Goal: Task Accomplishment & Management: Use online tool/utility

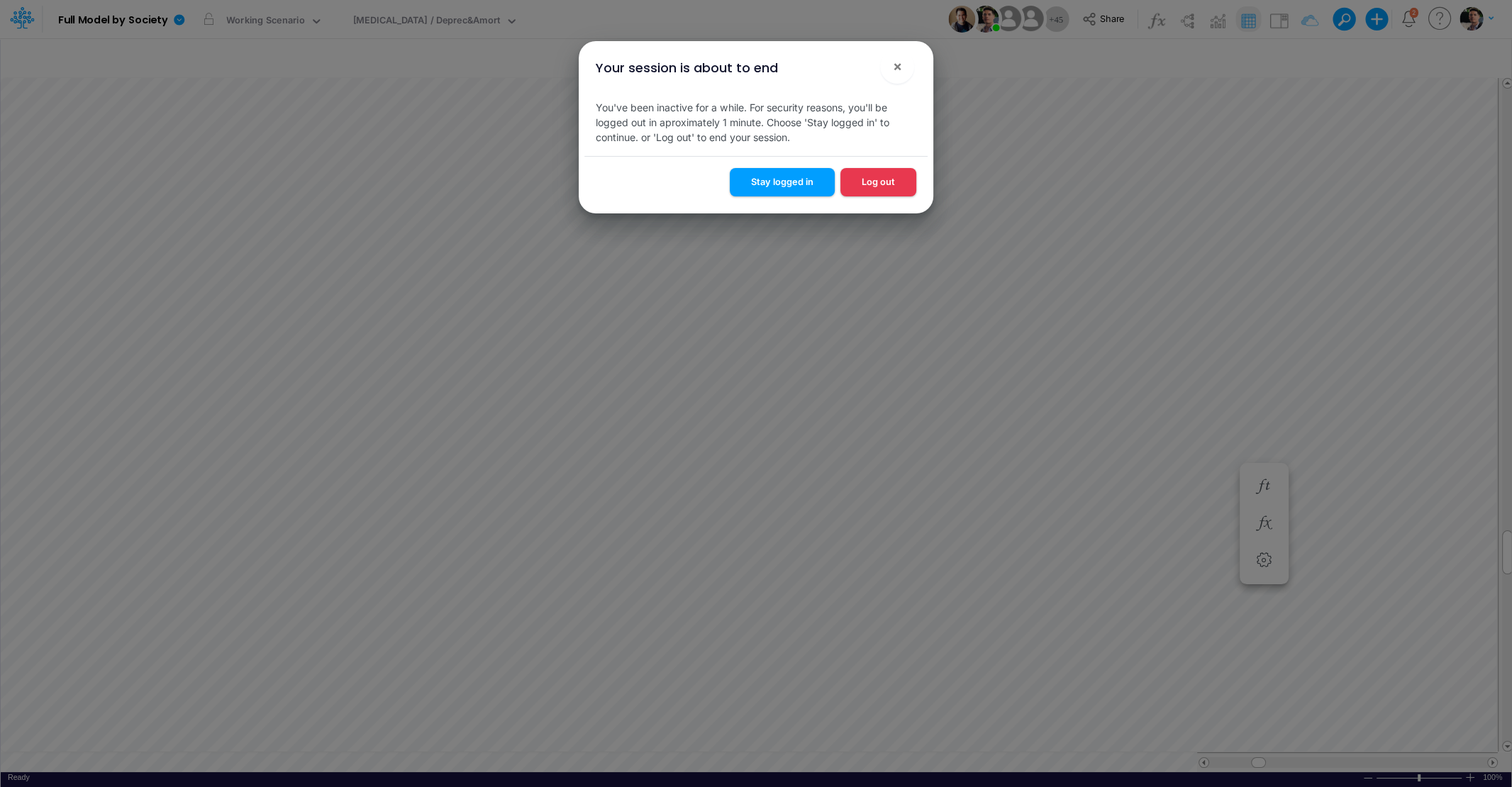
scroll to position [6, 3]
click at [778, 177] on button "Stay logged in" at bounding box center [782, 182] width 105 height 28
click at [778, 186] on button "Stay logged in" at bounding box center [782, 182] width 105 height 28
click at [780, 182] on button "Stay logged in" at bounding box center [782, 182] width 105 height 28
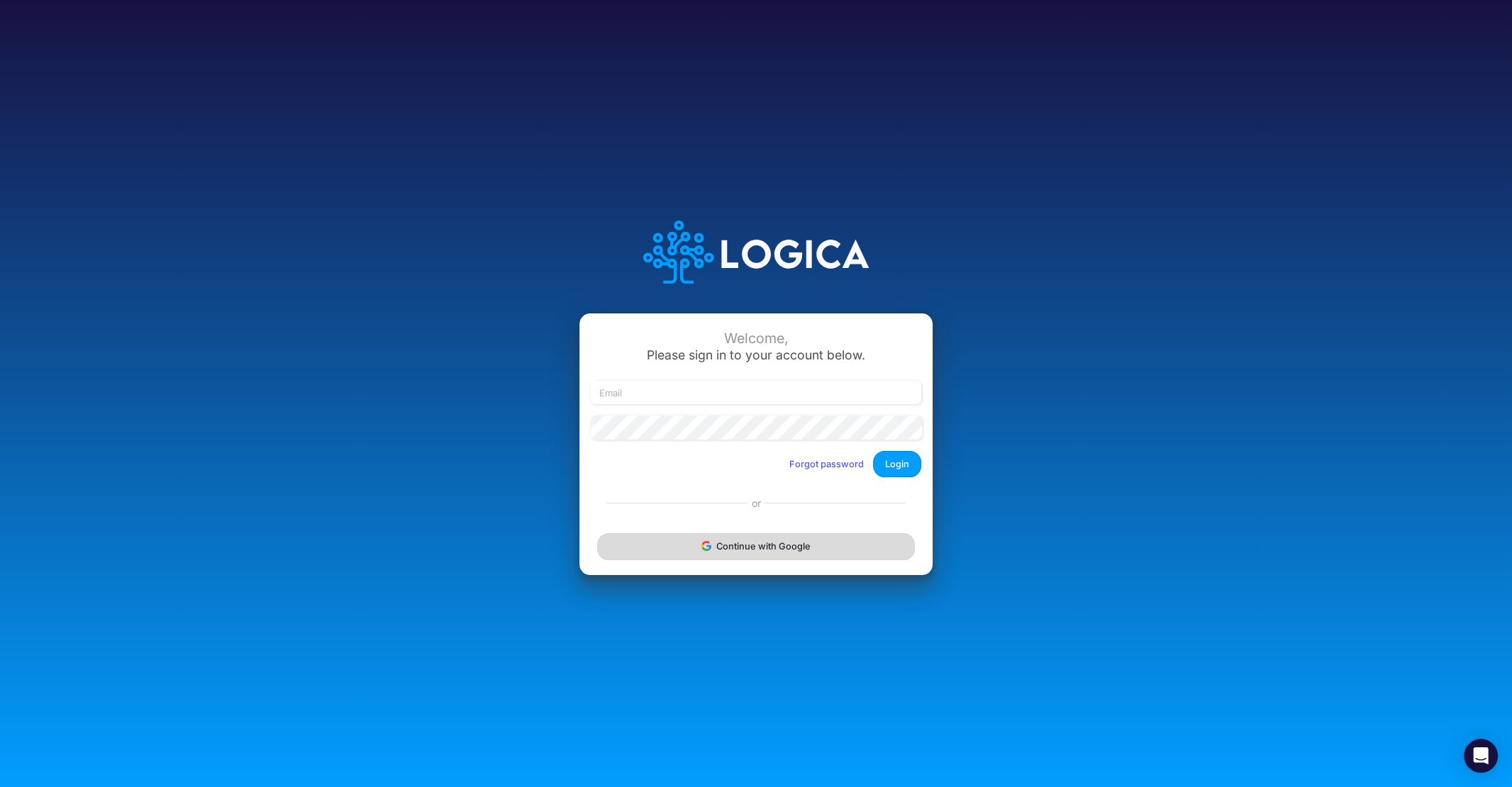
click at [774, 550] on button "Continue with Google" at bounding box center [756, 546] width 318 height 27
click at [784, 556] on div "Continue with Google" at bounding box center [756, 546] width 353 height 57
click at [720, 548] on div "Continue with Google" at bounding box center [756, 546] width 353 height 57
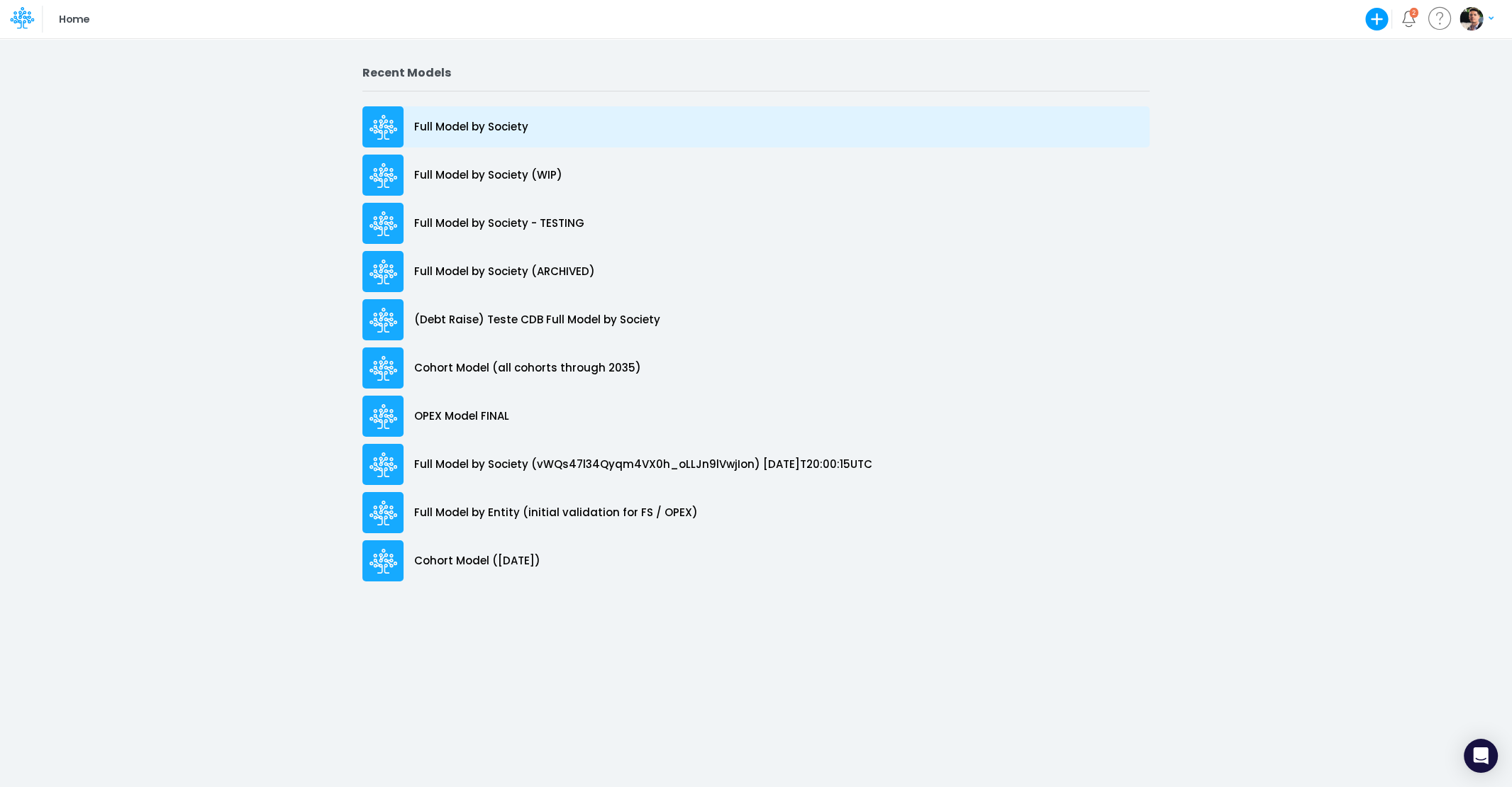
click at [448, 111] on div "Full Model by Society" at bounding box center [756, 126] width 787 height 41
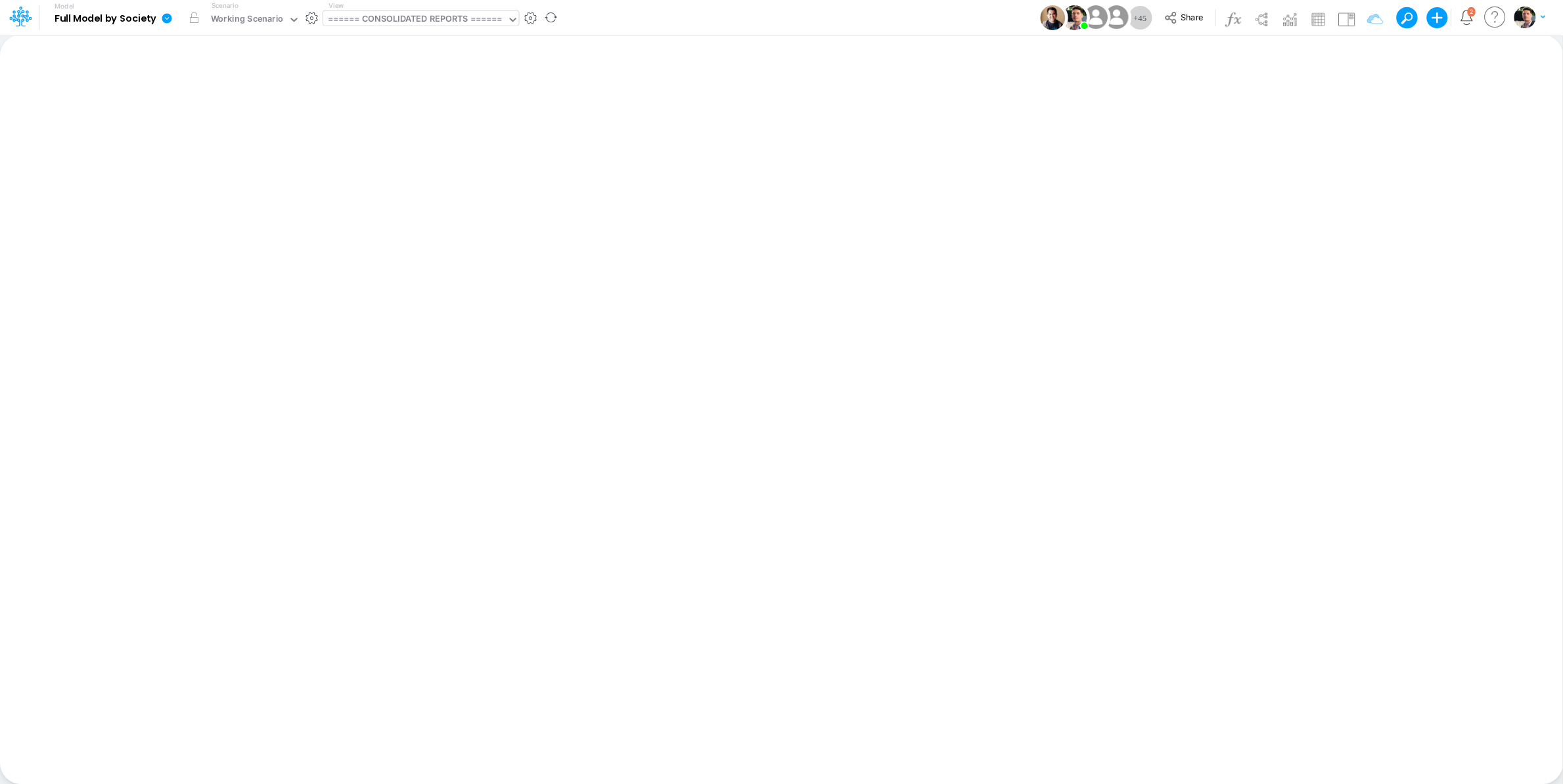
click at [409, 20] on div "====== CONSOLIDATED REPORTS ======" at bounding box center [415, 20] width 175 height 15
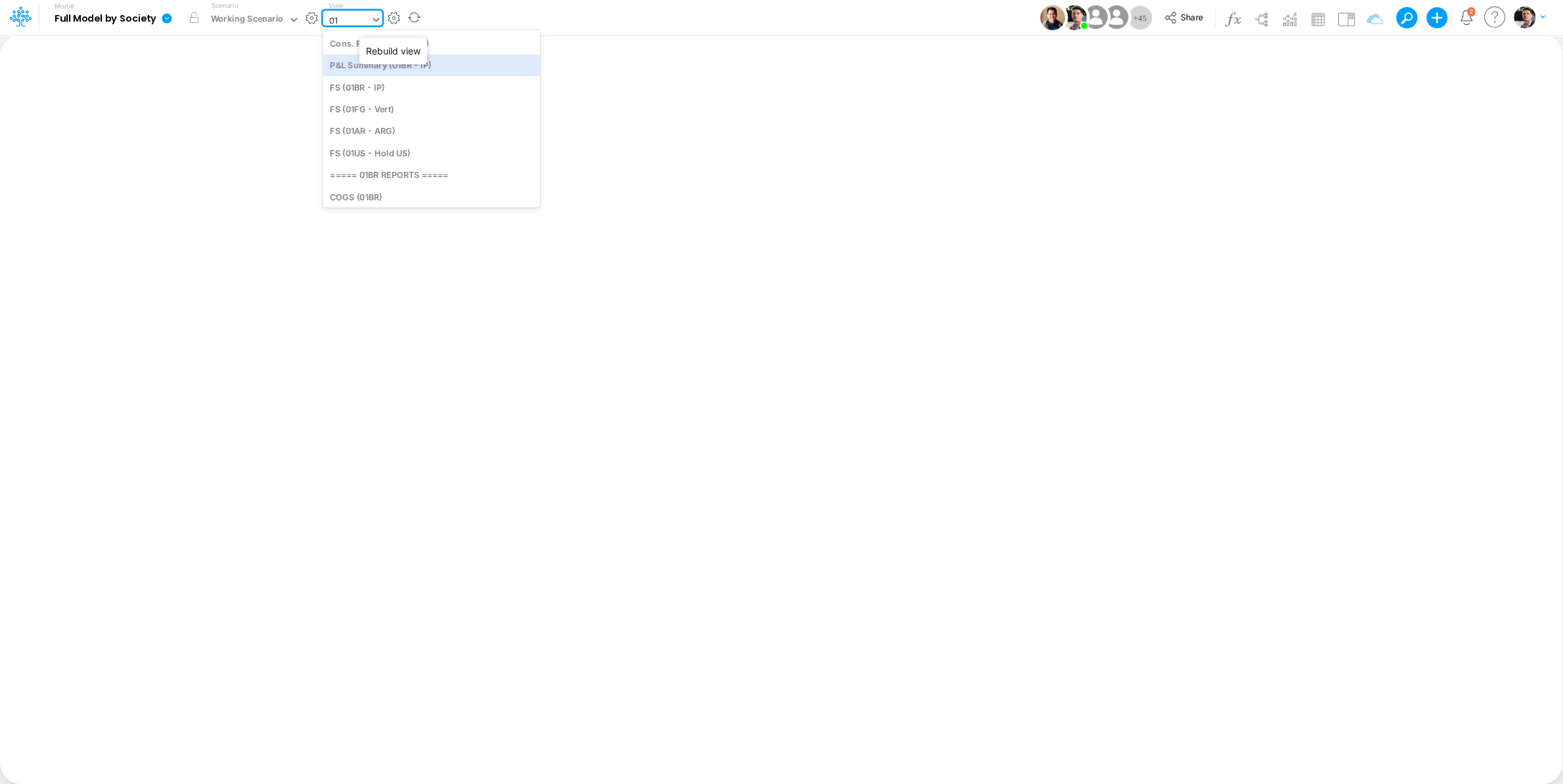
type input "0"
type input "01ar"
click at [375, 48] on div "FS (01AR - ARG)" at bounding box center [412, 43] width 178 height 22
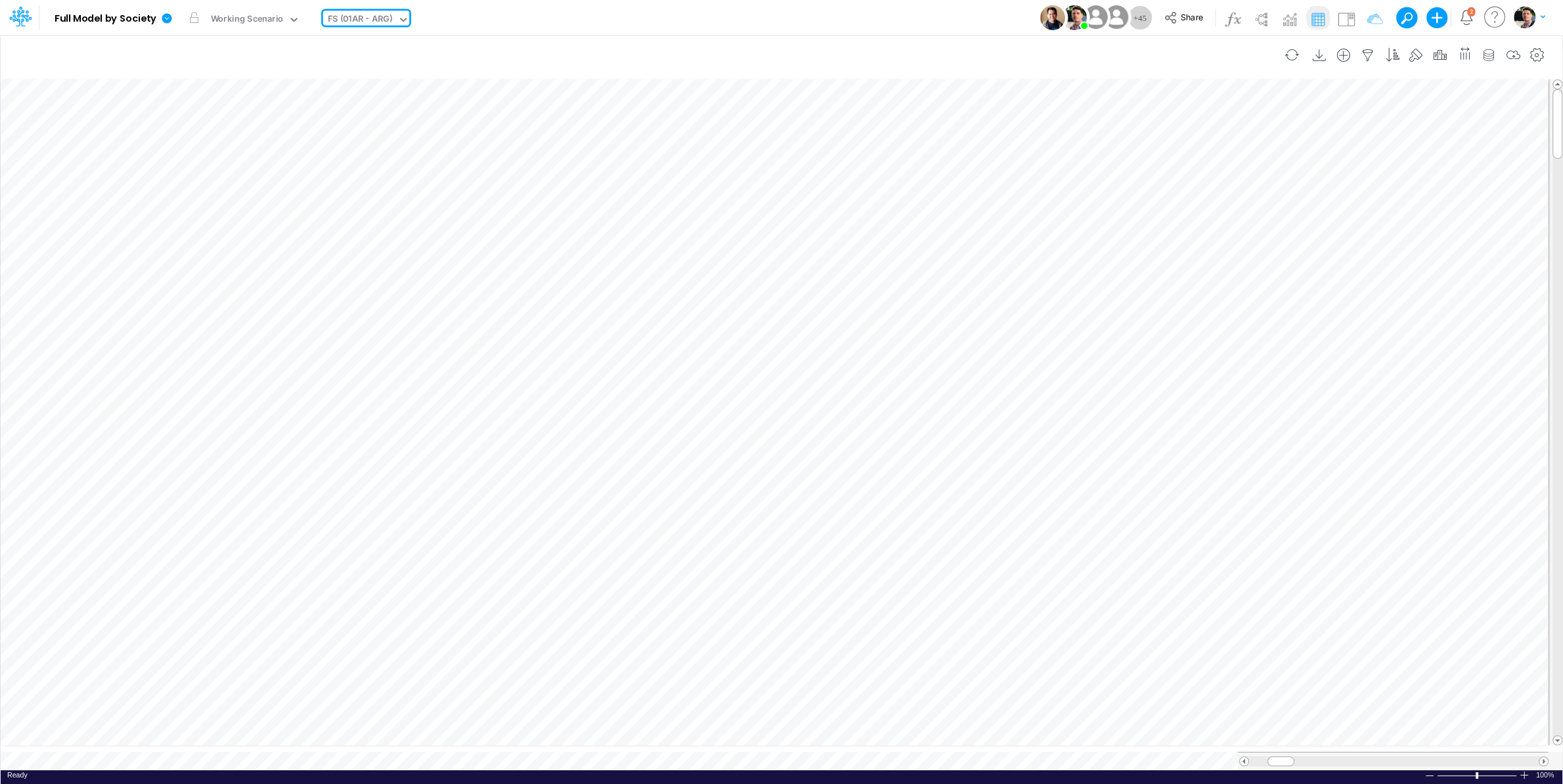
click at [1400, 60] on div at bounding box center [1537, 55] width 25 height 27
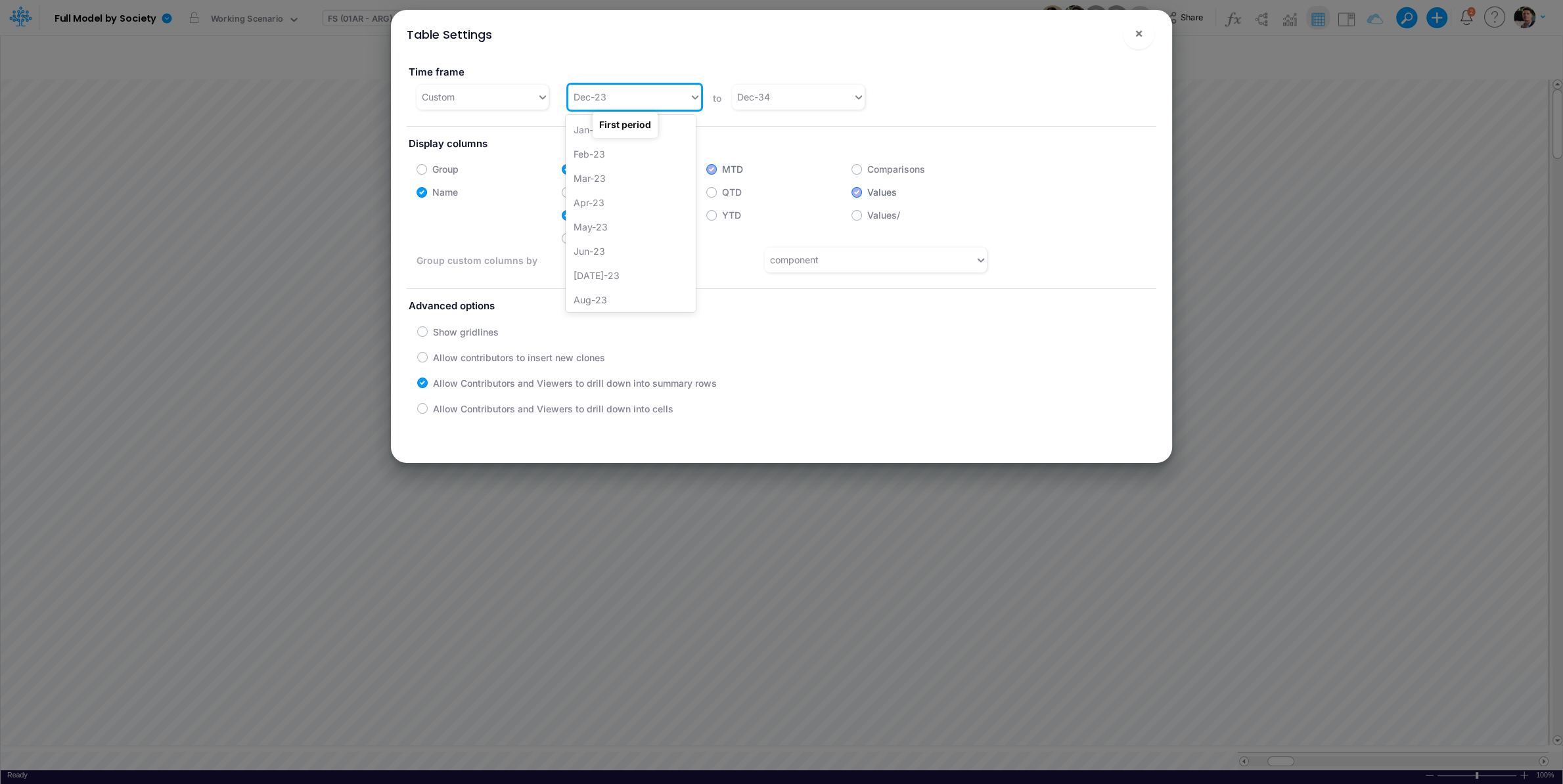
click at [627, 98] on div "Dec-23" at bounding box center [629, 96] width 121 height 22
type input "j"
type input "apr-25"
click at [593, 129] on div "Apr-25" at bounding box center [631, 130] width 130 height 25
click at [1138, 35] on span "×" at bounding box center [1139, 33] width 9 height 16
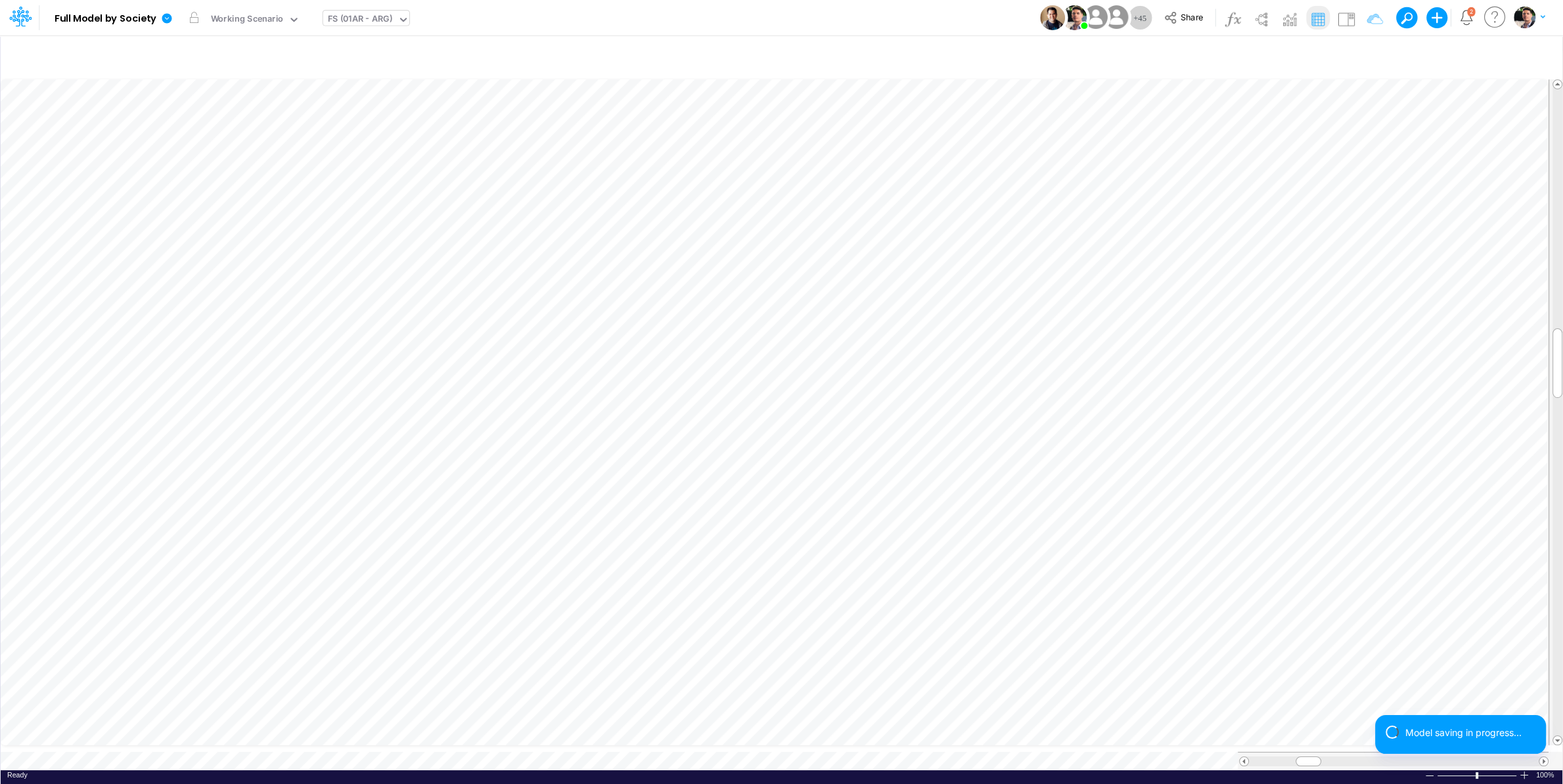
scroll to position [5, 15]
click at [1400, 728] on div "Model saving completed" at bounding box center [1460, 740] width 171 height 50
click at [1400, 728] on div at bounding box center [1524, 775] width 11 height 10
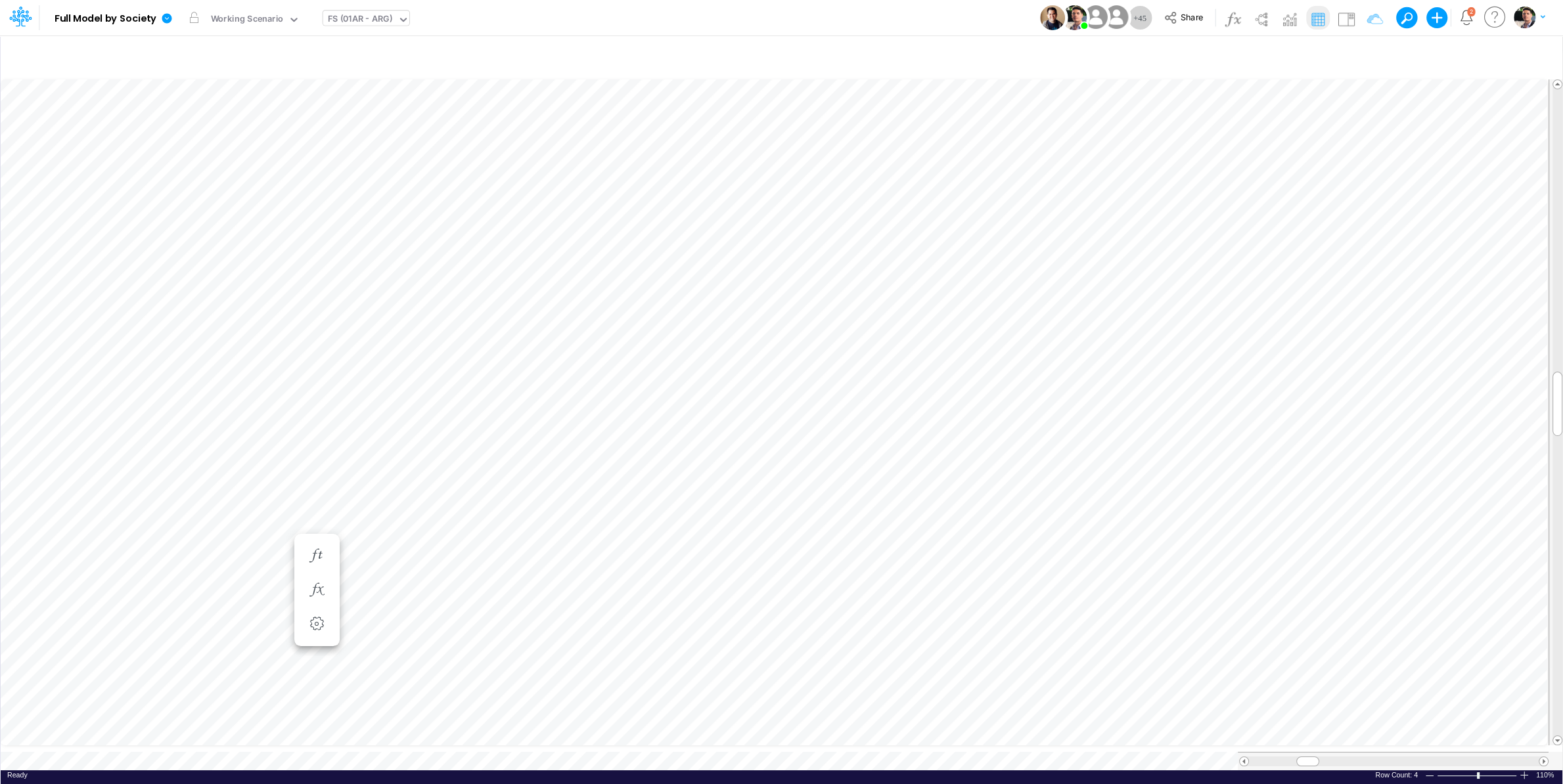
scroll to position [5, 51]
click at [356, 19] on div "FS (01AR - ARG)" at bounding box center [360, 20] width 65 height 15
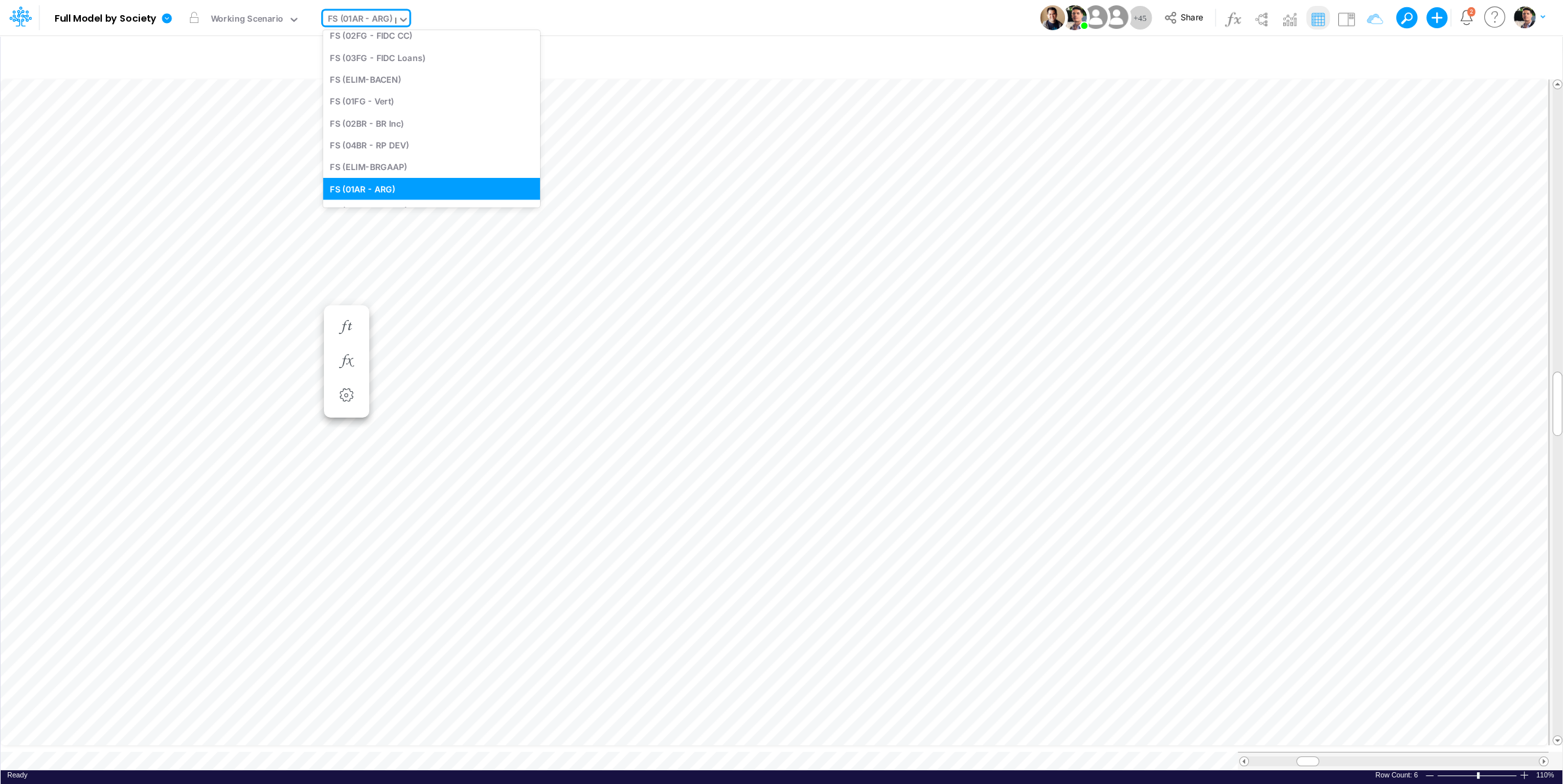
scroll to position [180, 0]
type input "be"
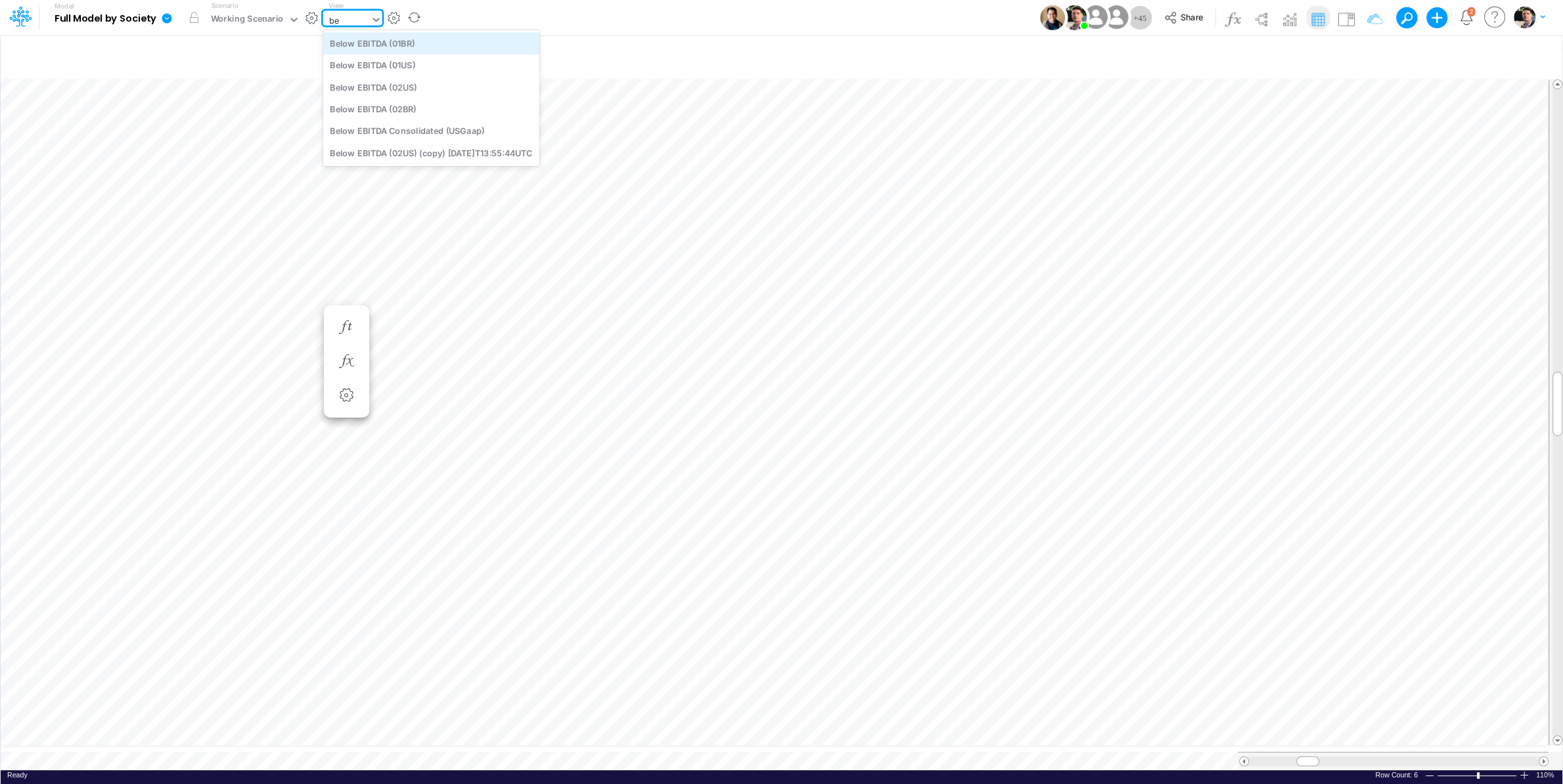
click at [411, 44] on div "Below EBITDA (01BR)" at bounding box center [431, 43] width 216 height 22
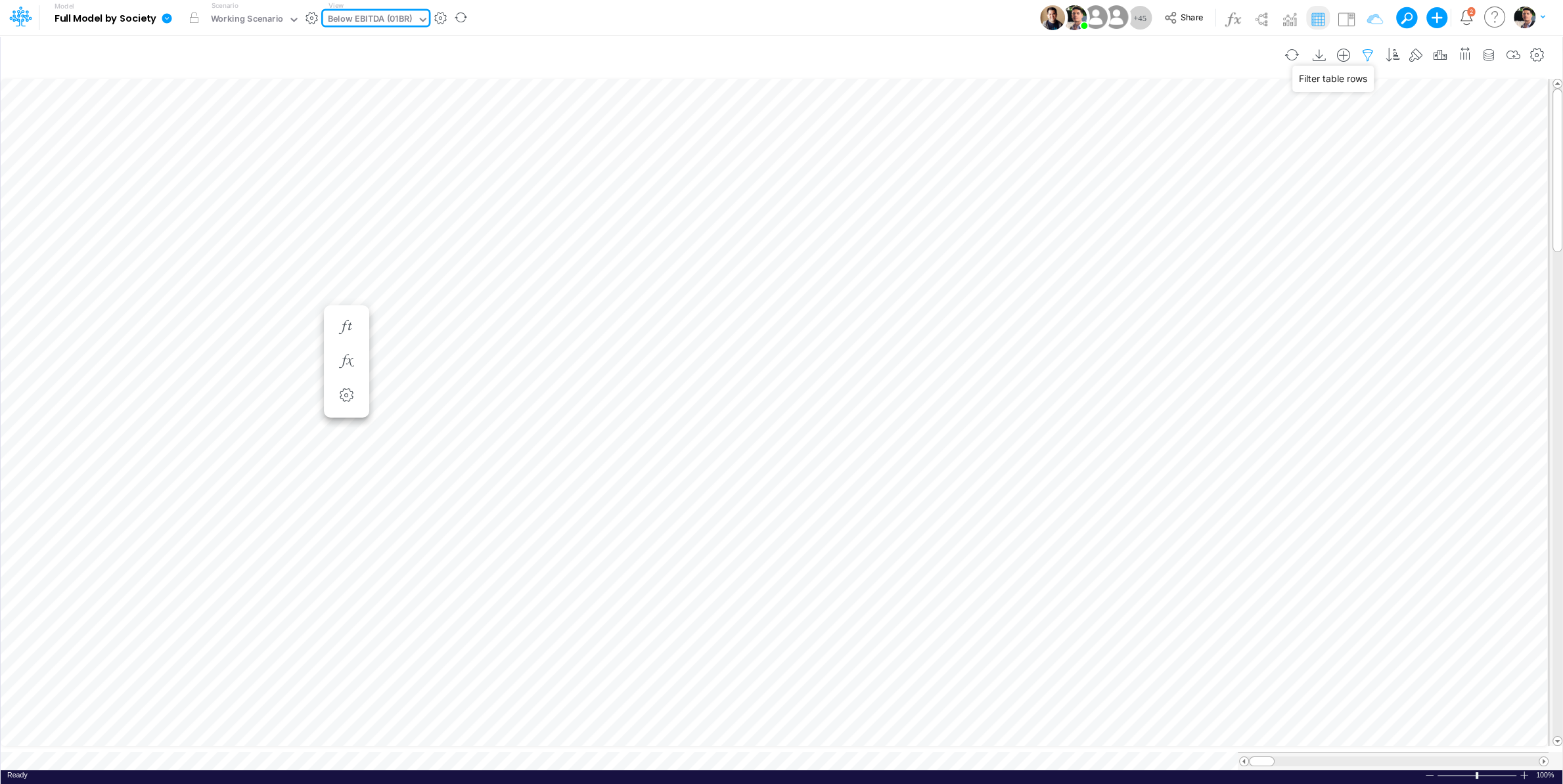
click at [1367, 53] on icon "button" at bounding box center [1368, 55] width 20 height 14
select select "tableSearchOR"
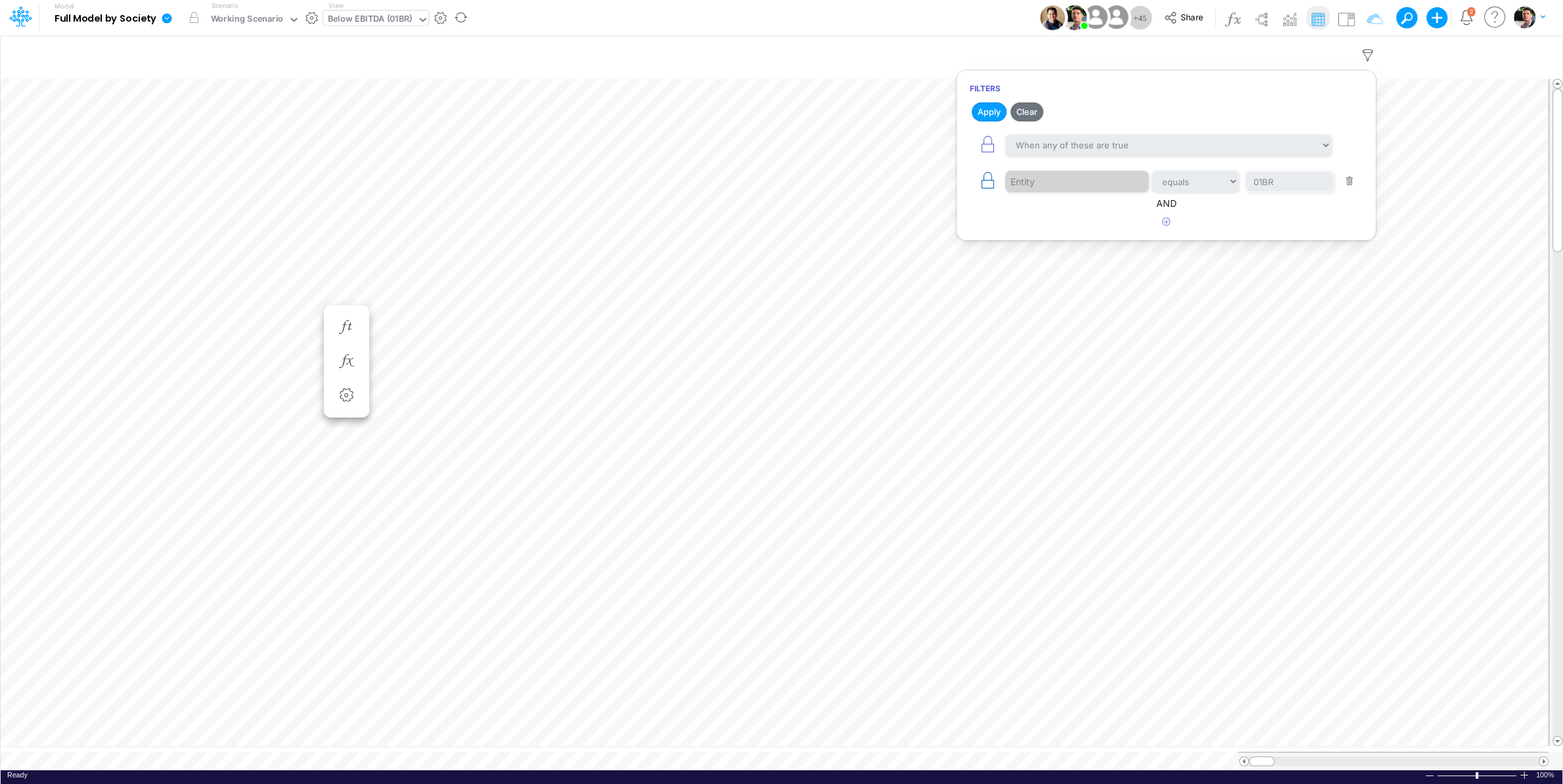
click at [982, 188] on icon "button" at bounding box center [988, 181] width 19 height 19
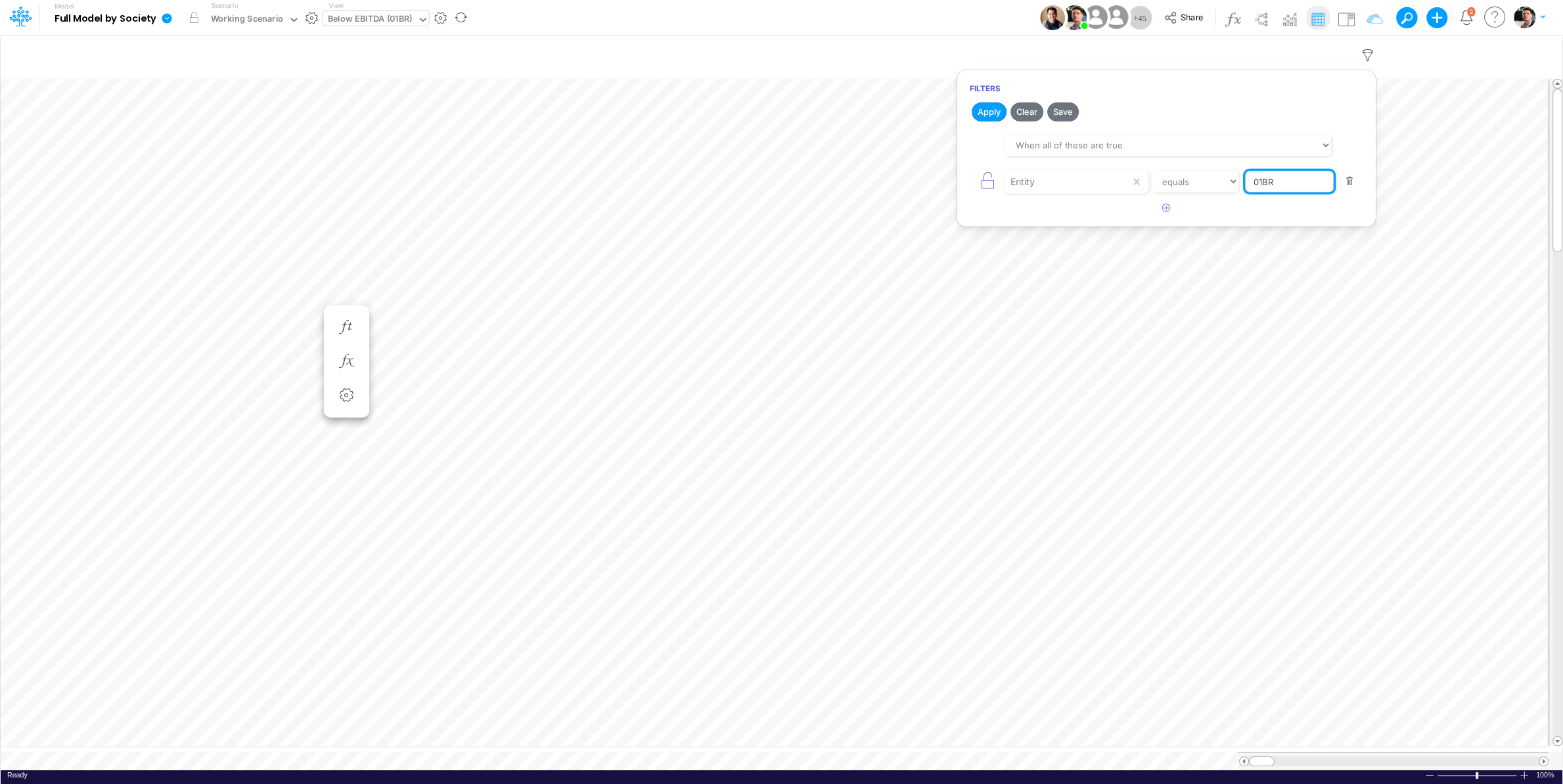
drag, startPoint x: 1223, startPoint y: 190, endPoint x: 1214, endPoint y: 189, distance: 9.1
click at [1245, 189] on input "01BR" at bounding box center [1289, 182] width 88 height 23
type input "01ar"
click at [996, 110] on button "Apply" at bounding box center [989, 112] width 35 height 19
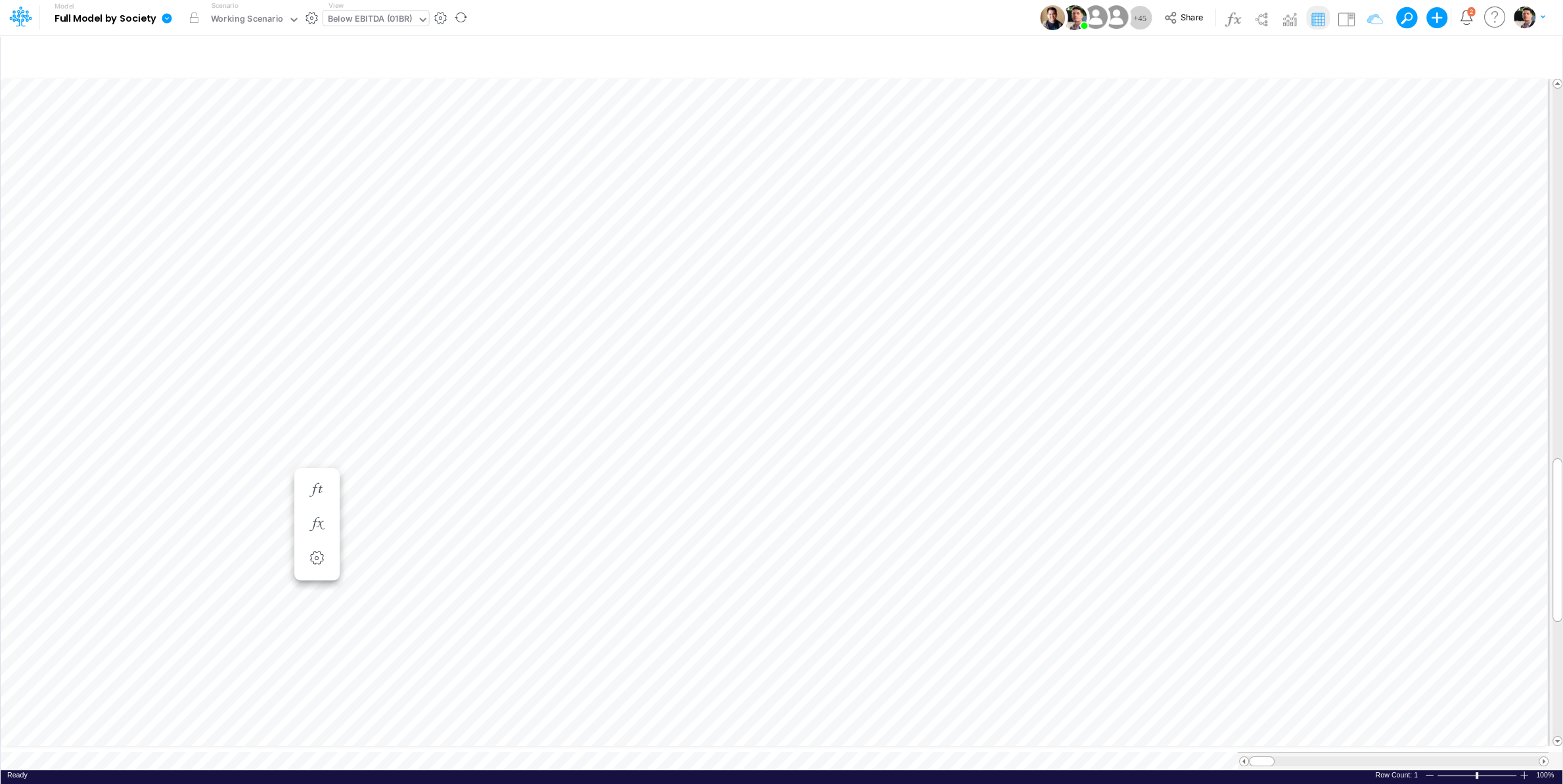
scroll to position [5, 47]
click at [1070, 303] on icon "button" at bounding box center [1071, 301] width 20 height 14
click at [1055, 262] on li "Exchange Rate Differen =" at bounding box center [1071, 267] width 45 height 34
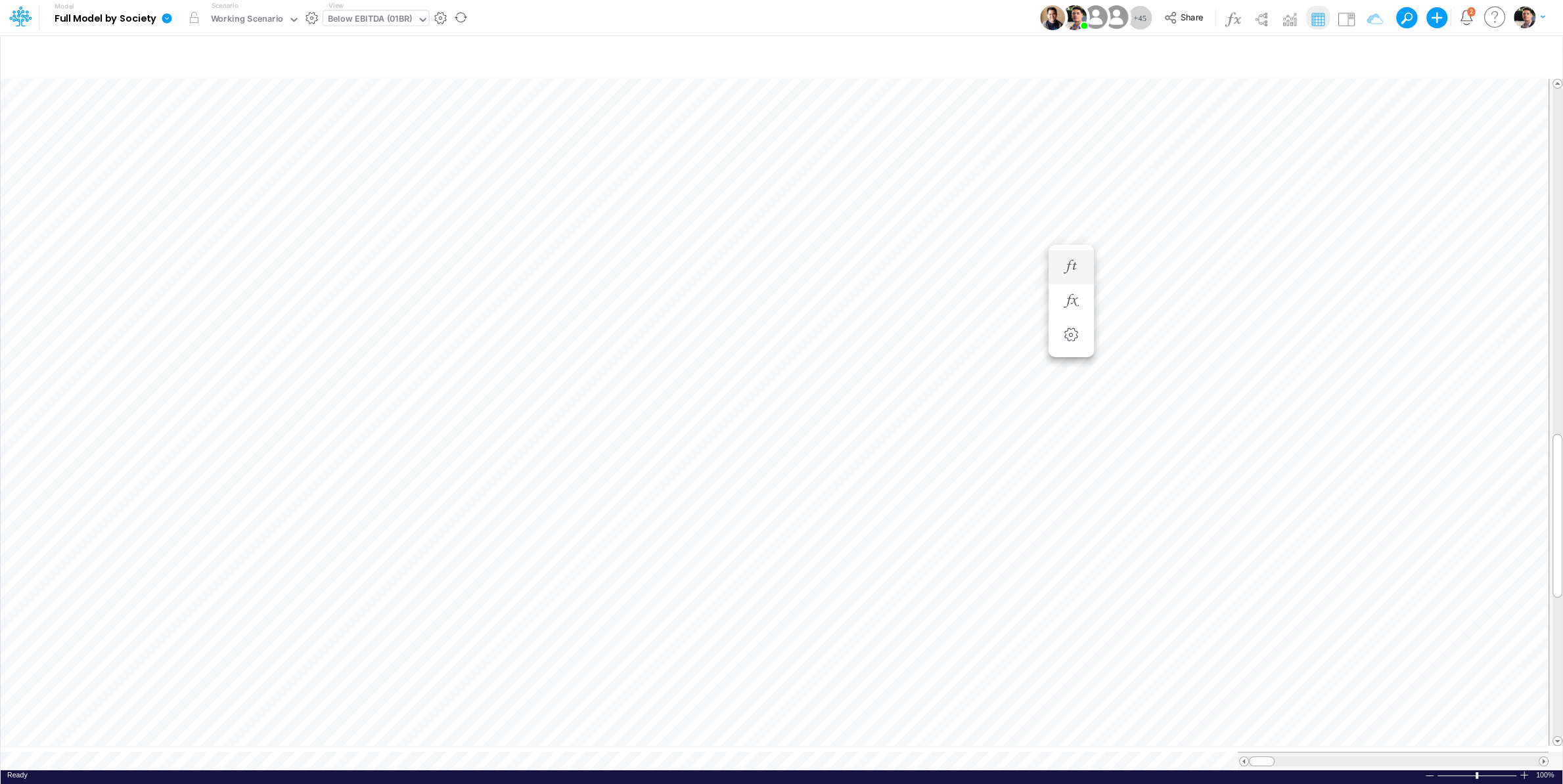
click at [1077, 252] on li "Exchange Rate Differen =" at bounding box center [1071, 267] width 45 height 34
click at [1081, 271] on icon "button" at bounding box center [1071, 267] width 20 height 14
click at [353, 21] on div "FS (01AR - ARG)" at bounding box center [360, 20] width 65 height 15
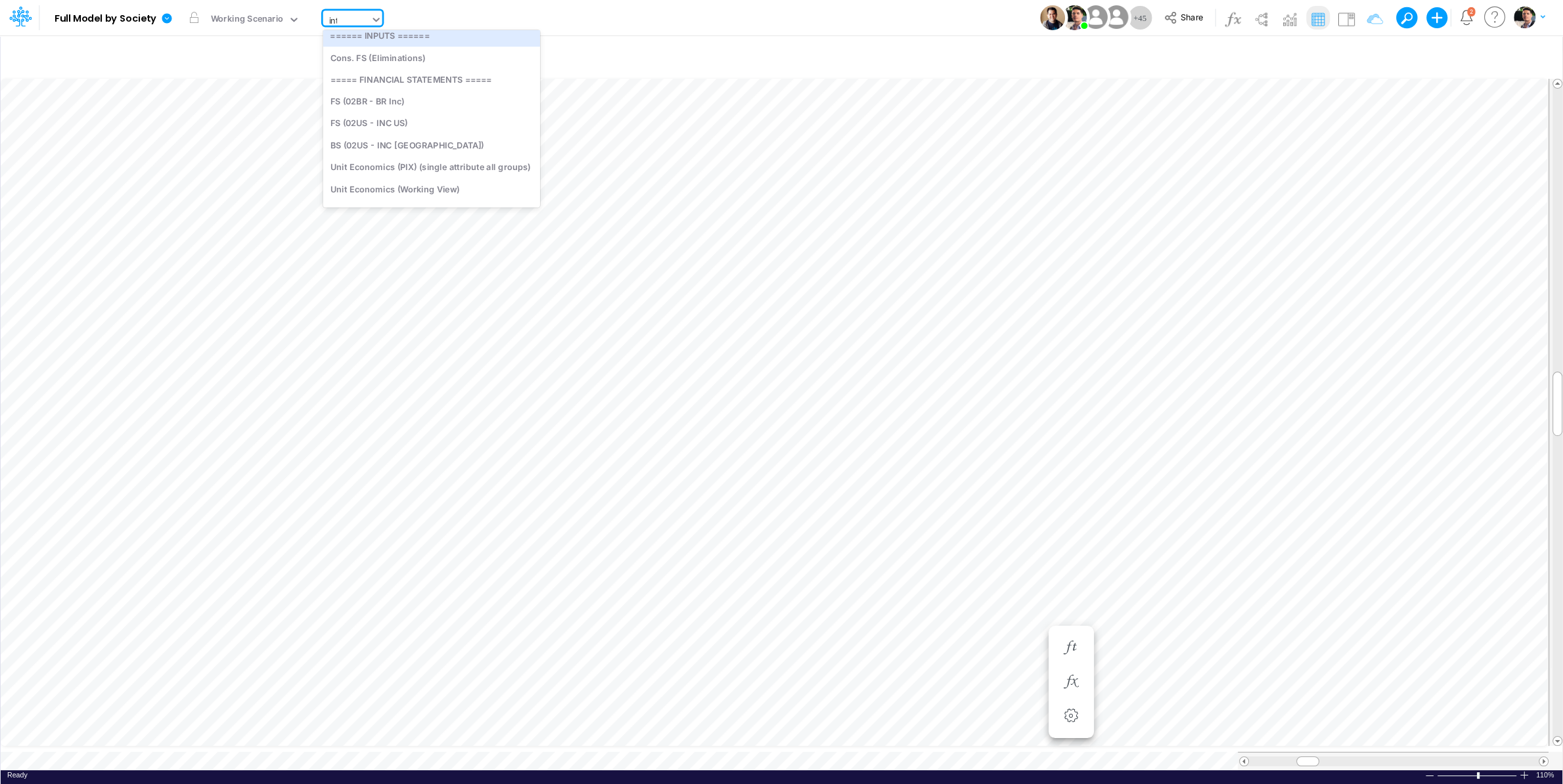
scroll to position [0, 0]
type input "interc"
type input "Intercos G&A"
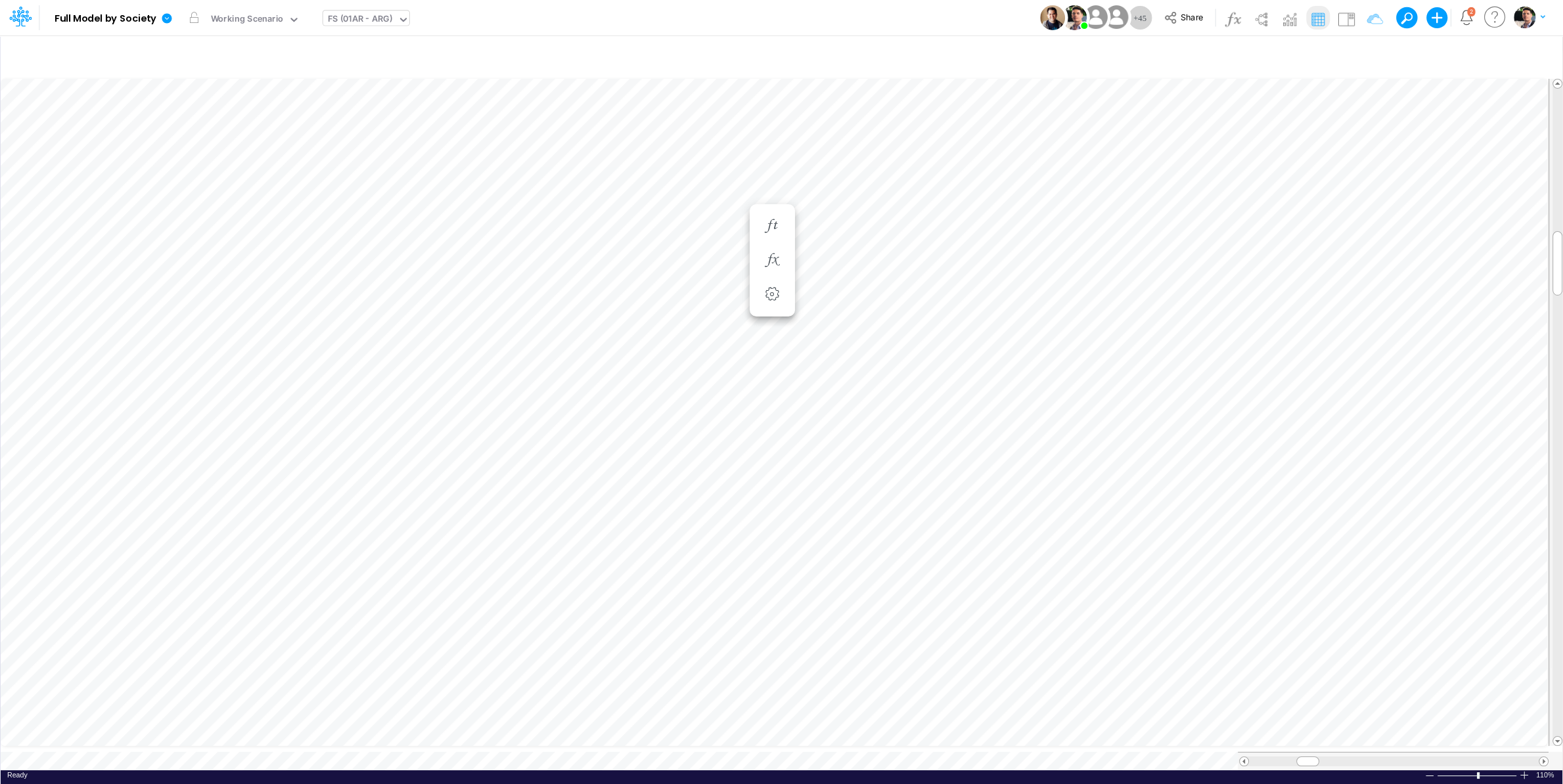
click at [381, 13] on div "FS (01AR - ARG)" at bounding box center [360, 21] width 74 height 20
type input "01us"
click at [390, 47] on div "FS (01US - Hold US)" at bounding box center [412, 43] width 178 height 22
type input "Financial Statements - Holding US (01US)"
click at [1400, 728] on span at bounding box center [1543, 761] width 9 height 9
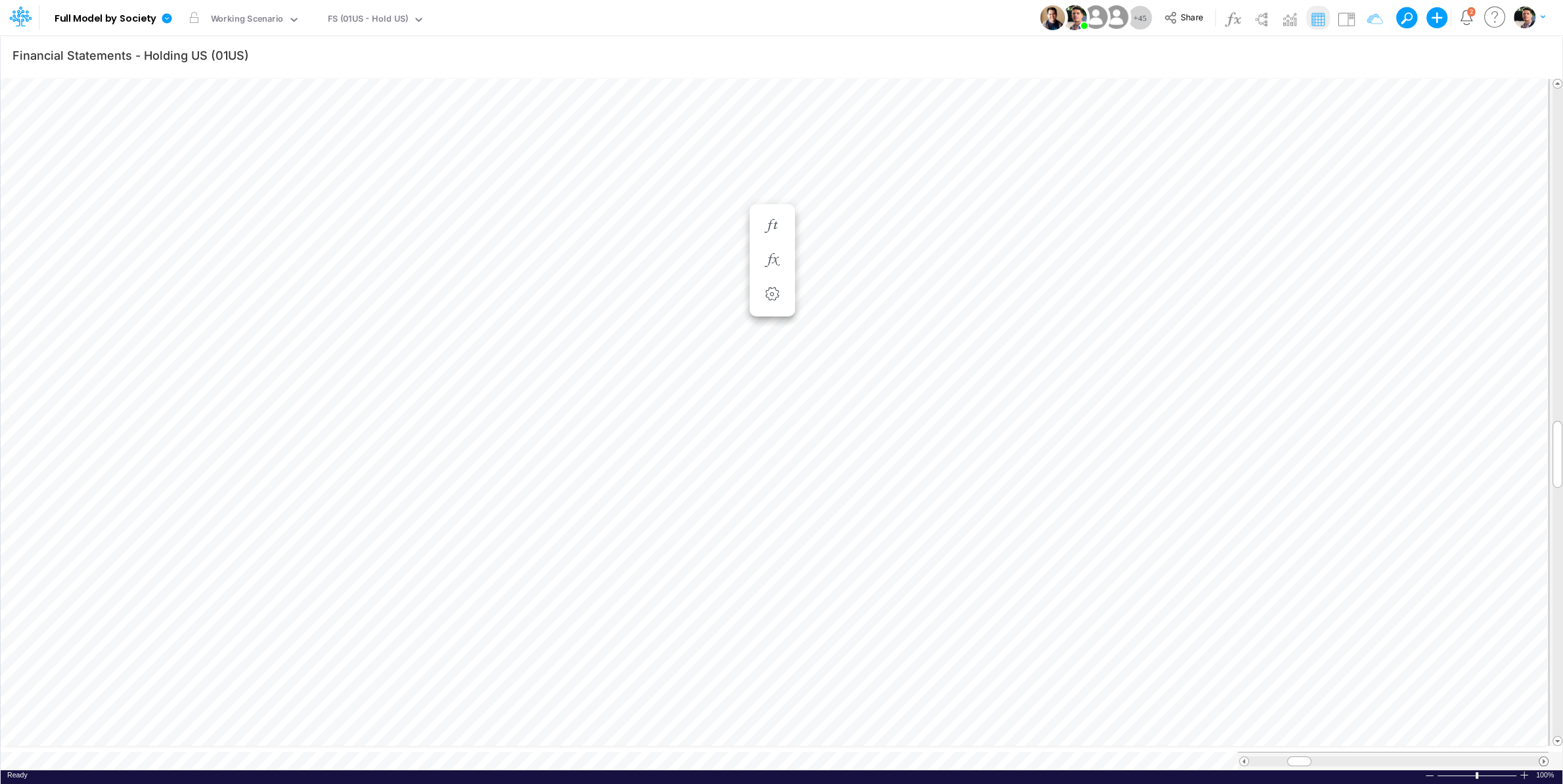
click at [1400, 728] on span at bounding box center [1543, 761] width 9 height 9
click at [353, 20] on div "FS (01US - Hold US)" at bounding box center [368, 20] width 80 height 15
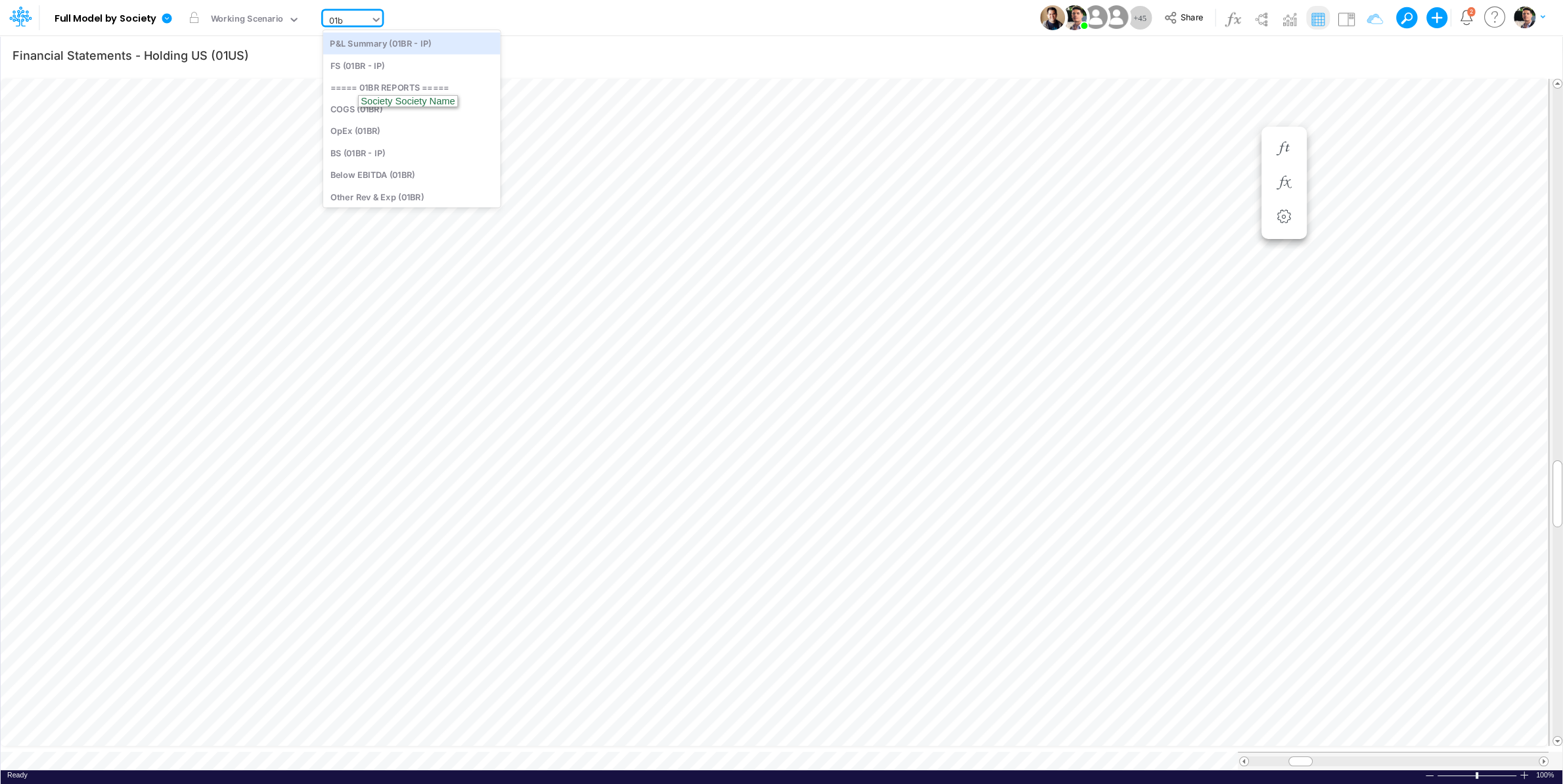
type input "01br"
click at [385, 153] on div "BS (01BR - IP)" at bounding box center [412, 152] width 178 height 22
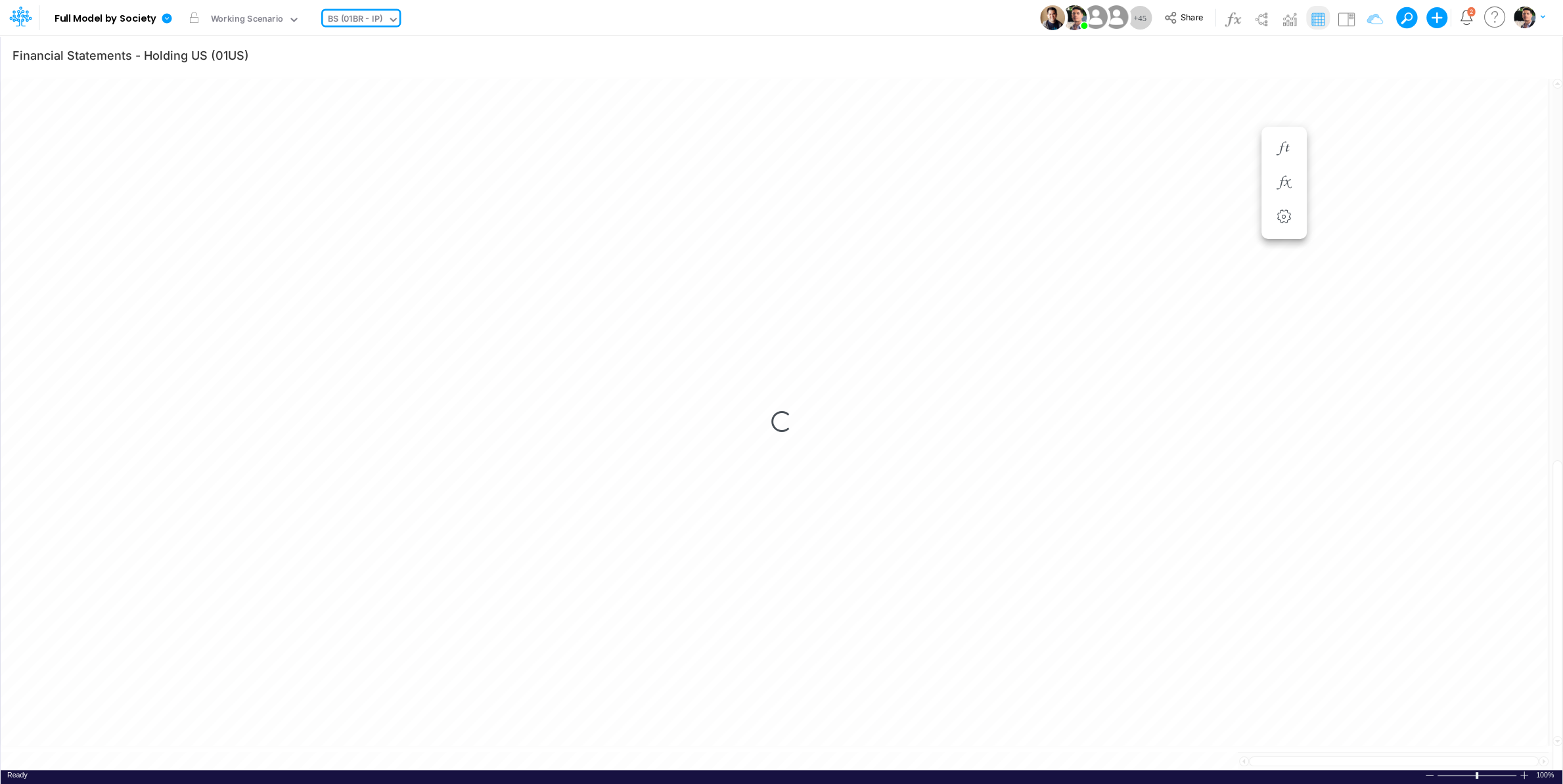
type input "BS (01BR - IP)"
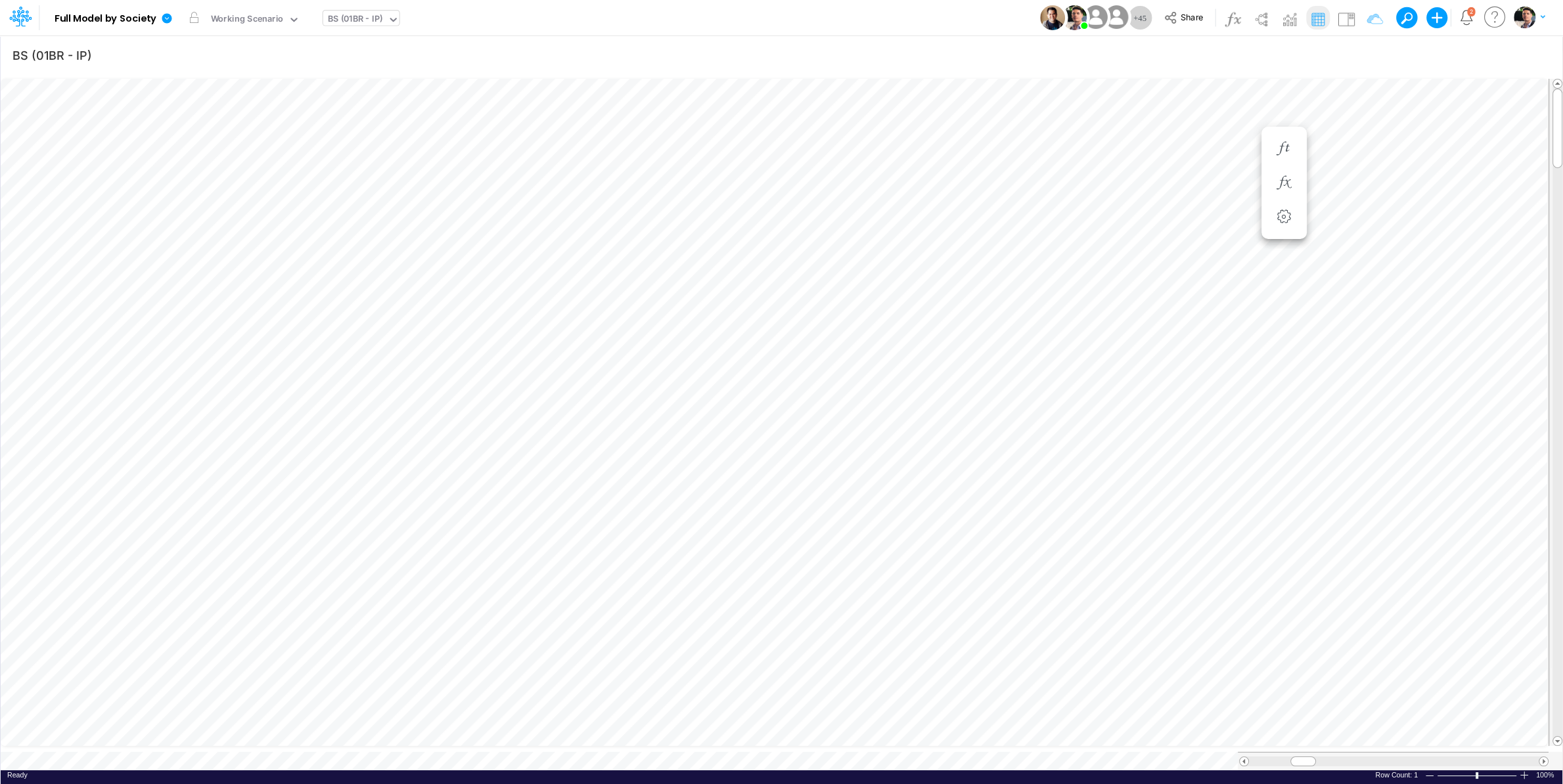
scroll to position [5, 69]
click at [359, 19] on div "BS (01BR - IP)" at bounding box center [355, 20] width 55 height 15
click at [361, 19] on div "BS (01BR - IP)" at bounding box center [355, 20] width 55 height 15
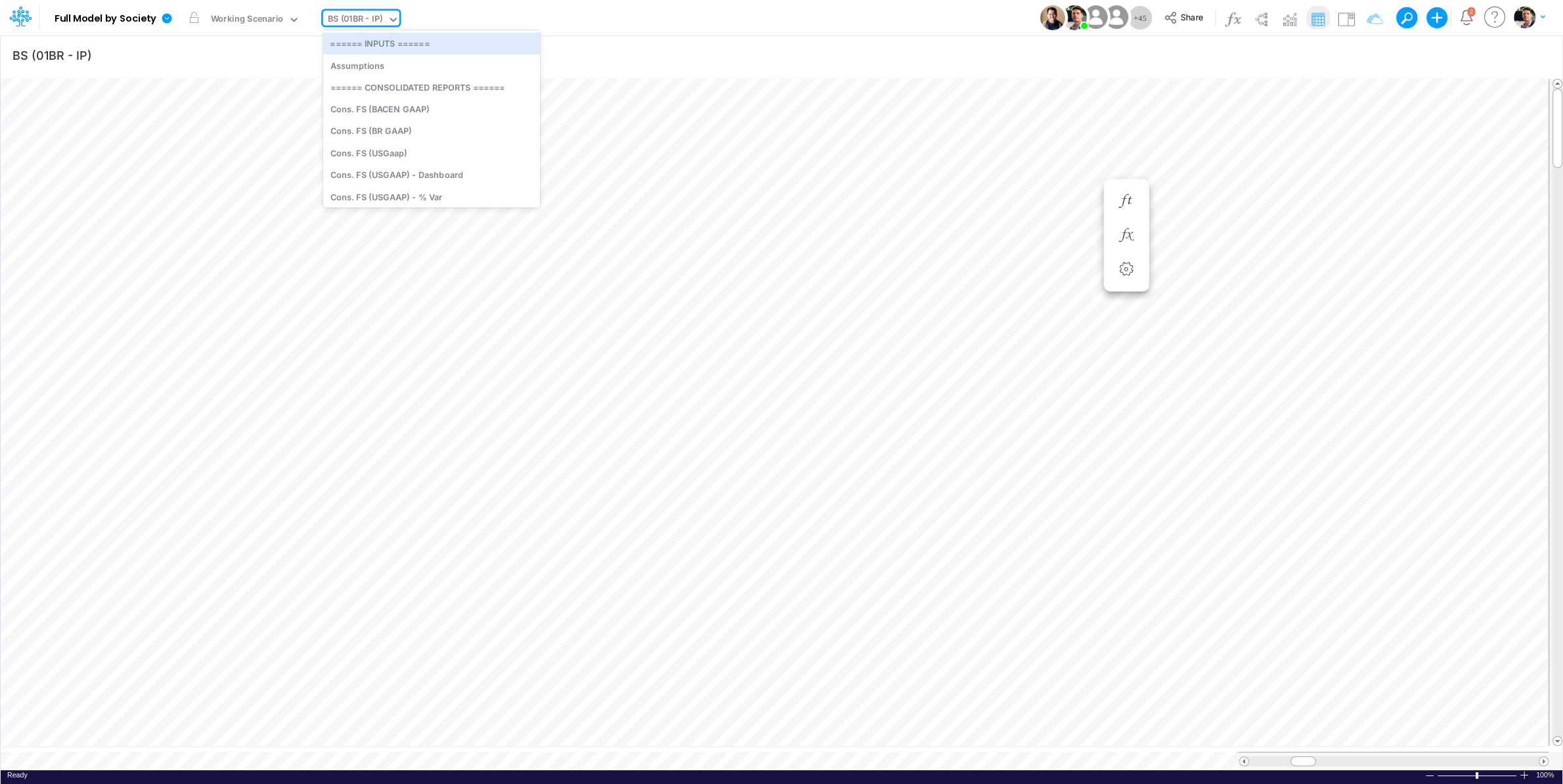
click at [365, 20] on div "BS (01BR - IP)" at bounding box center [355, 20] width 55 height 15
click at [376, 21] on div "BS (01BR - IP)" at bounding box center [355, 20] width 55 height 15
click at [377, 23] on div "BS (01BR - IP)" at bounding box center [355, 20] width 55 height 15
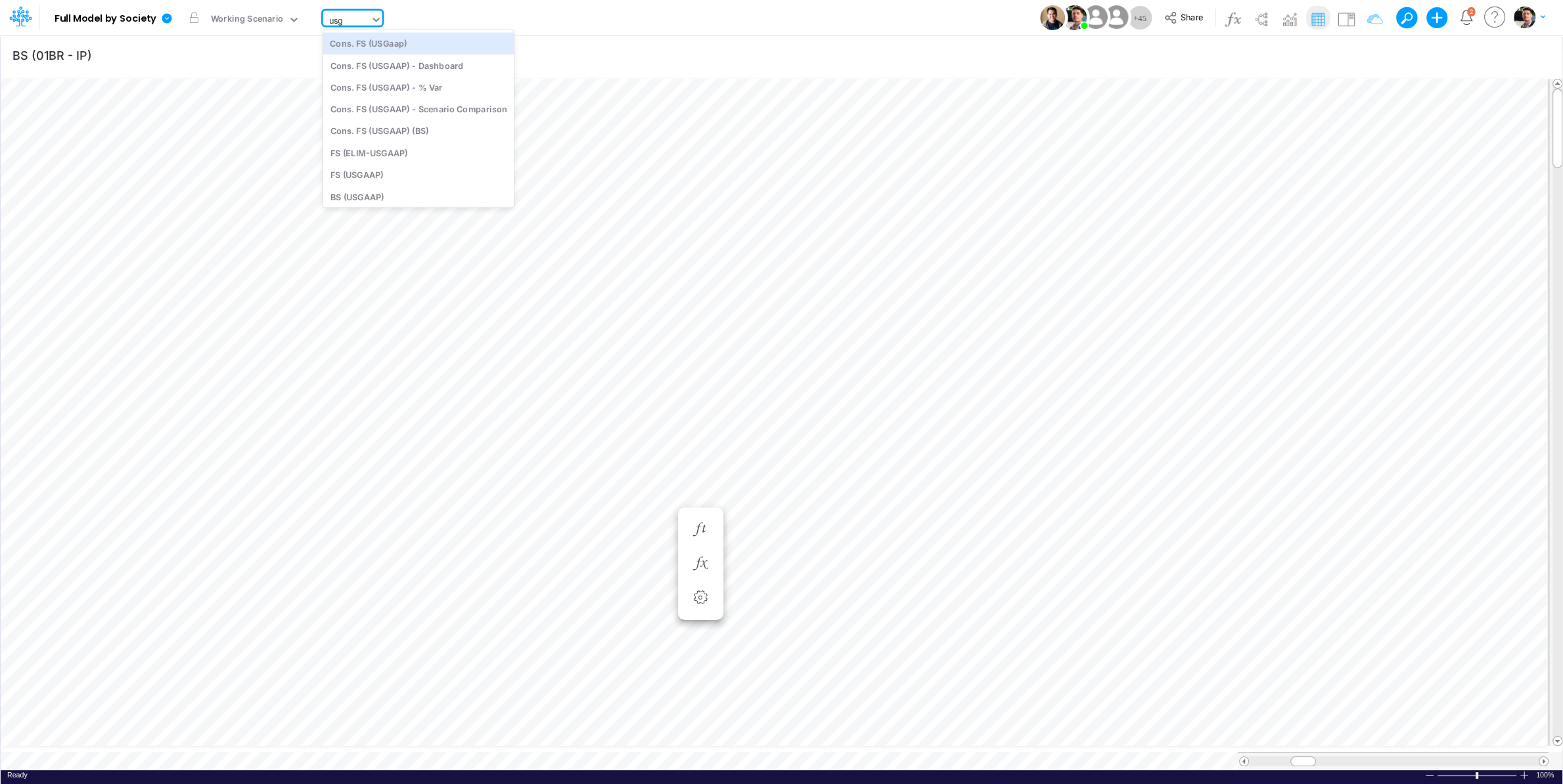
type input "usga"
click at [368, 194] on div "BS (USGAAP)" at bounding box center [418, 197] width 191 height 22
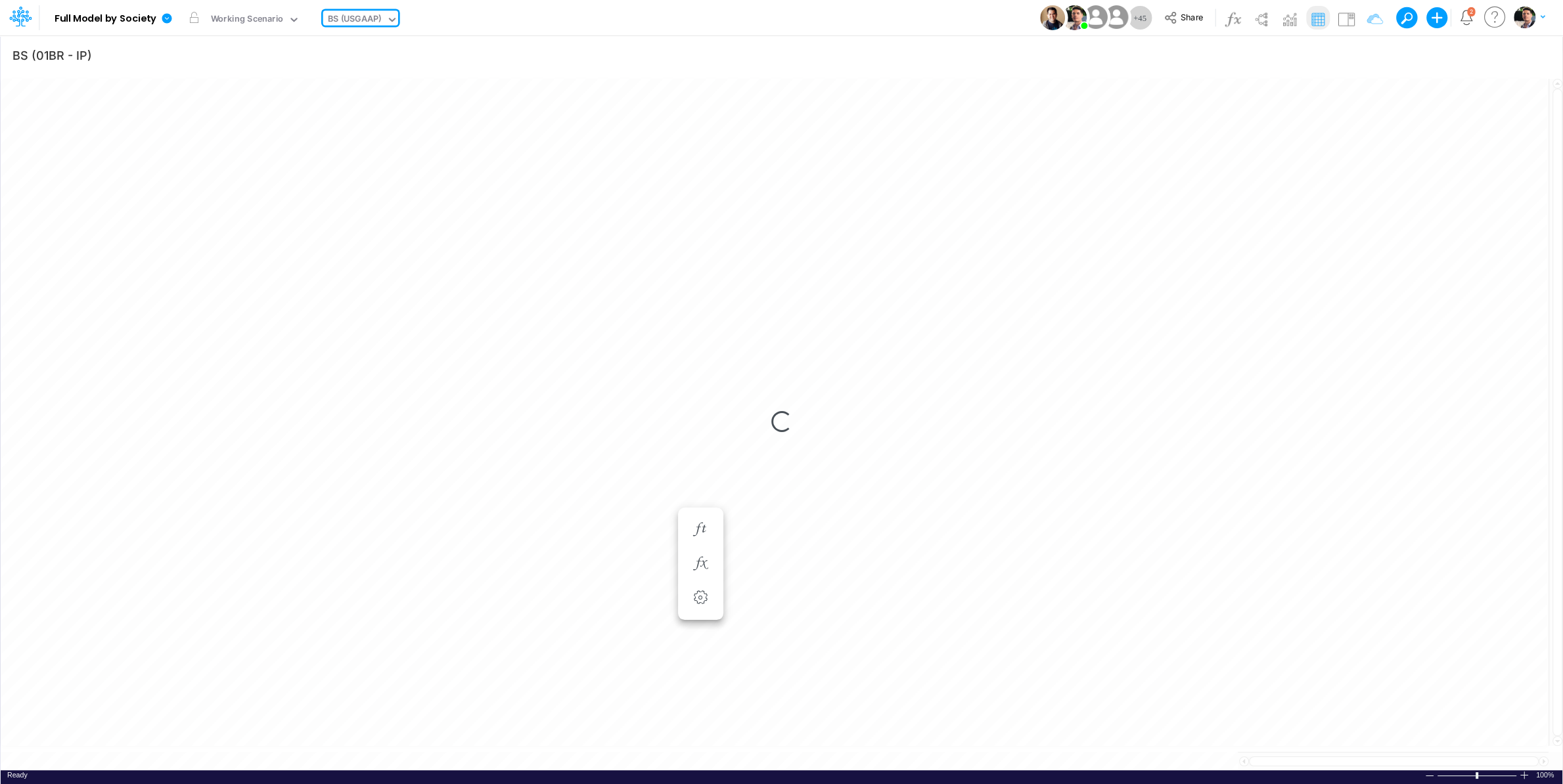
type input "BS (USGAAP) - Detailed"
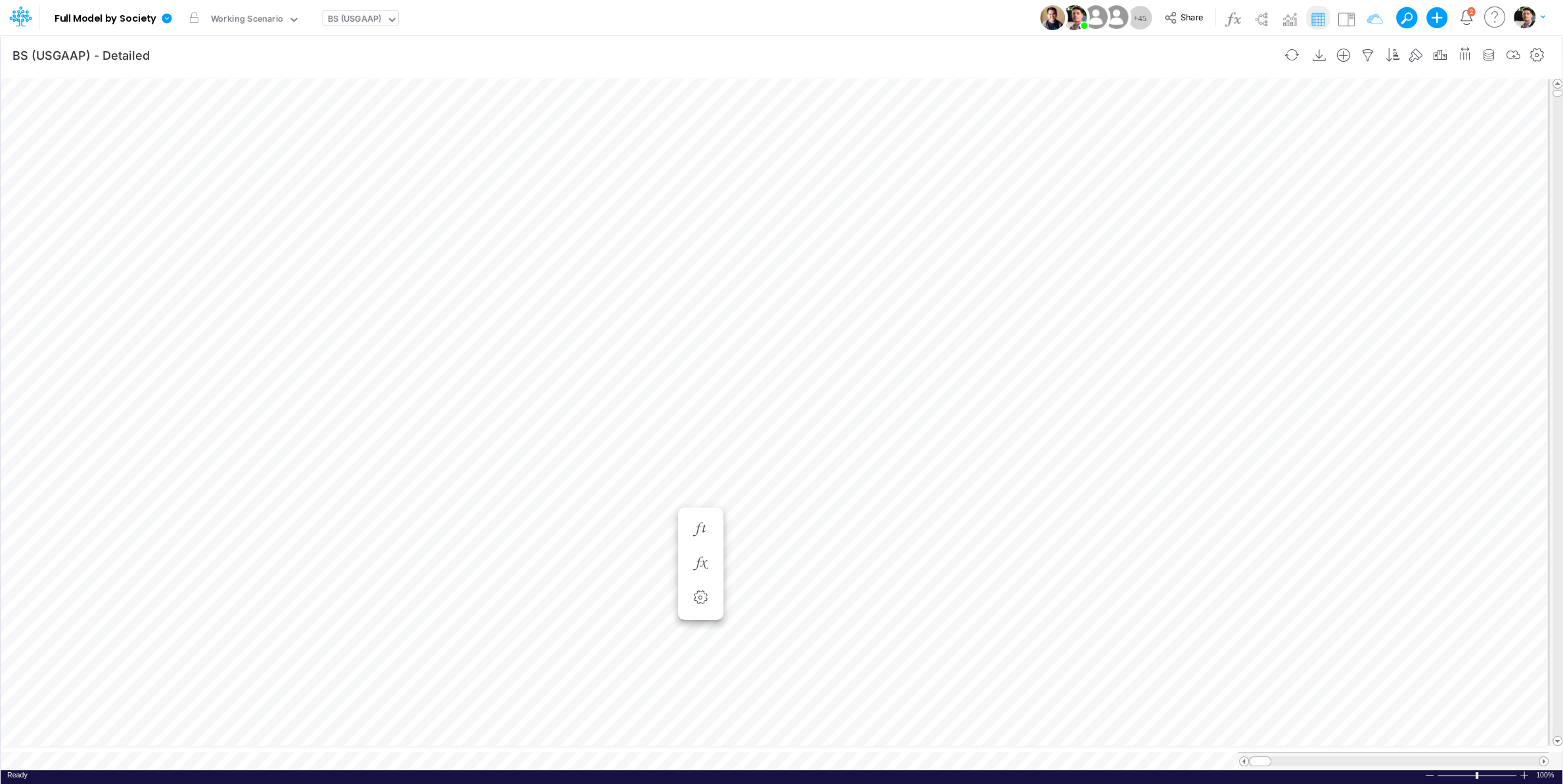
scroll to position [5, 43]
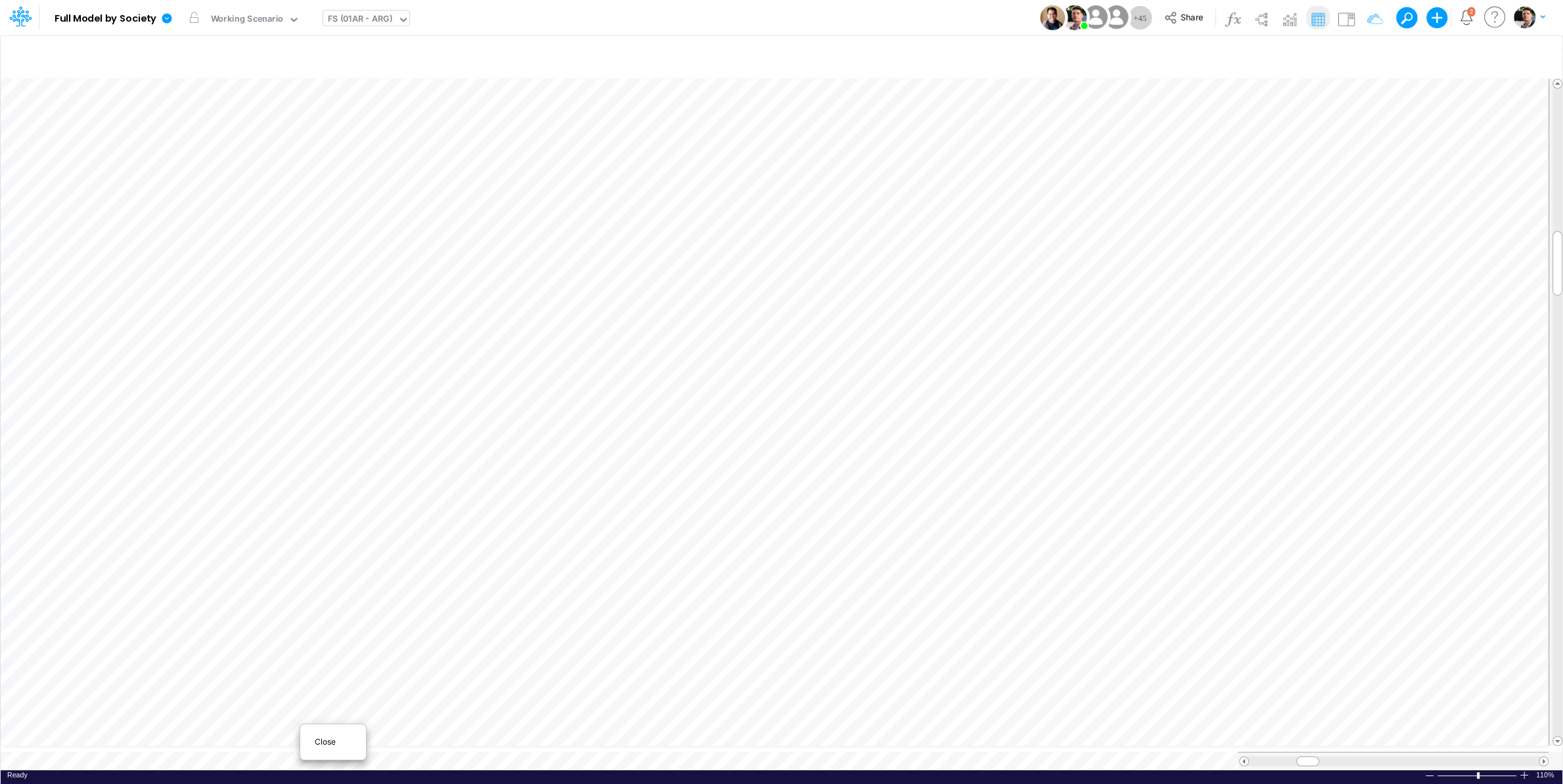
scroll to position [5, 15]
click at [315, 728] on div "Close" at bounding box center [333, 742] width 57 height 16
click at [346, 728] on span "Close" at bounding box center [360, 738] width 36 height 12
type input "Intercos G&A"
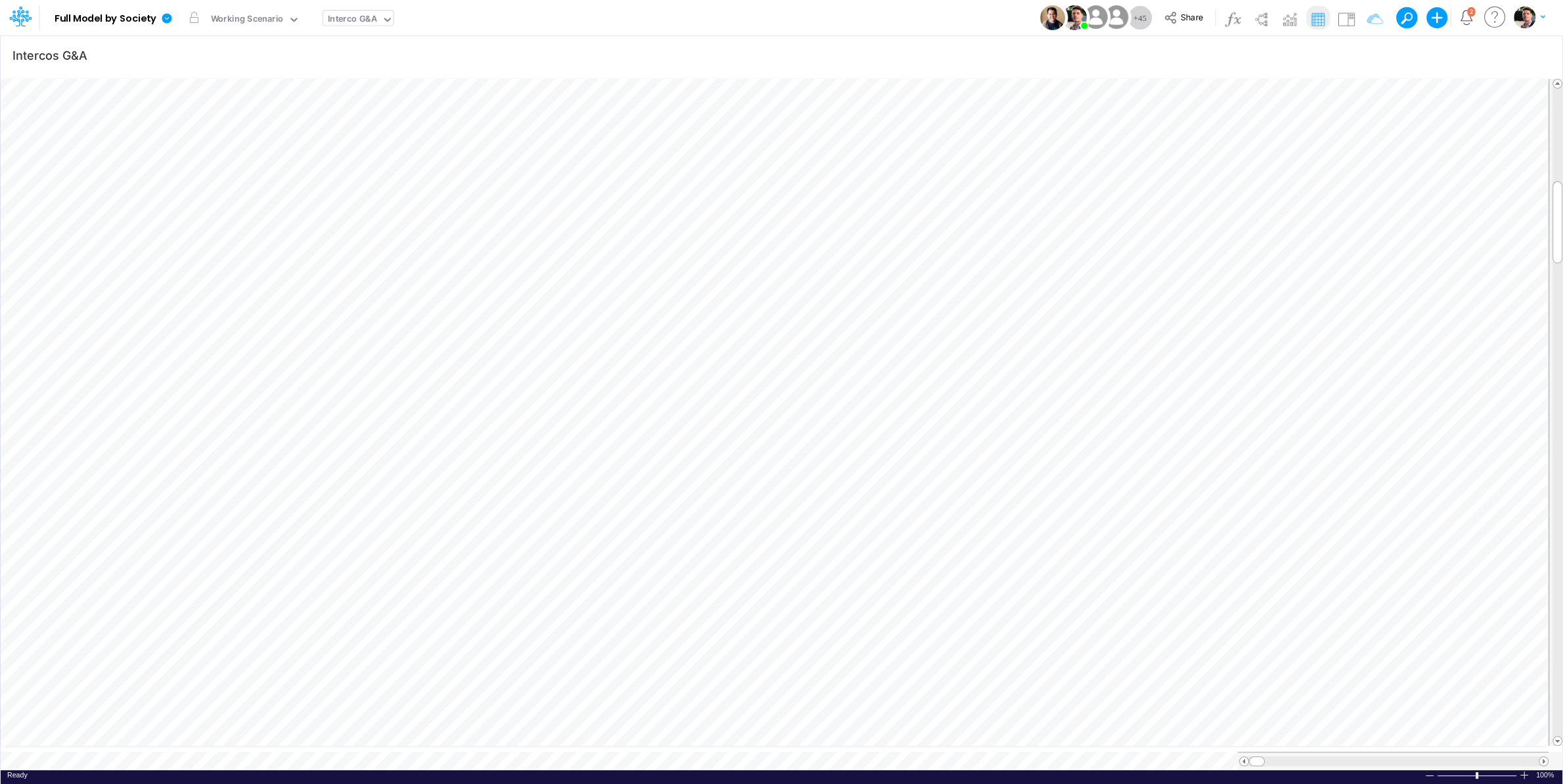
scroll to position [5, 15]
click at [382, 21] on icon at bounding box center [388, 20] width 12 height 12
type input "cn"
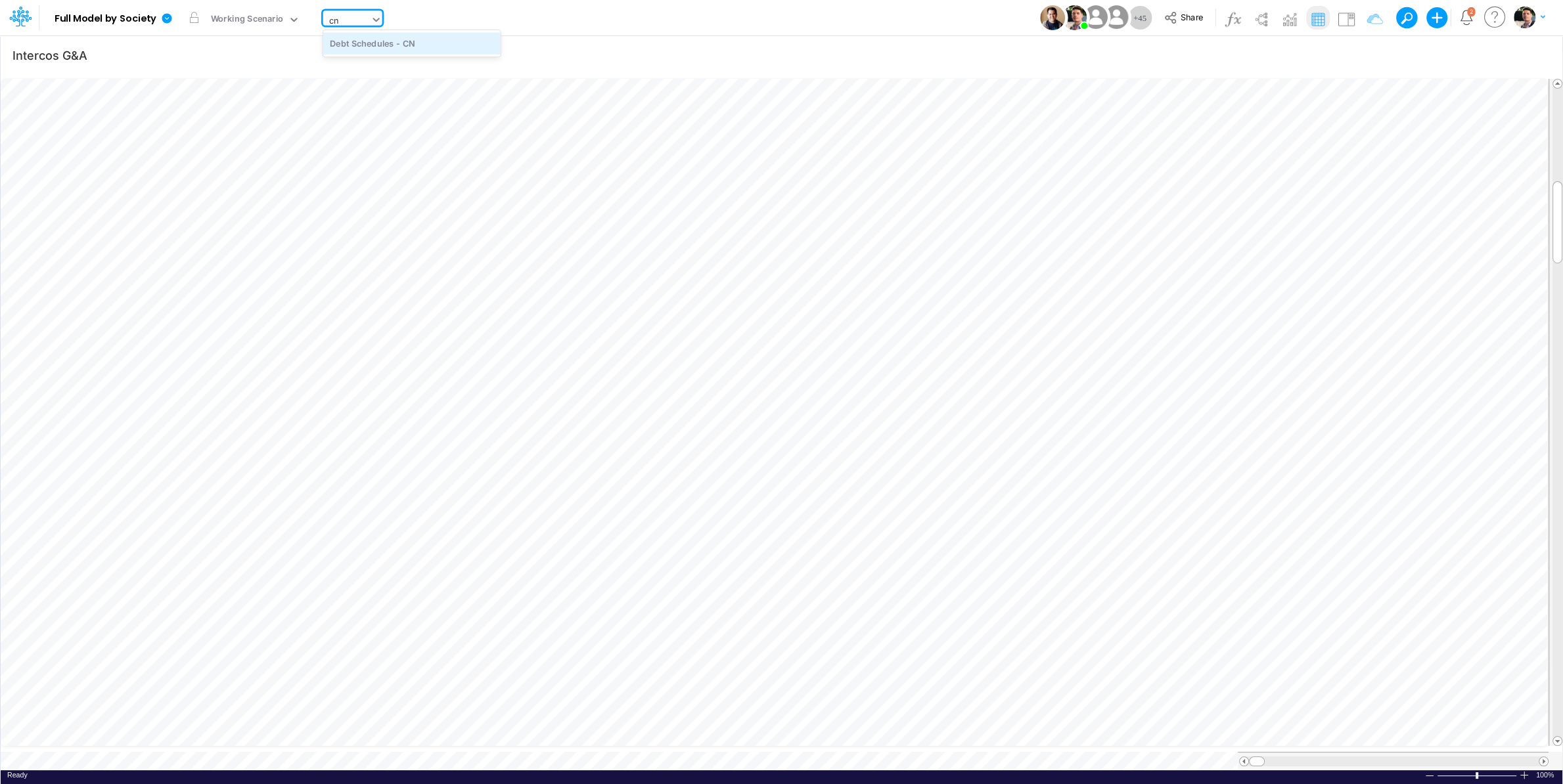
click at [377, 47] on div "Debt Schedules - CN" at bounding box center [412, 43] width 178 height 22
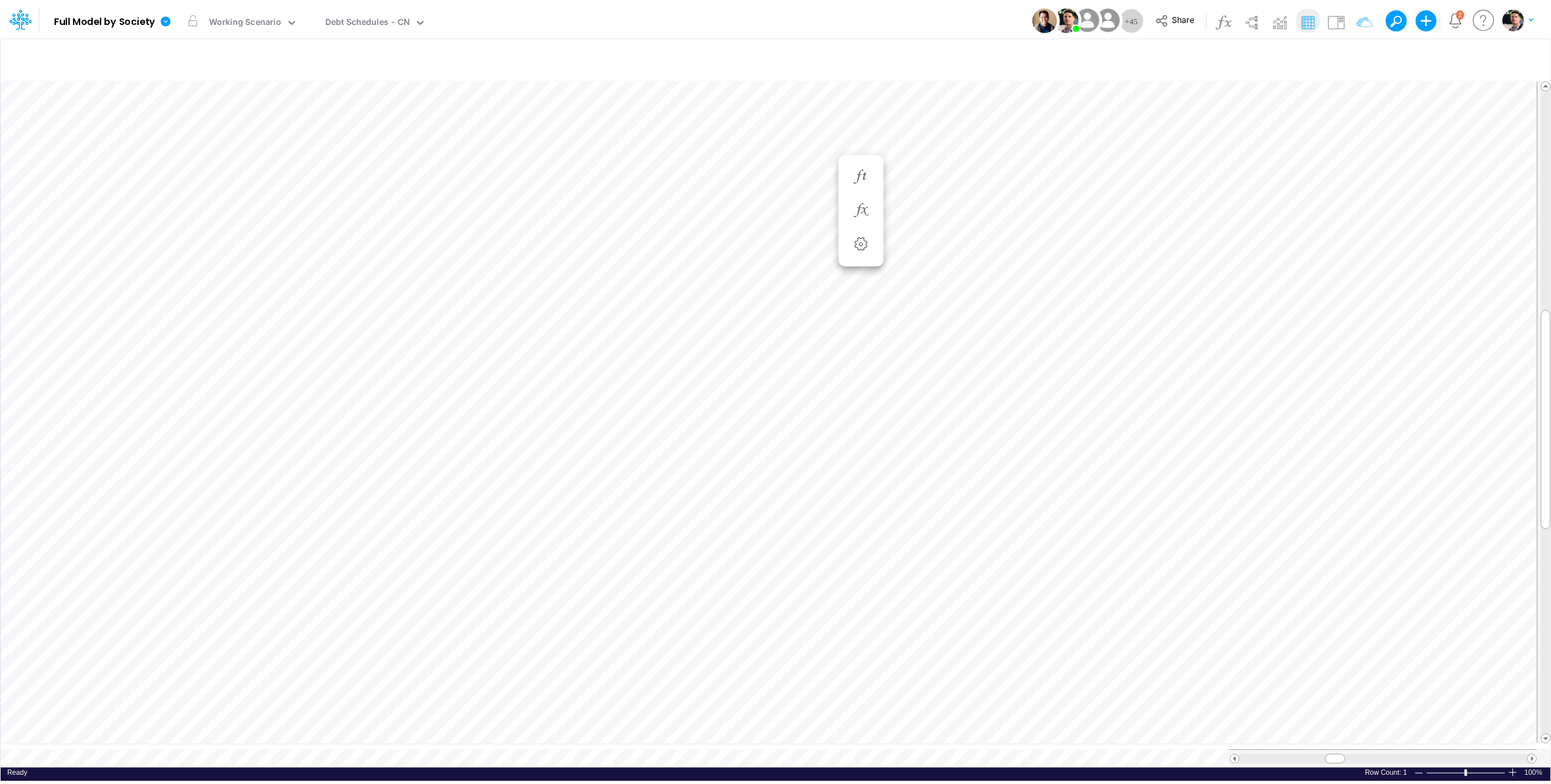
scroll to position [5, 27]
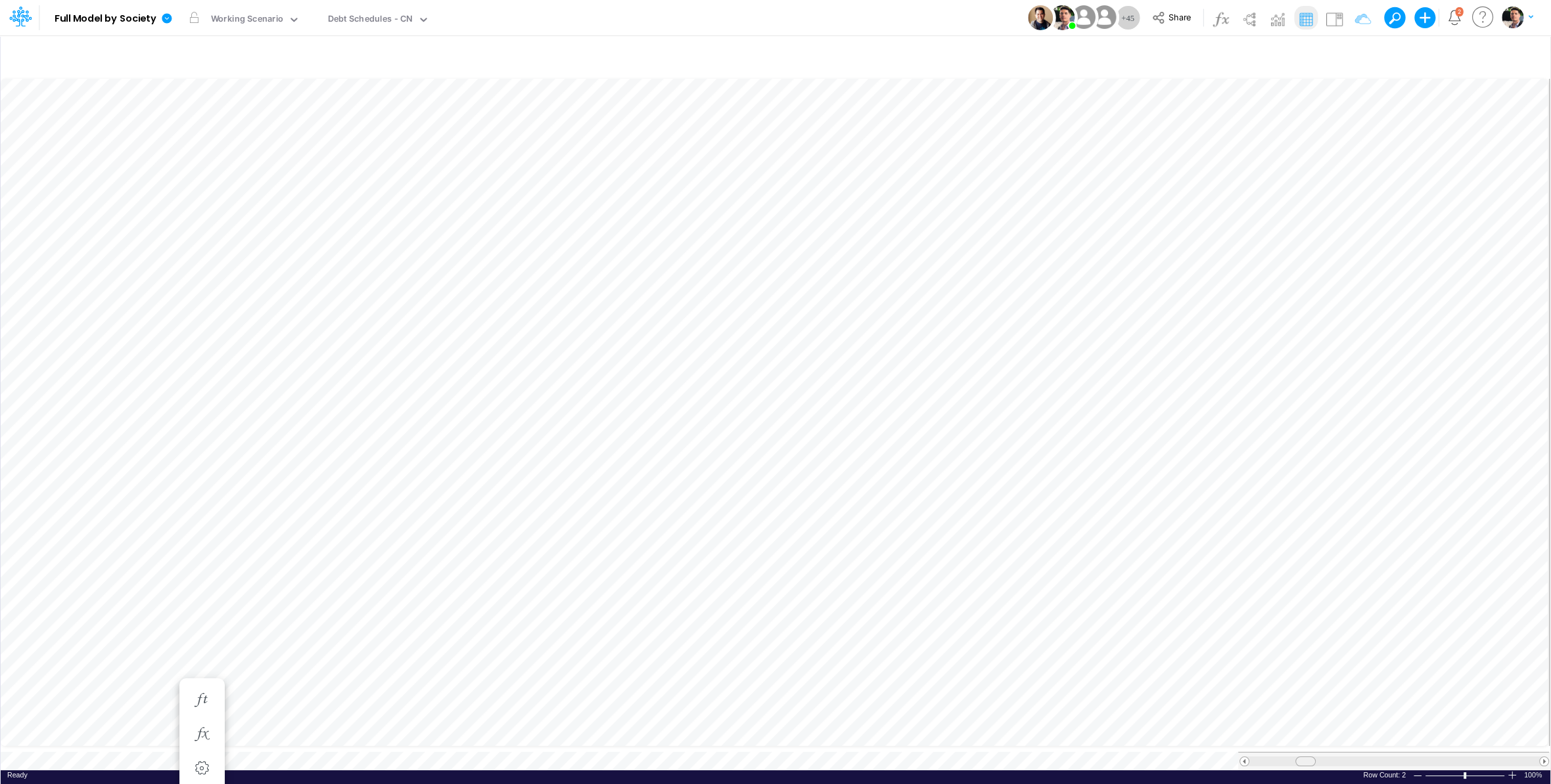
drag, startPoint x: 1335, startPoint y: 749, endPoint x: 1304, endPoint y: 754, distance: 31.4
click at [1304, 728] on span at bounding box center [1305, 761] width 9 height 9
click at [1401, 728] on span at bounding box center [1544, 761] width 9 height 9
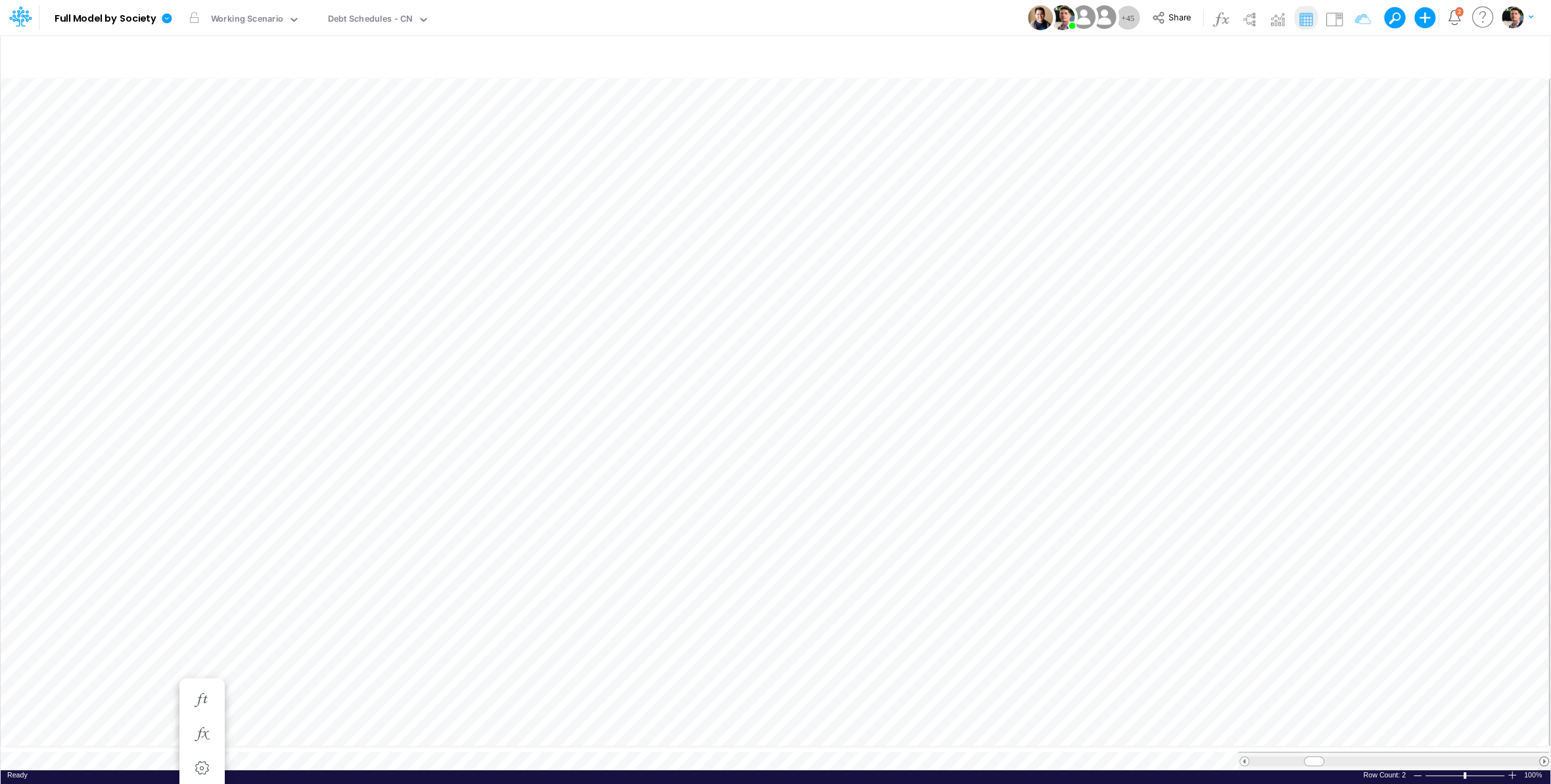
click at [1401, 728] on span at bounding box center [1544, 761] width 9 height 9
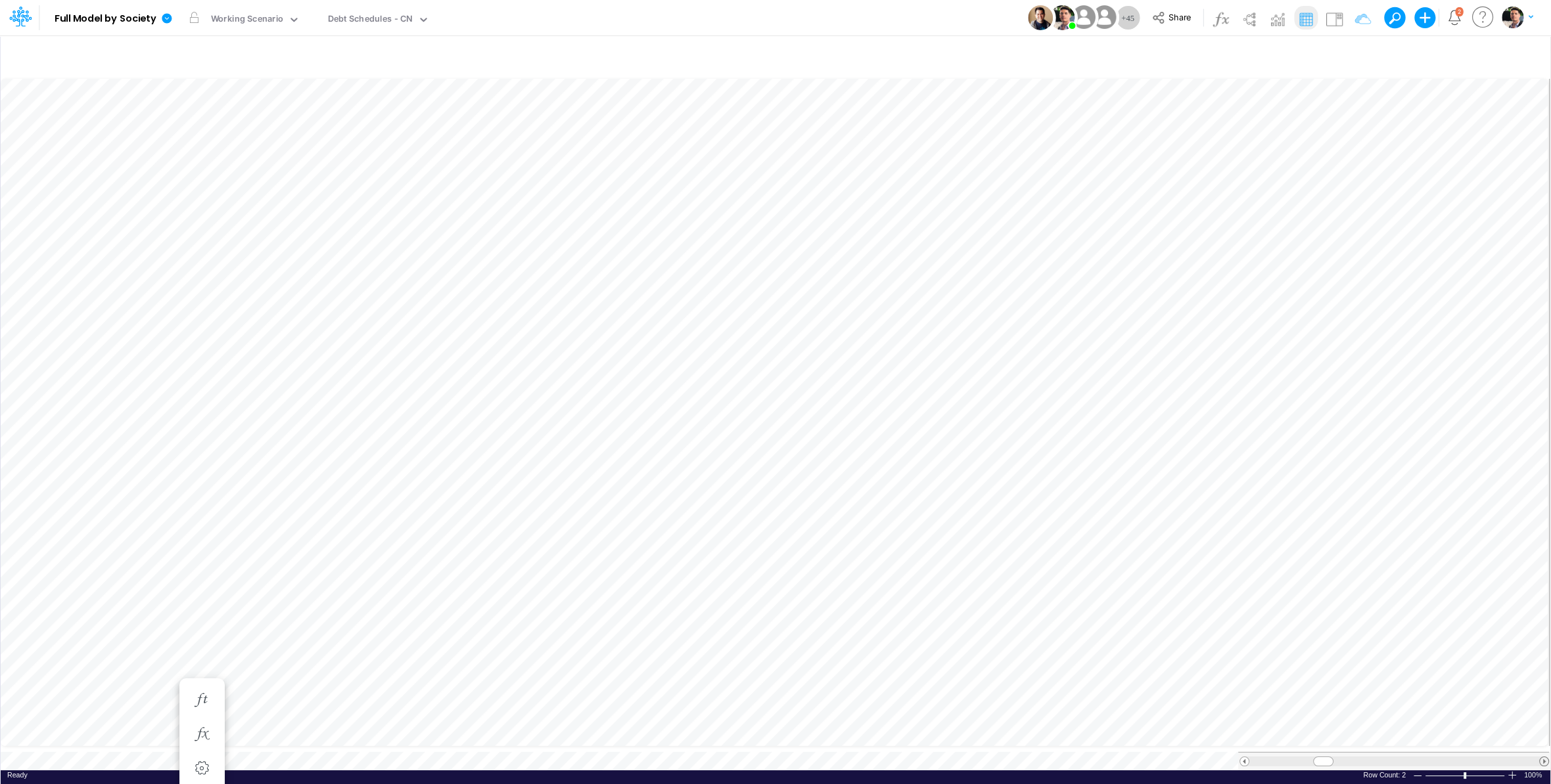
click at [1401, 728] on span at bounding box center [1544, 761] width 9 height 9
click at [248, 25] on div "Working Scenario" at bounding box center [248, 20] width 73 height 15
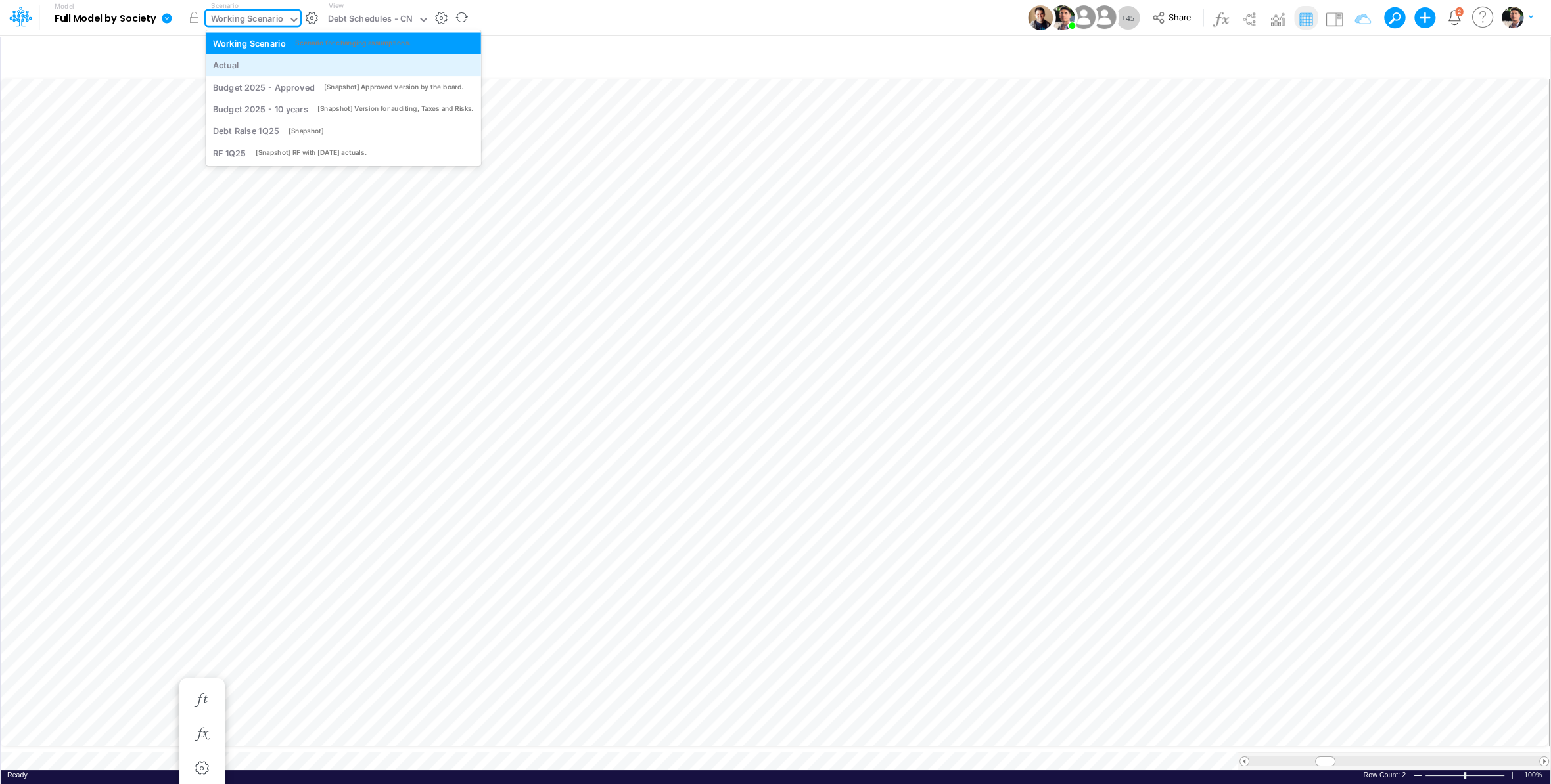
click at [242, 65] on div "Actual" at bounding box center [343, 65] width 261 height 13
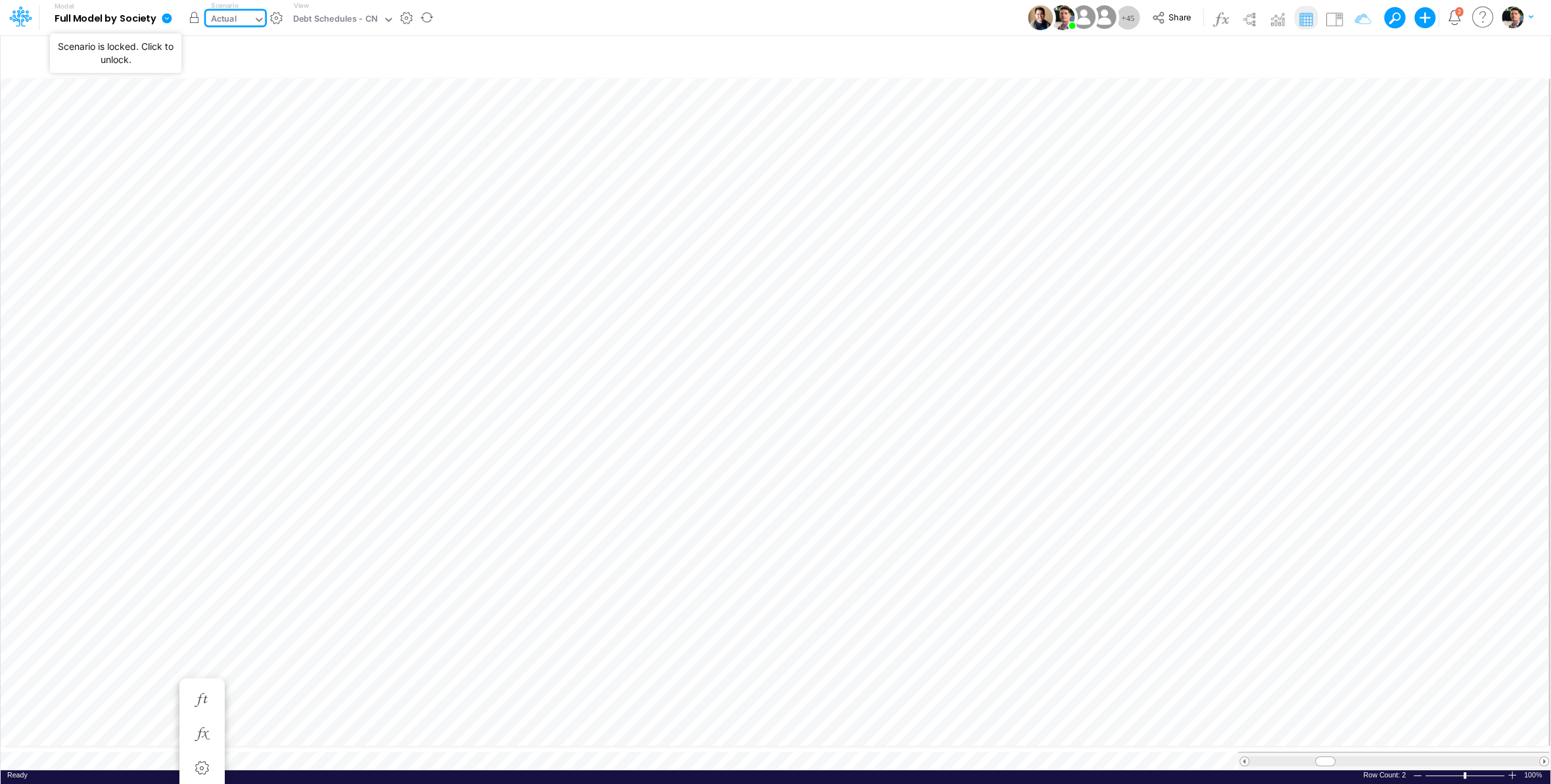
click at [197, 19] on button "button" at bounding box center [194, 18] width 24 height 24
click at [361, 22] on div "Debt Schedules - CN" at bounding box center [336, 20] width 85 height 15
type input "opex"
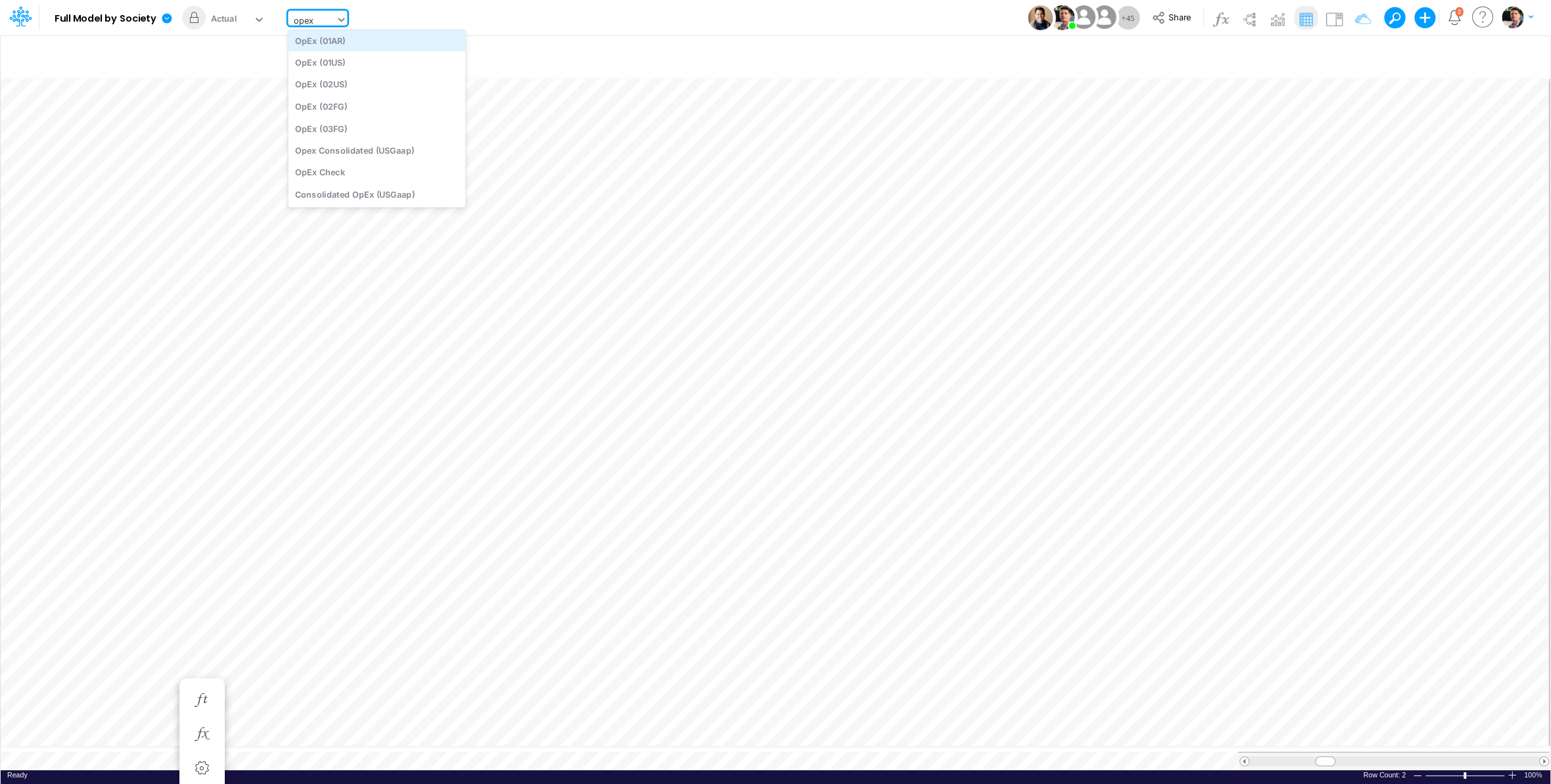
click at [357, 46] on div "OpEx (01AR)" at bounding box center [377, 40] width 178 height 22
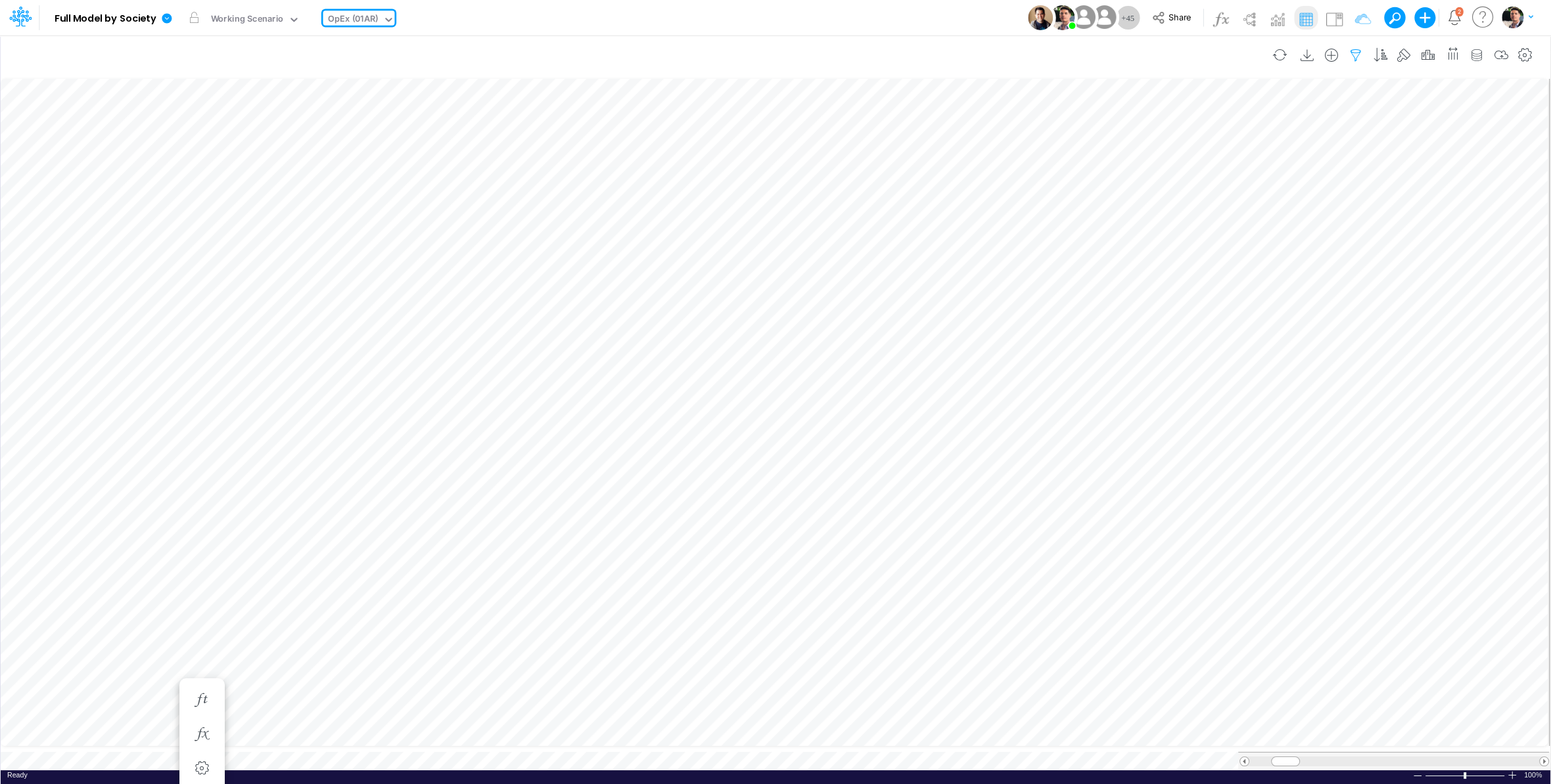
click at [1366, 55] on icon "button" at bounding box center [1356, 55] width 20 height 14
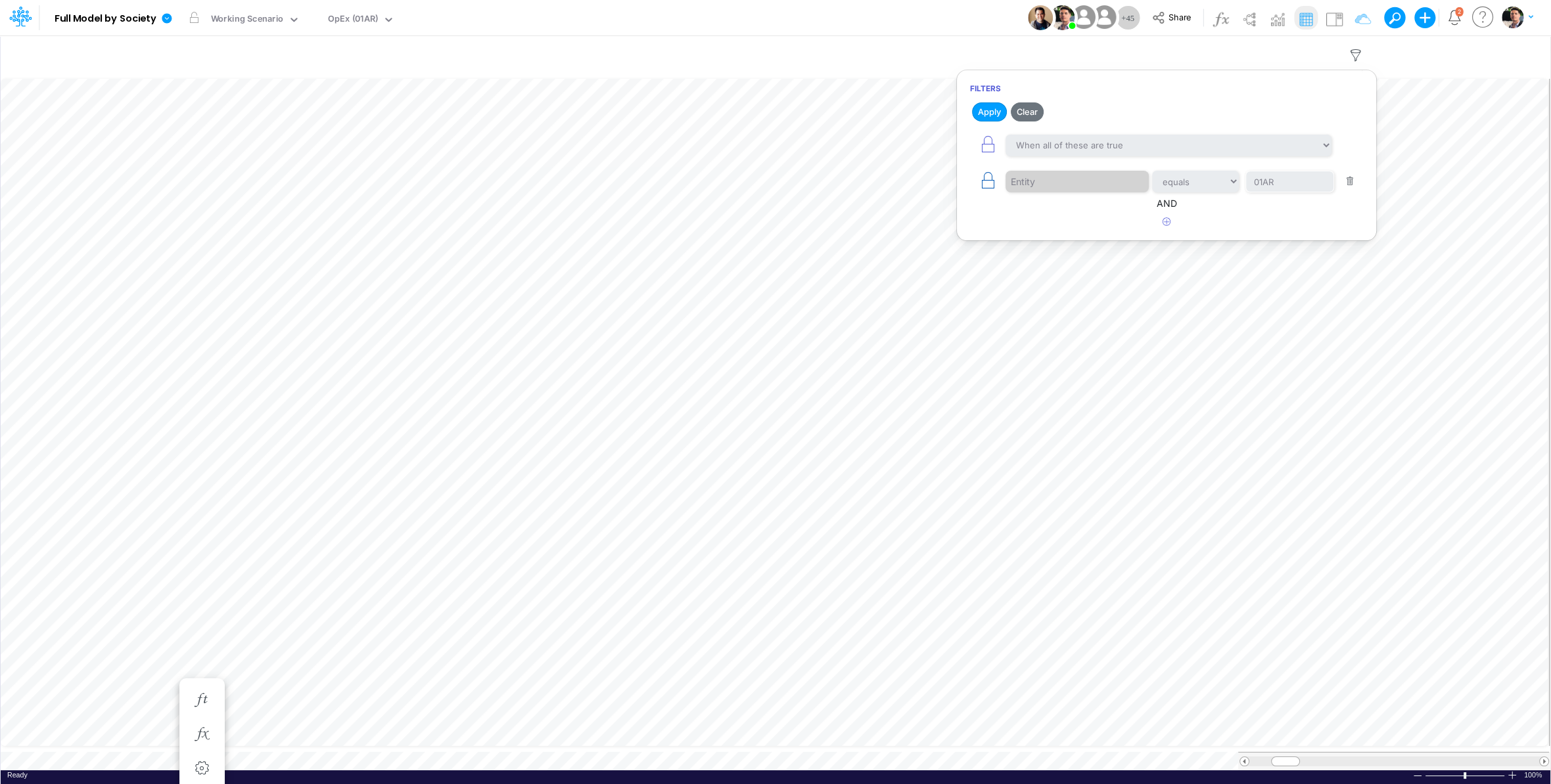
click at [983, 184] on icon "button" at bounding box center [988, 181] width 19 height 19
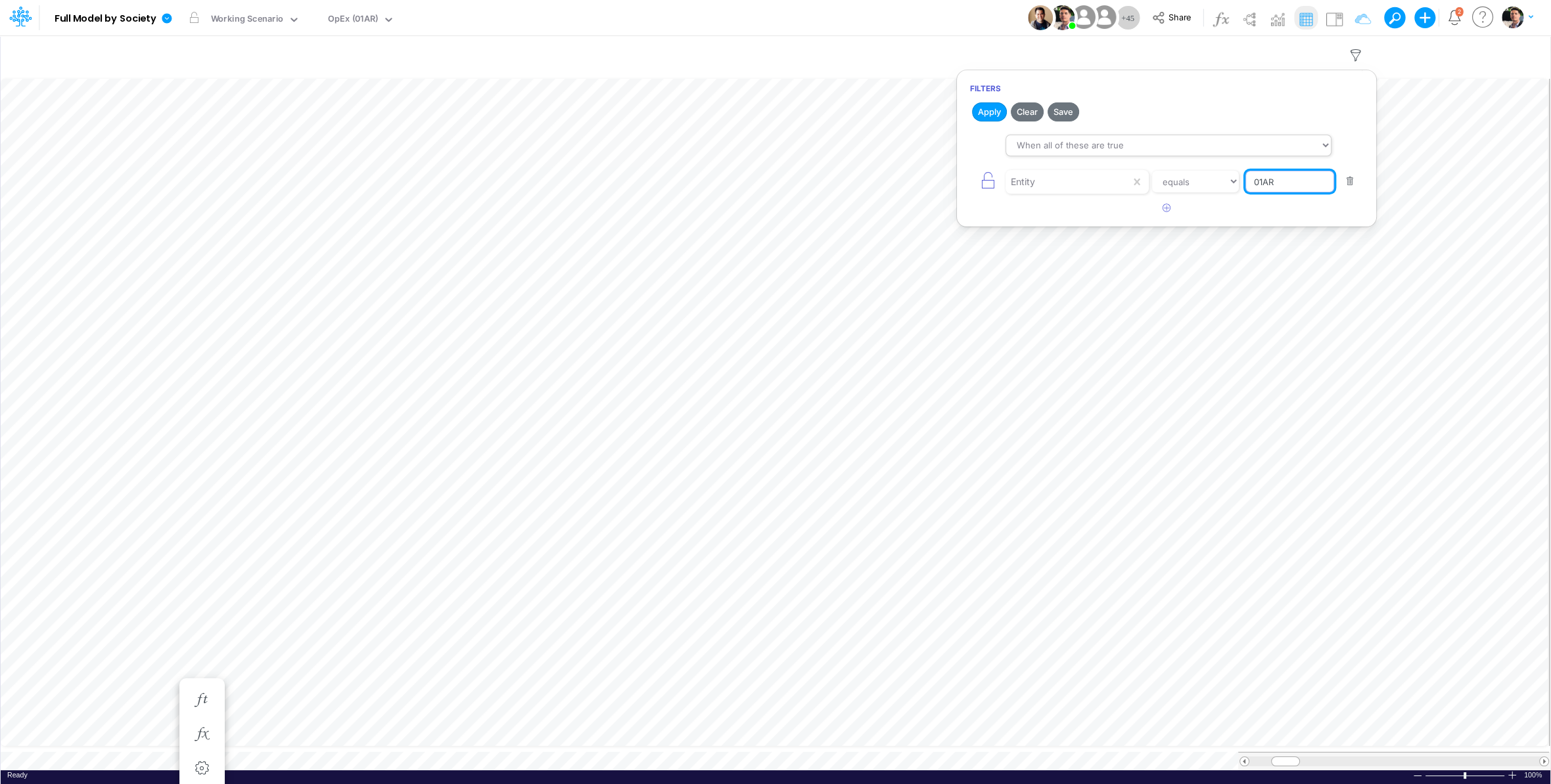
drag, startPoint x: 1302, startPoint y: 187, endPoint x: 1221, endPoint y: 144, distance: 91.7
click at [1246, 185] on input "01AR" at bounding box center [1290, 182] width 88 height 23
type input "04br"
click at [986, 118] on button "Apply" at bounding box center [989, 112] width 35 height 19
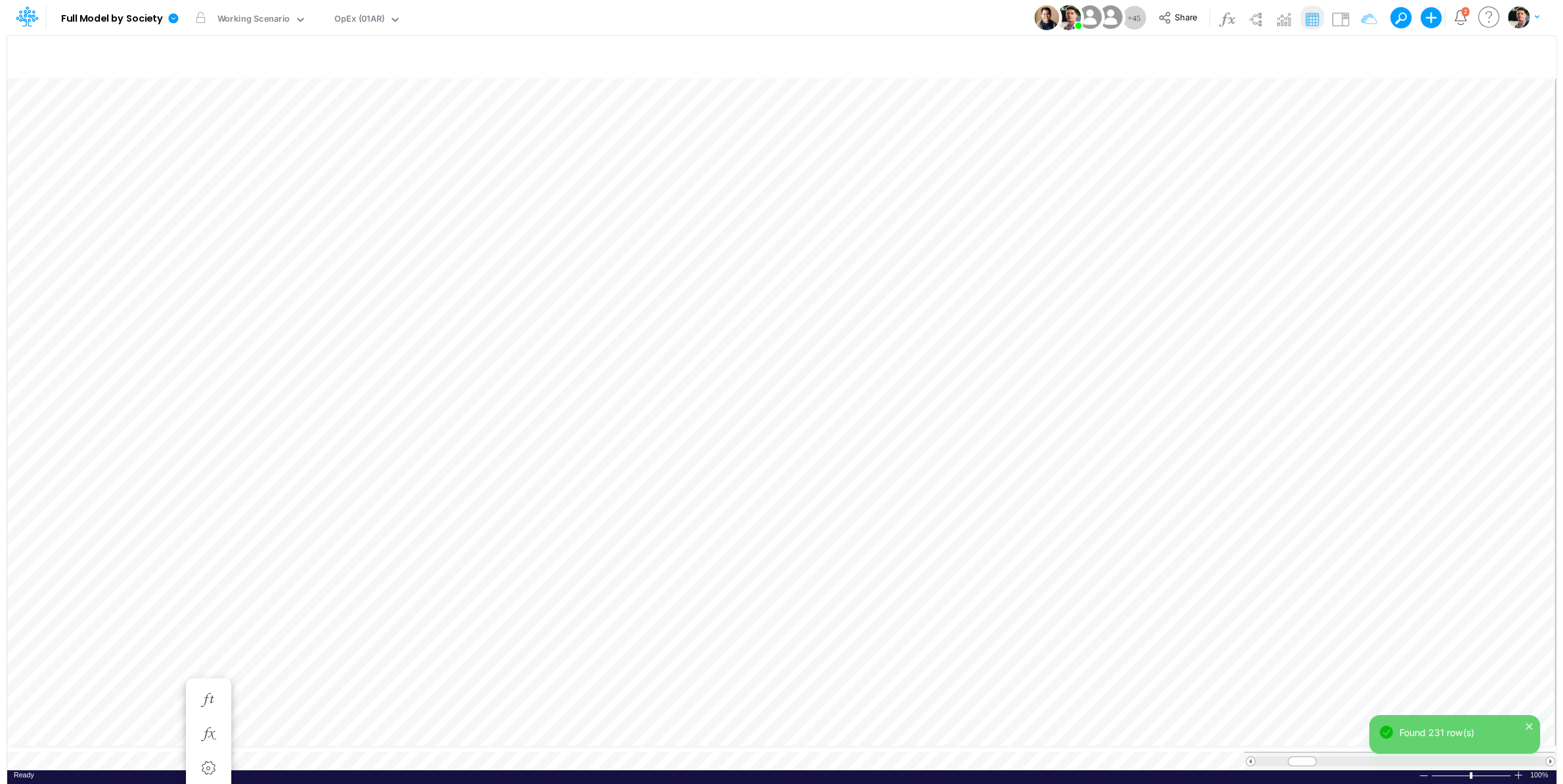
scroll to position [5, 19]
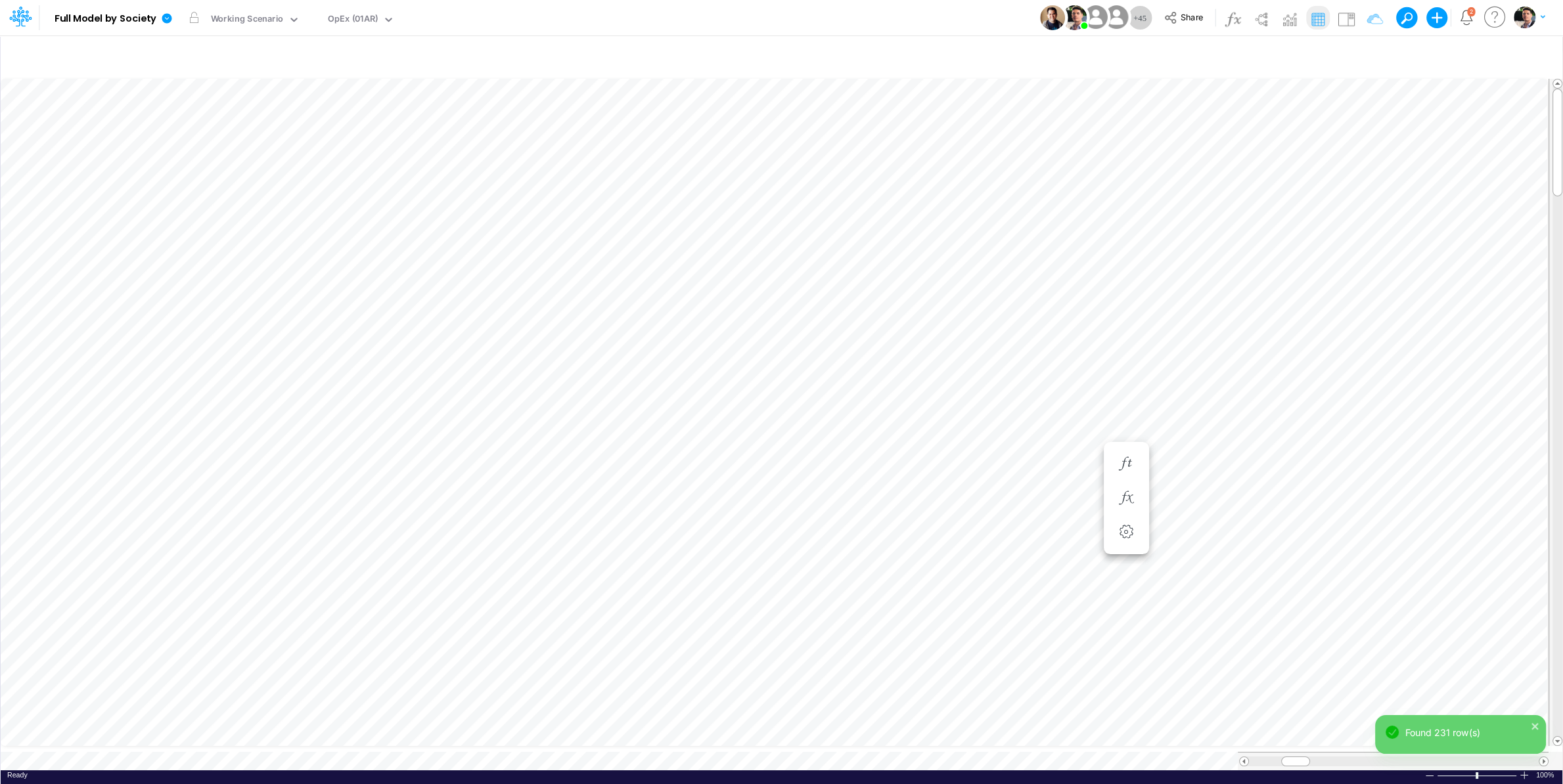
scroll to position [5, 19]
drag, startPoint x: 1555, startPoint y: 263, endPoint x: 1555, endPoint y: 217, distance: 46.0
click at [1400, 217] on div at bounding box center [1557, 412] width 10 height 648
drag, startPoint x: 1558, startPoint y: 227, endPoint x: 1558, endPoint y: 144, distance: 83.0
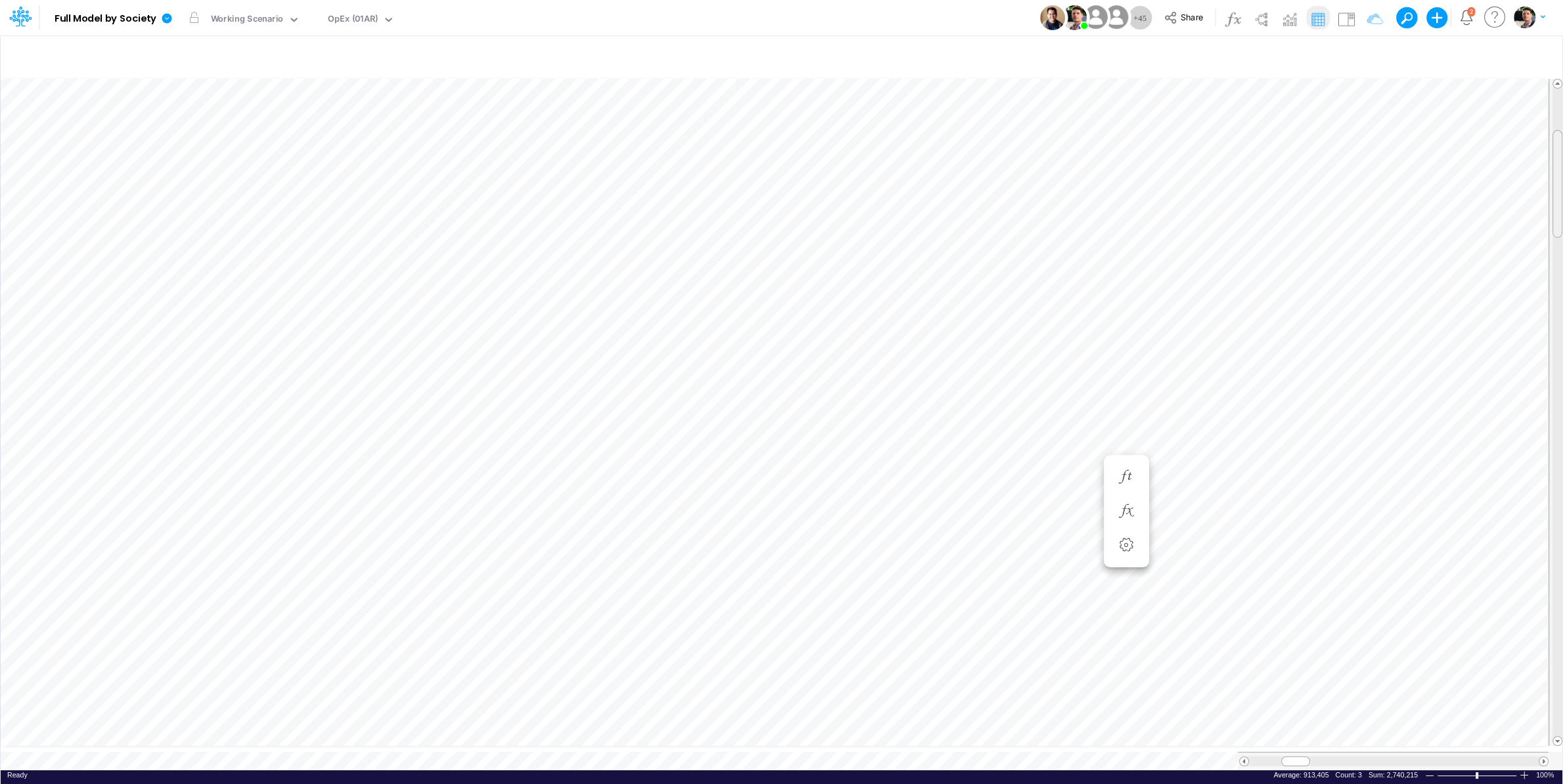
click at [1400, 144] on div at bounding box center [1557, 184] width 10 height 108
click at [1400, 577] on tr at bounding box center [782, 413] width 1562 height 678
click at [360, 23] on div "OpEx (01AR)" at bounding box center [353, 20] width 51 height 15
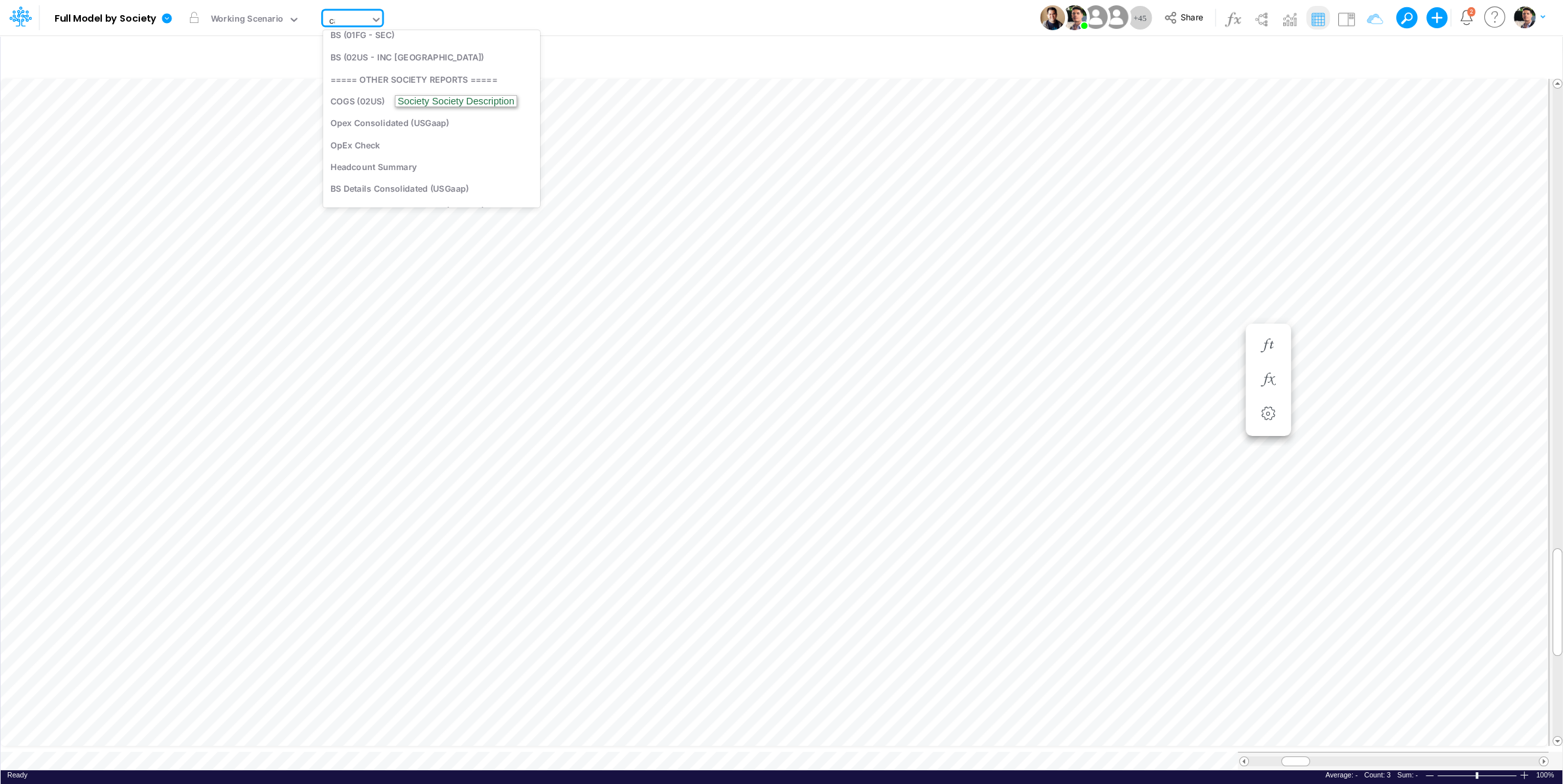
scroll to position [51, 0]
type input "cap"
click at [392, 68] on div "[MEDICAL_DATA] / Deprec&Amort" at bounding box center [412, 65] width 178 height 22
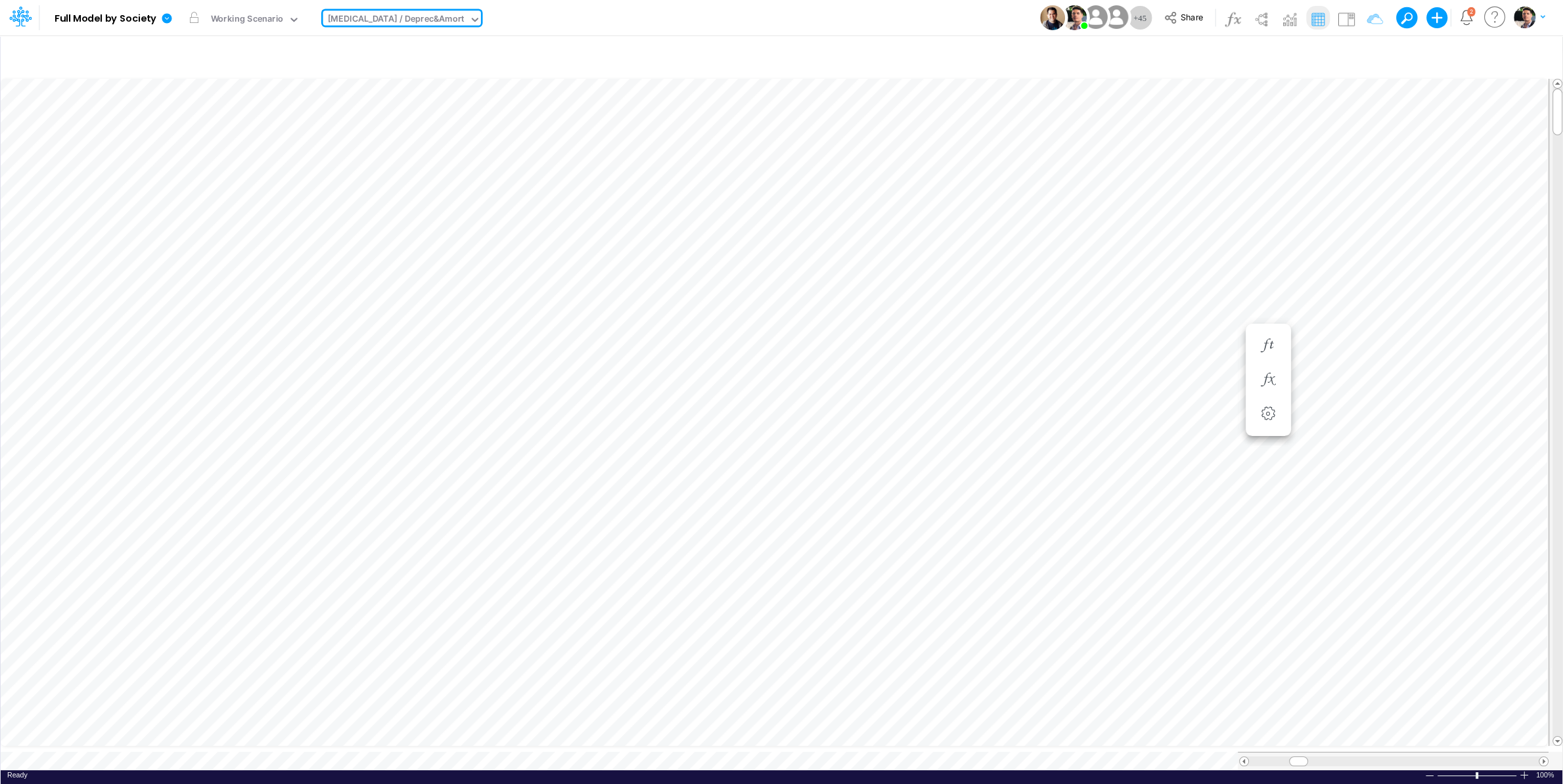
click at [1400, 728] on div at bounding box center [1394, 761] width 290 height 10
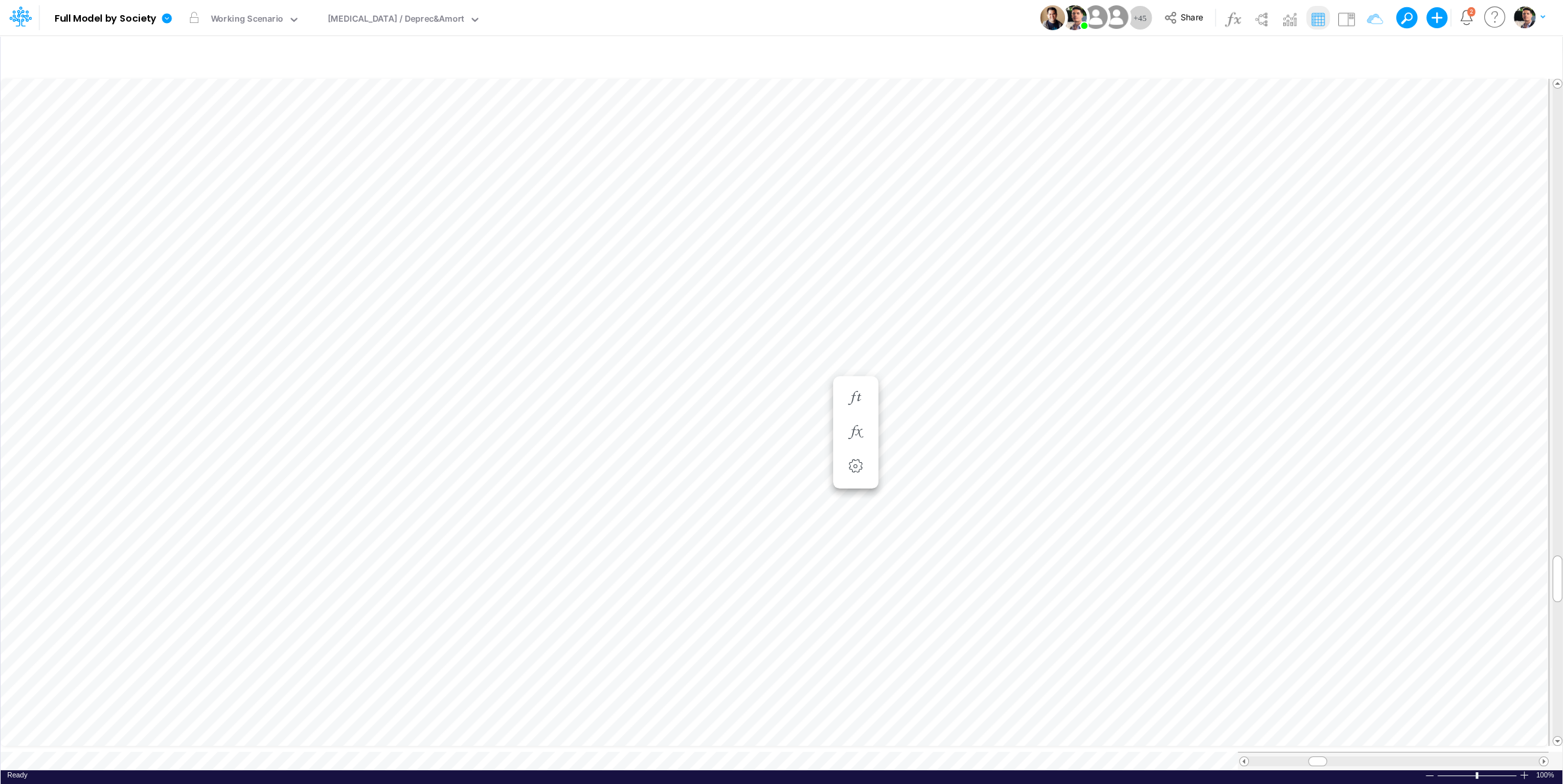
scroll to position [5, 23]
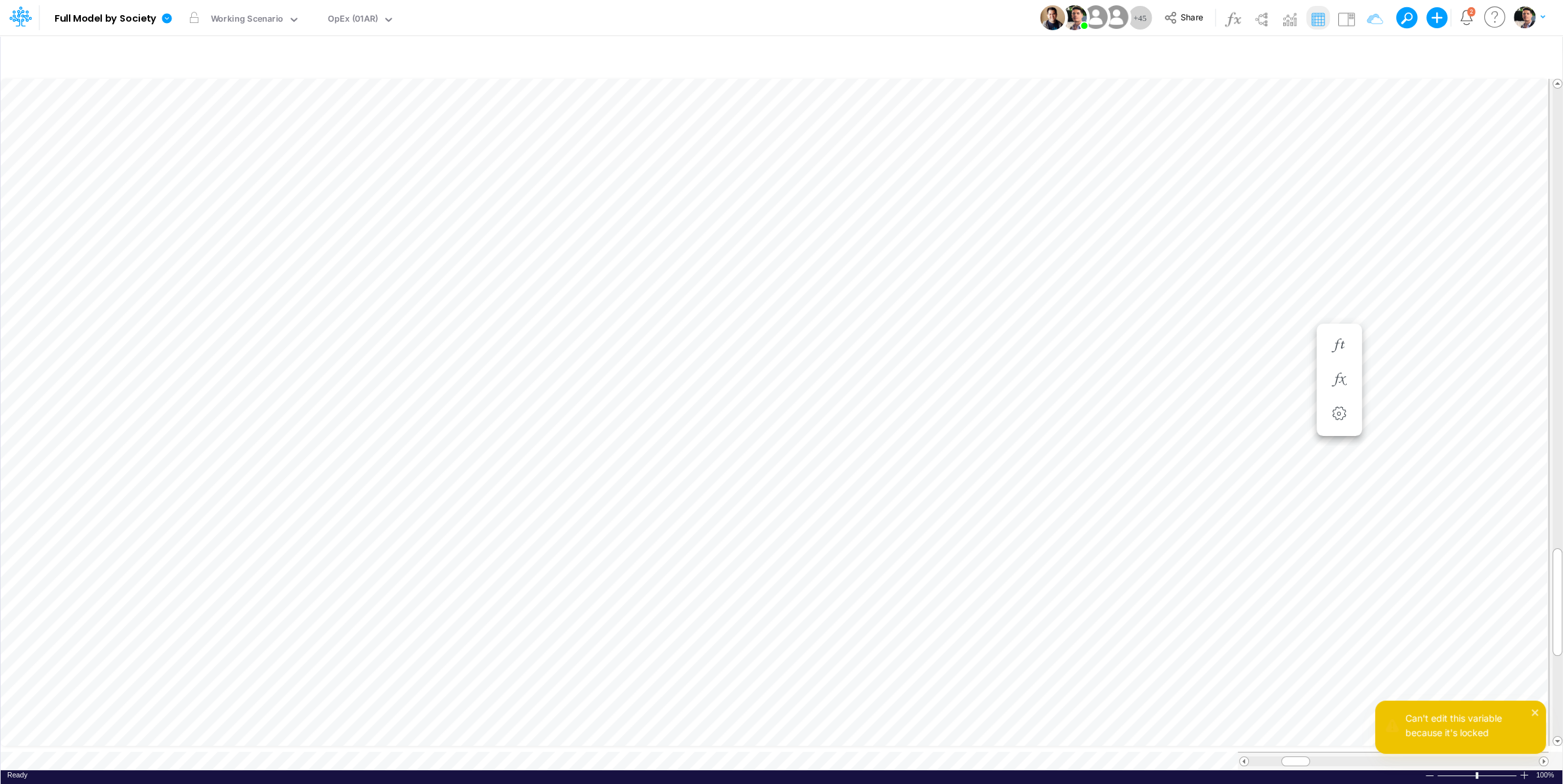
scroll to position [5, 5]
drag, startPoint x: 1560, startPoint y: 543, endPoint x: 1554, endPoint y: 162, distance: 381.0
click at [1400, 162] on div at bounding box center [1557, 188] width 10 height 108
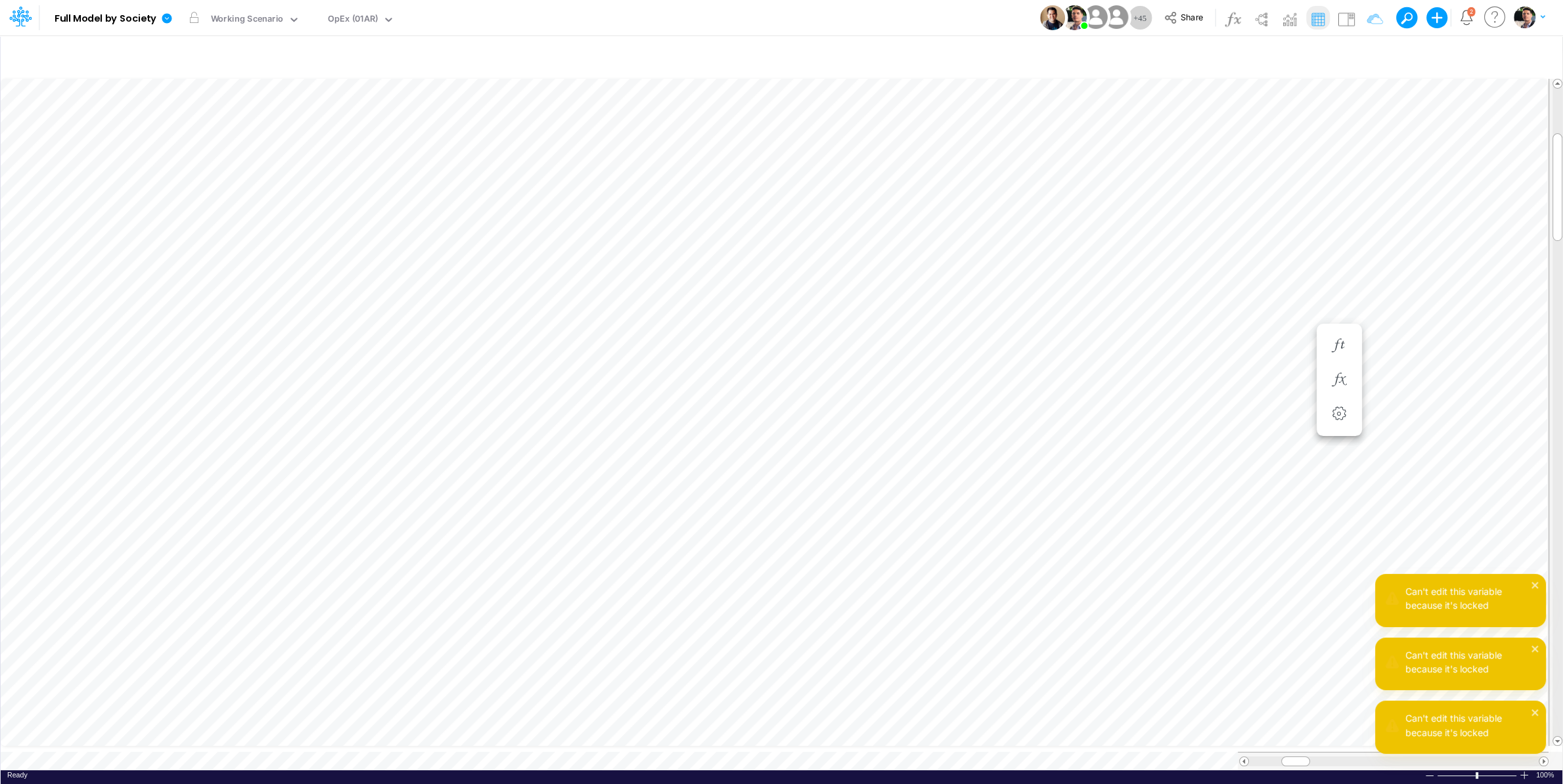
scroll to position [5, 20]
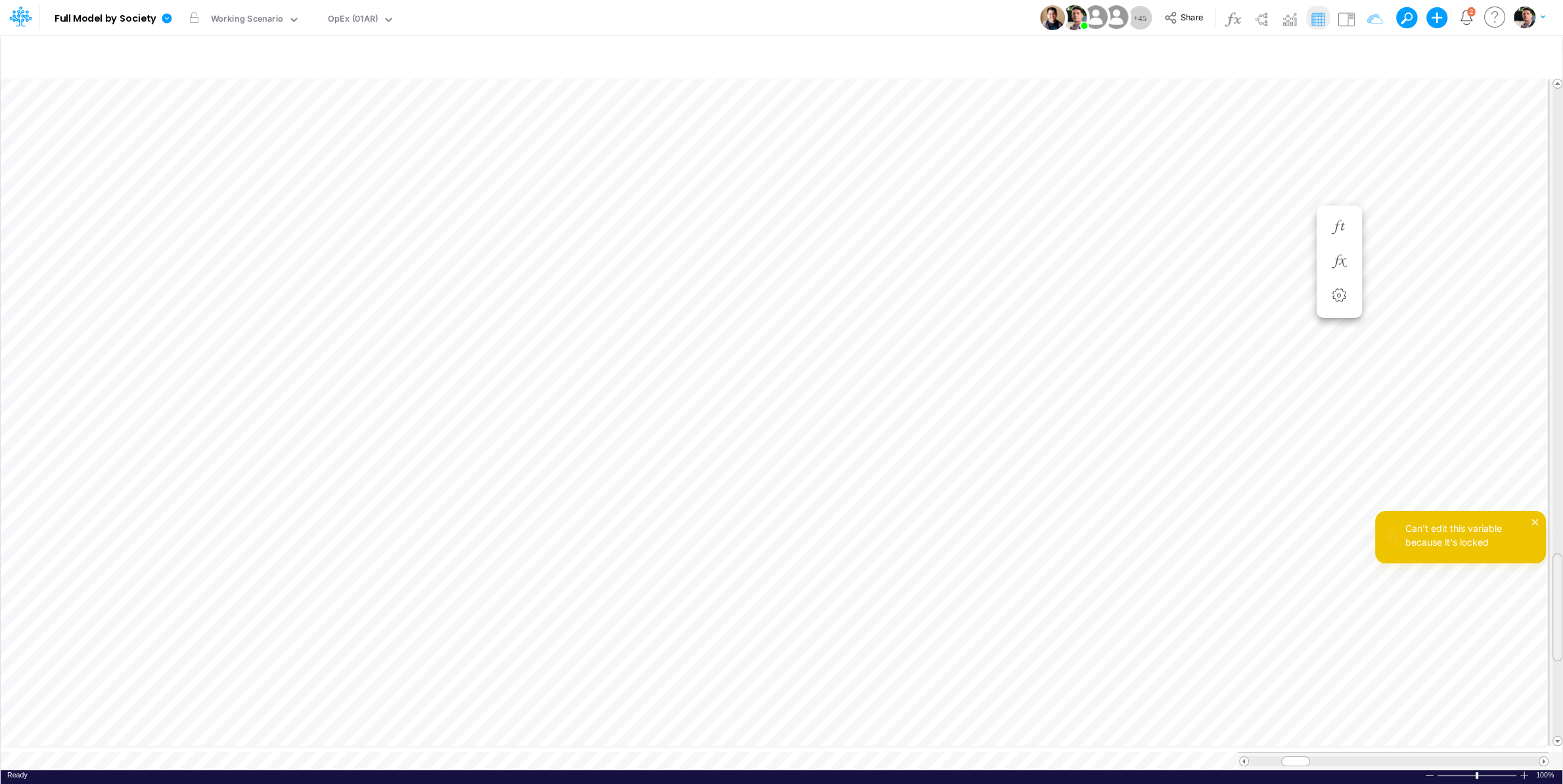
drag, startPoint x: 1558, startPoint y: 169, endPoint x: 1554, endPoint y: 585, distance: 416.0
click at [1400, 585] on div at bounding box center [1557, 608] width 10 height 108
click at [1245, 728] on span at bounding box center [1244, 761] width 9 height 9
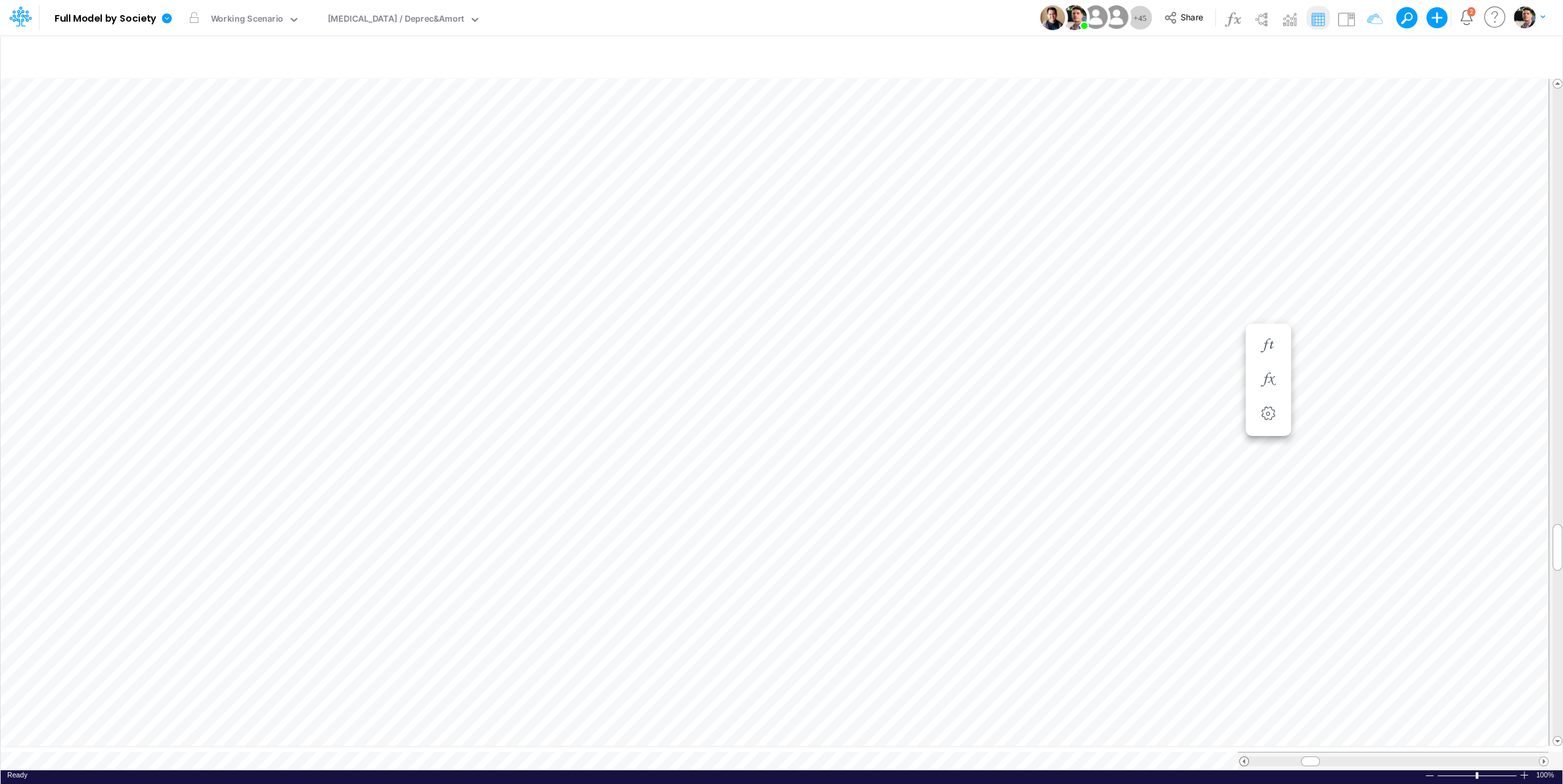
click at [1245, 728] on span at bounding box center [1244, 761] width 9 height 9
click at [1246, 728] on span at bounding box center [1244, 761] width 9 height 9
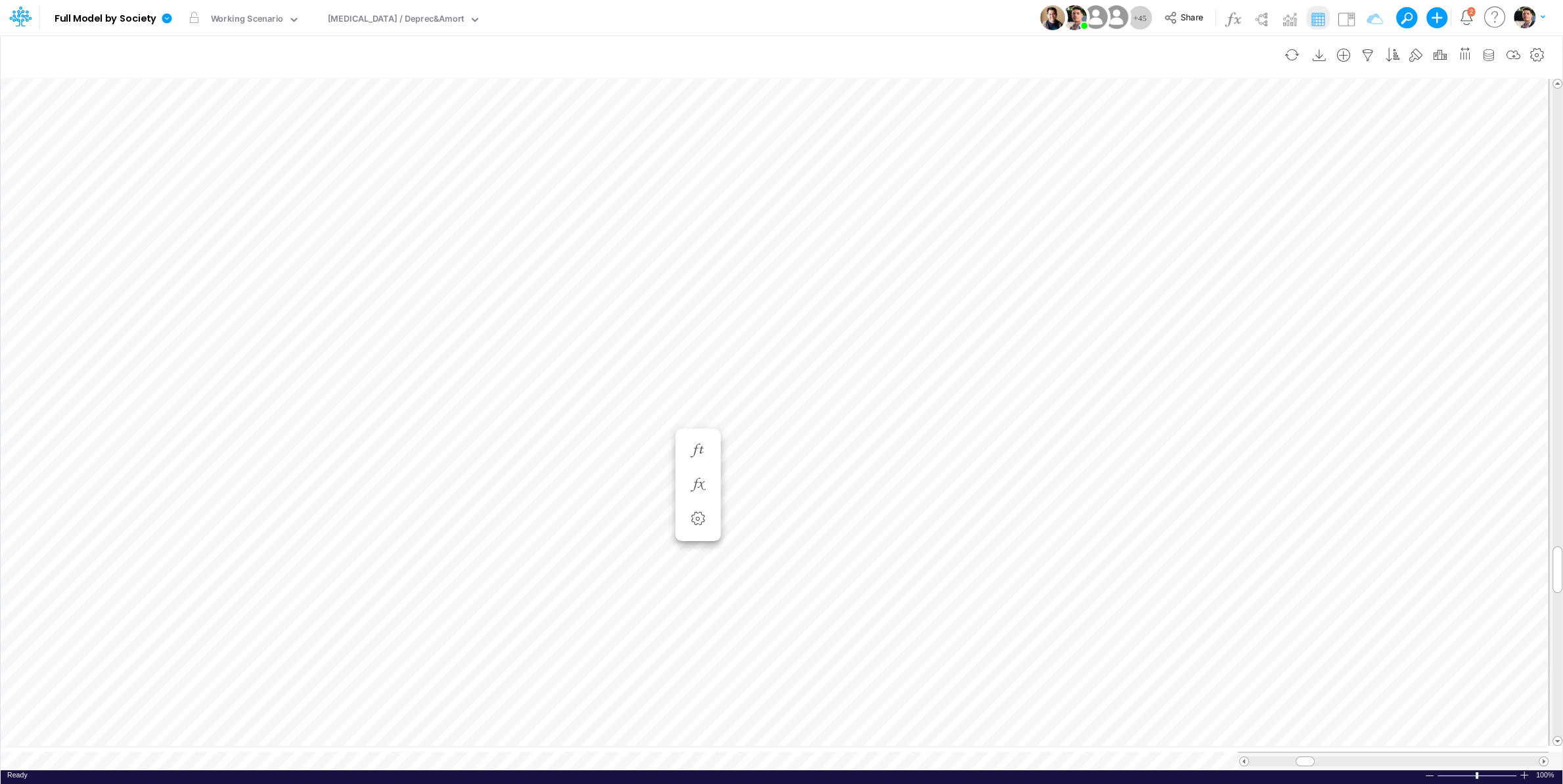
scroll to position [5, 13]
click at [1159, 475] on div at bounding box center [1171, 485] width 25 height 27
click at [1182, 490] on button "button" at bounding box center [1171, 485] width 25 height 27
click at [1161, 441] on div "Depreciation Expense =" at bounding box center [1171, 452] width 25 height 27
click at [1167, 450] on icon "button" at bounding box center [1171, 451] width 20 height 14
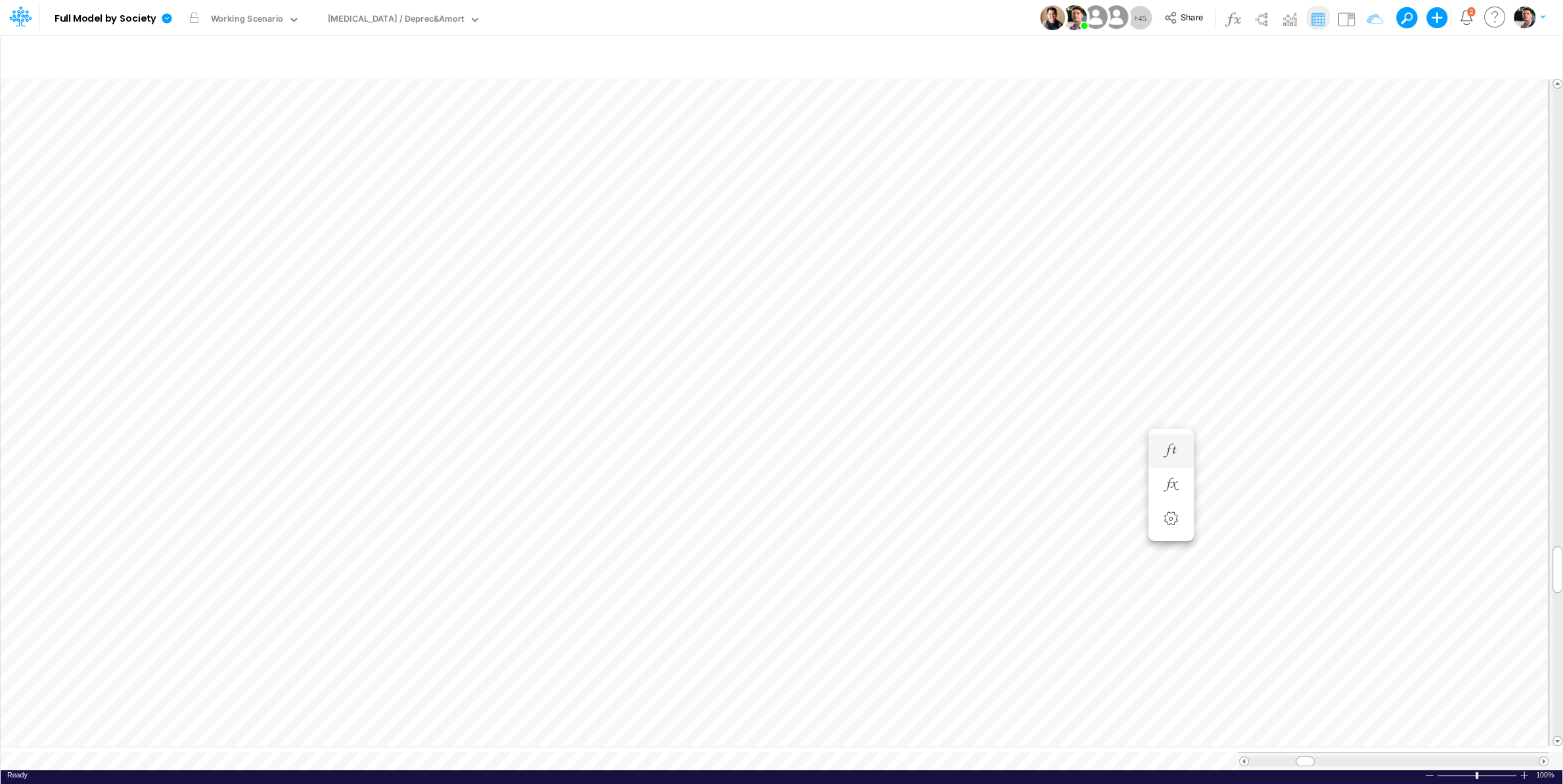
scroll to position [5, 3]
click at [1095, 490] on icon "button" at bounding box center [1092, 493] width 20 height 14
select select "sum"
select select "field"
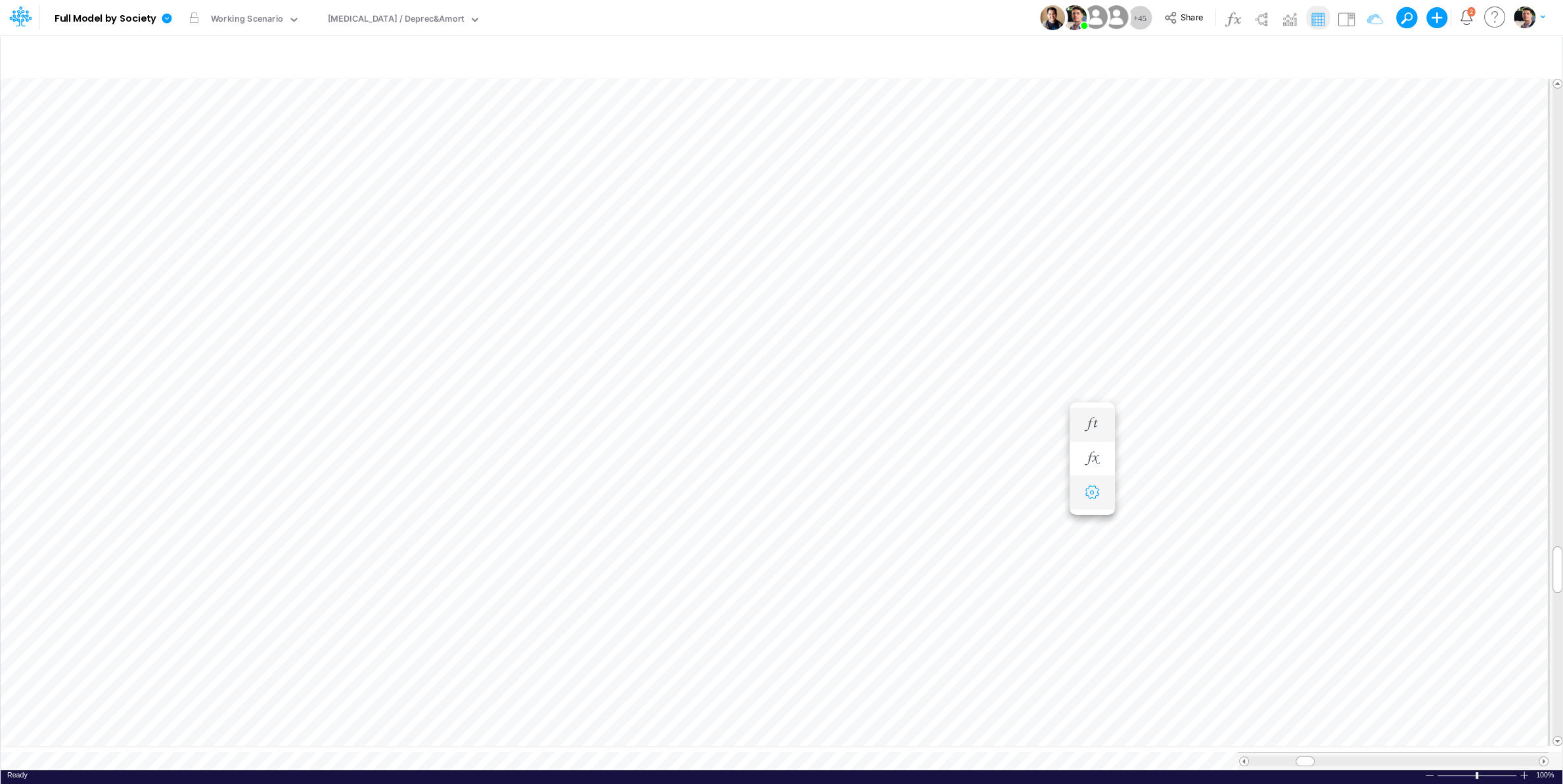
select select "Number"
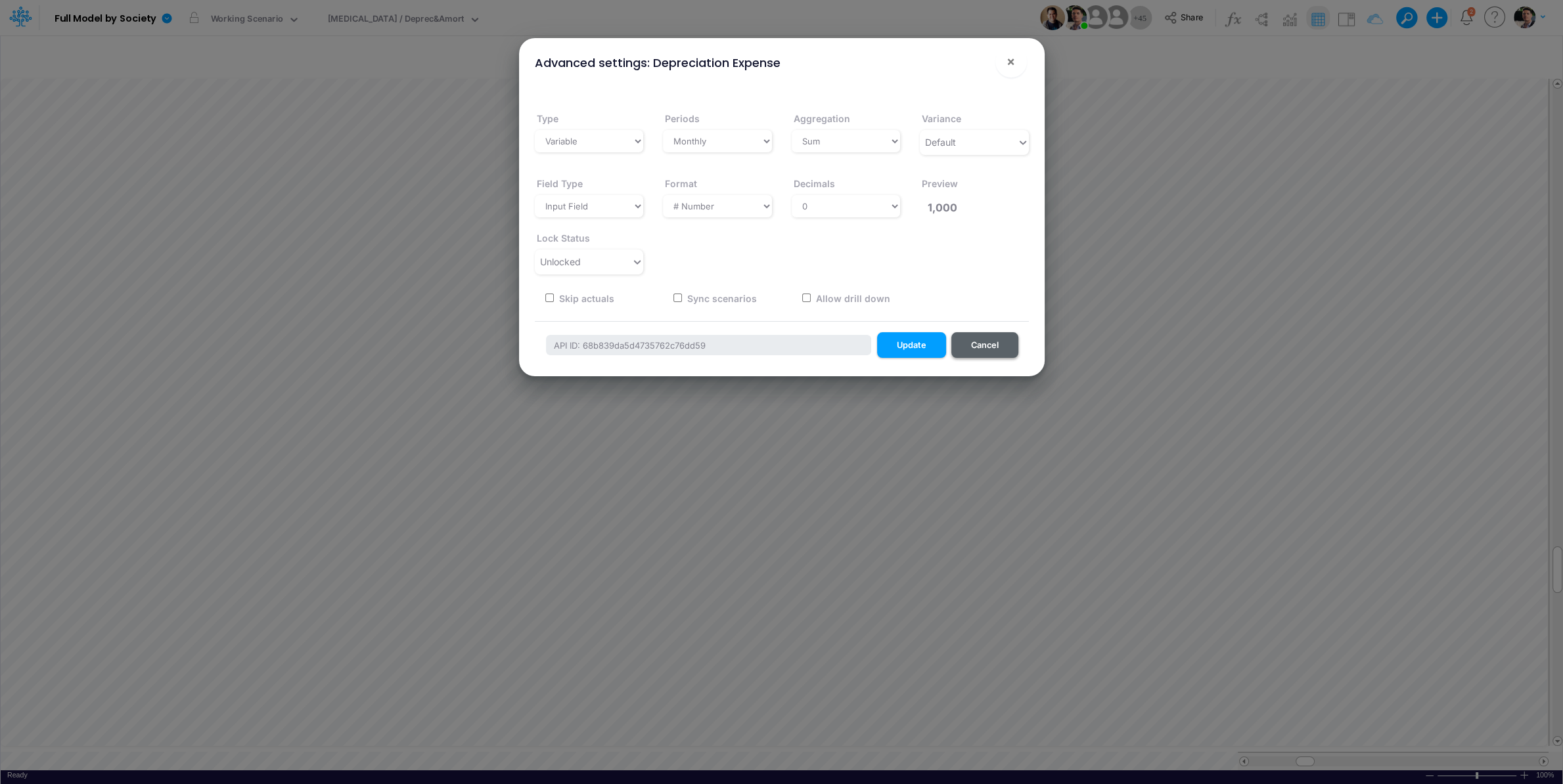
click at [992, 346] on button "Cancel" at bounding box center [984, 345] width 67 height 26
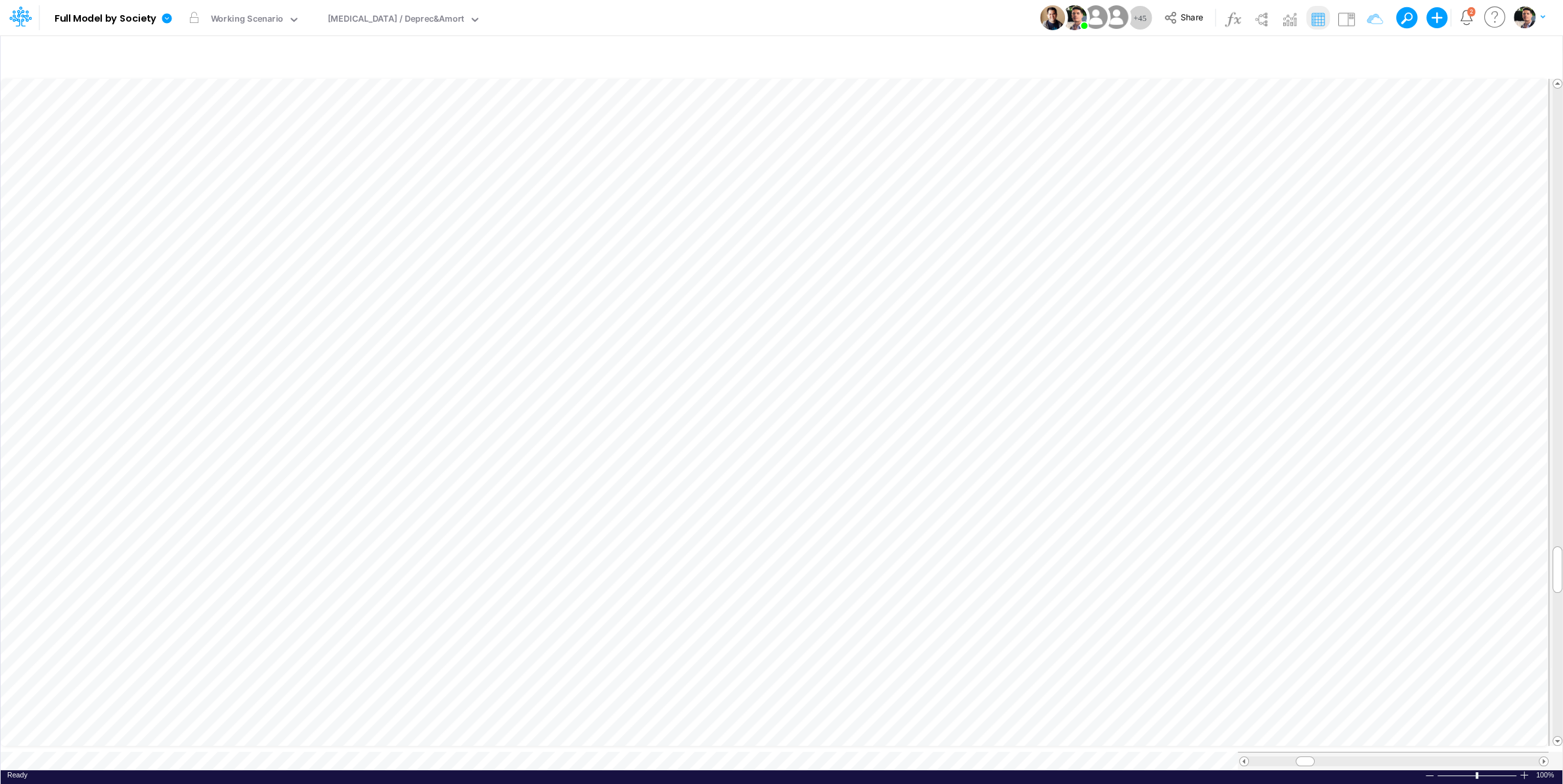
click at [0, 0] on icon "button" at bounding box center [0, 0] width 0 height 0
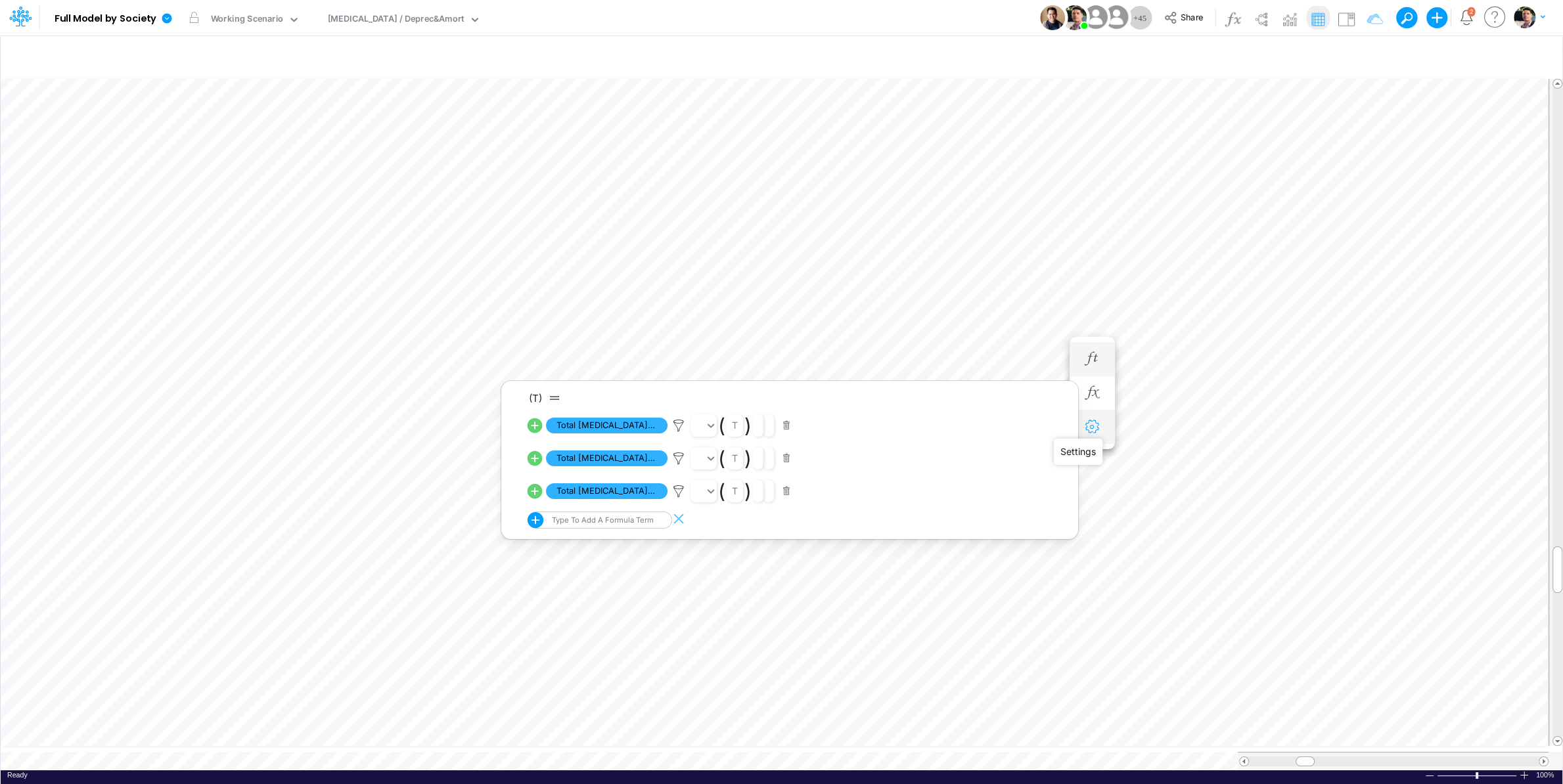
click at [1095, 426] on icon "button" at bounding box center [1092, 427] width 20 height 14
select select "sum"
select select "field"
select select "Number"
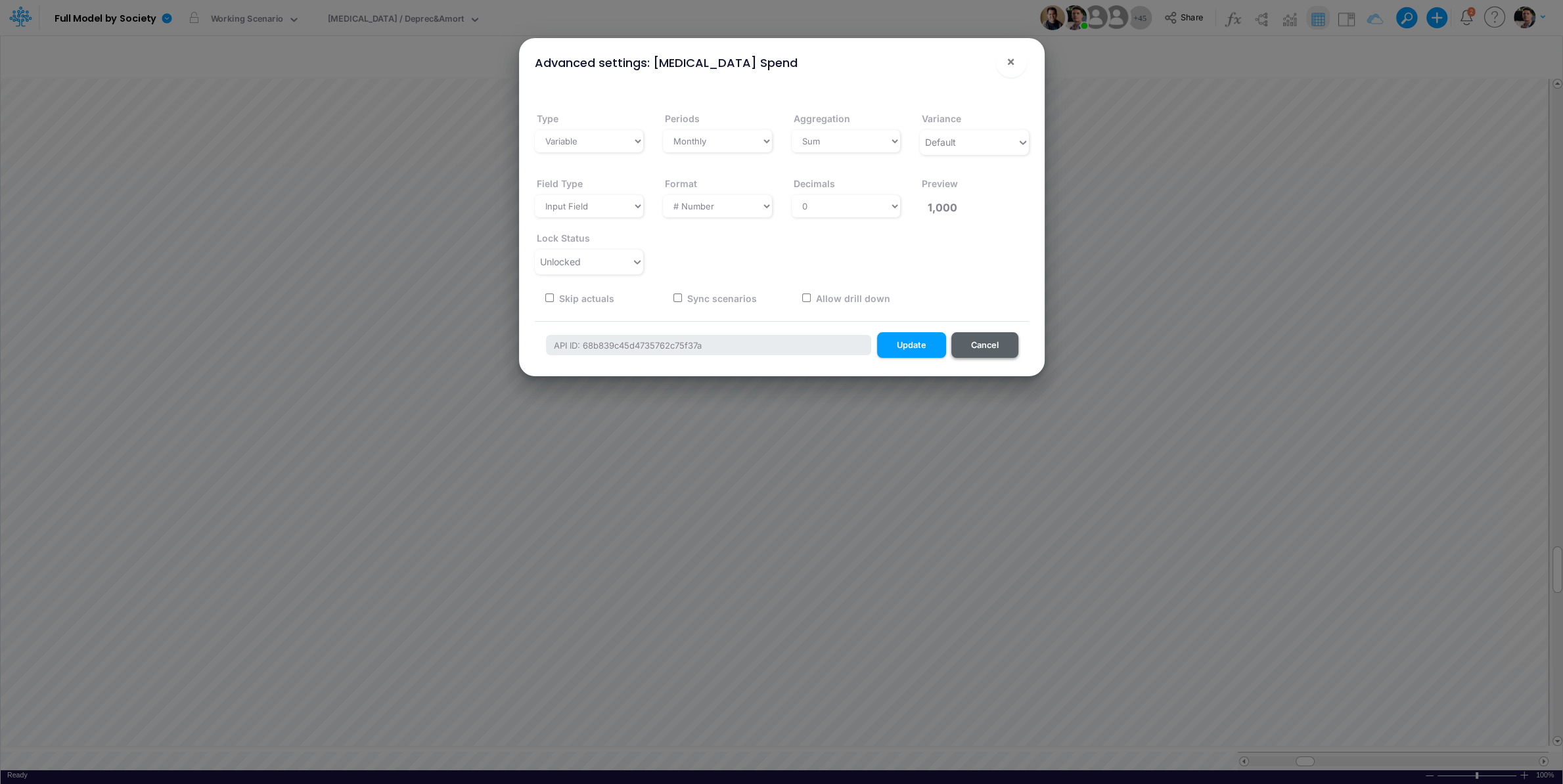
click at [998, 346] on button "Cancel" at bounding box center [984, 345] width 67 height 26
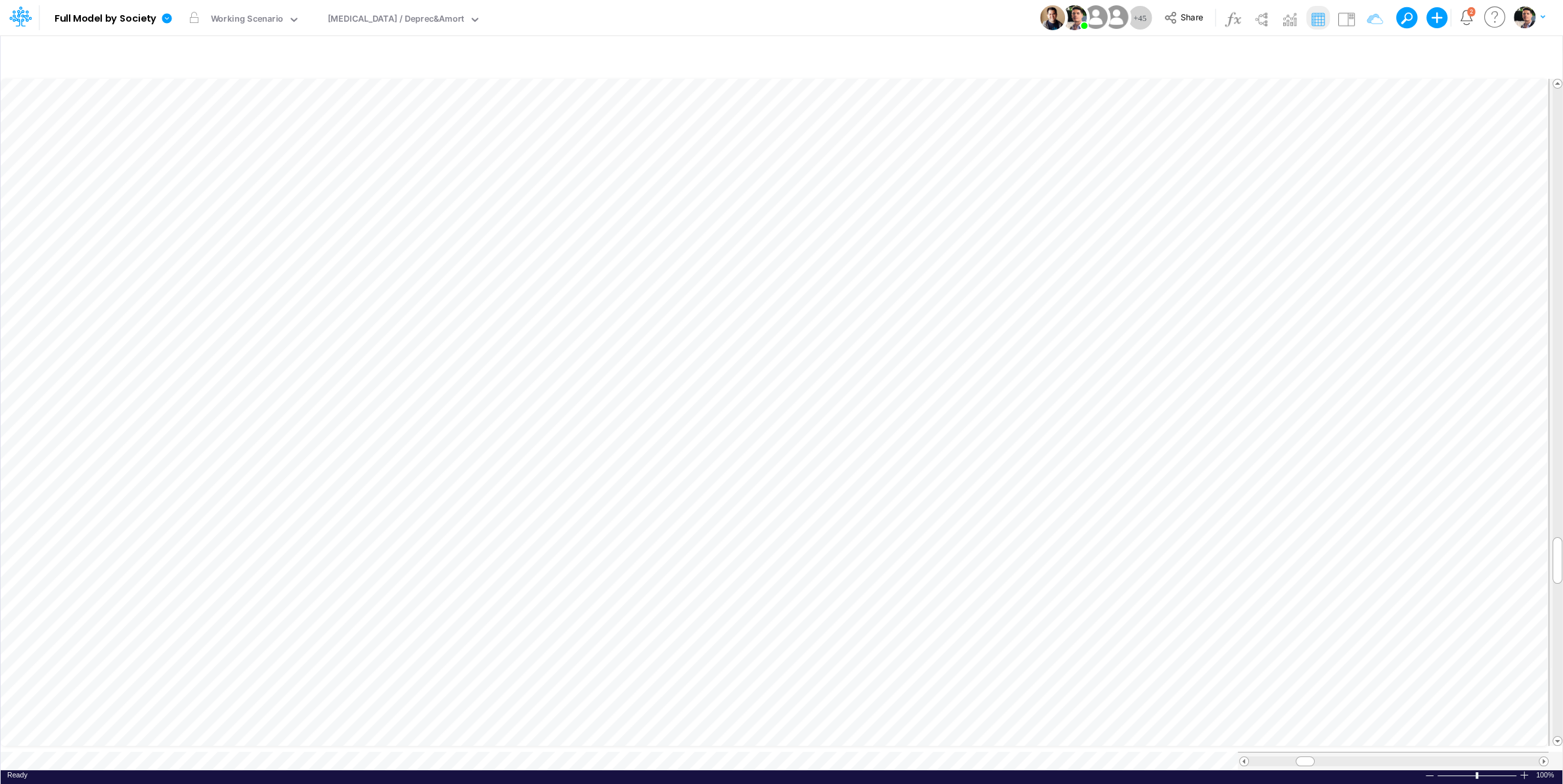
scroll to position [5, 3]
click at [1179, 511] on icon "button" at bounding box center [1171, 503] width 20 height 14
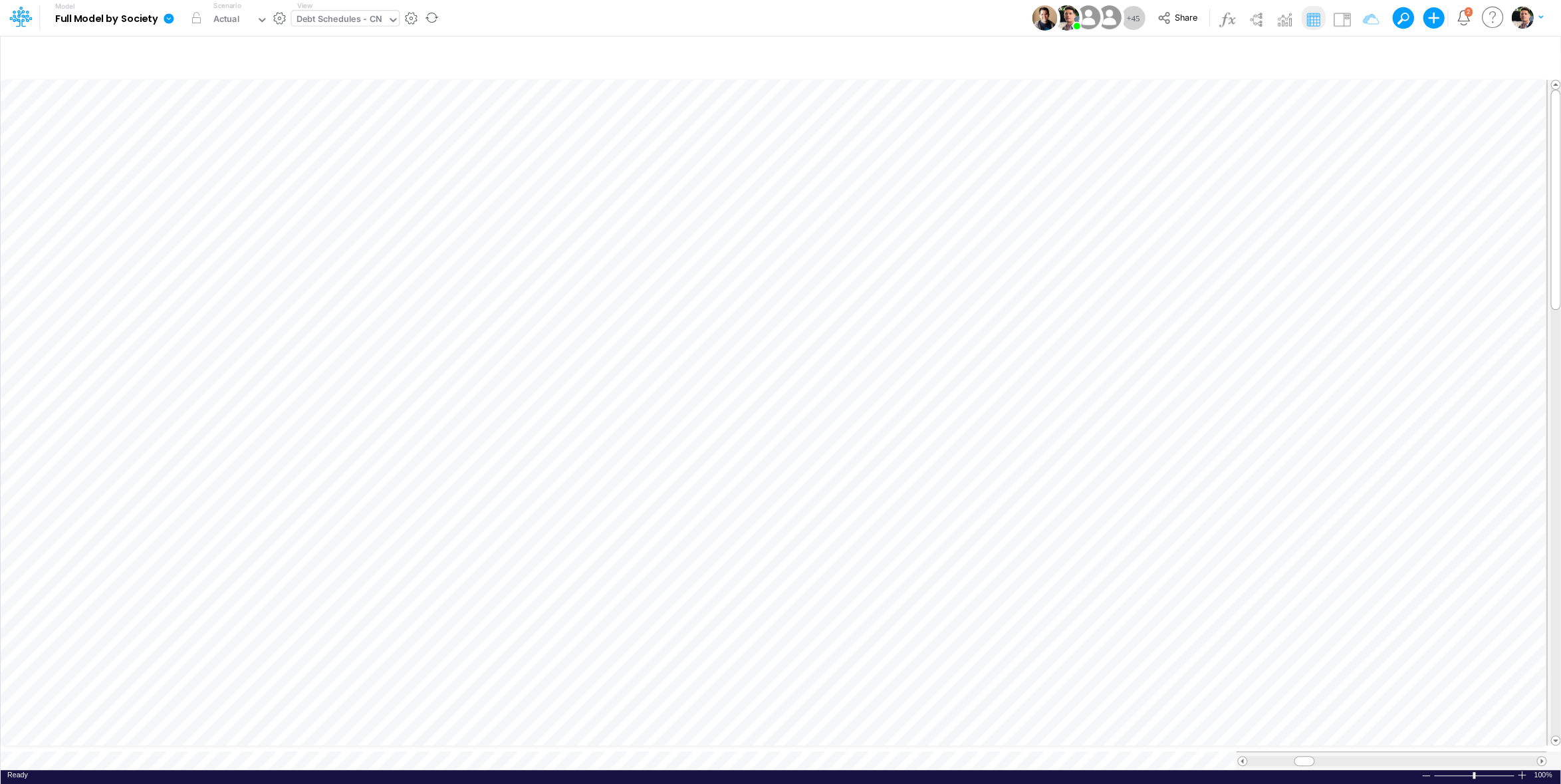
click at [337, 20] on div "Debt Schedules - CN" at bounding box center [340, 20] width 86 height 15
type input "opex"
click at [372, 40] on div "OpEx (01AR)" at bounding box center [381, 41] width 180 height 22
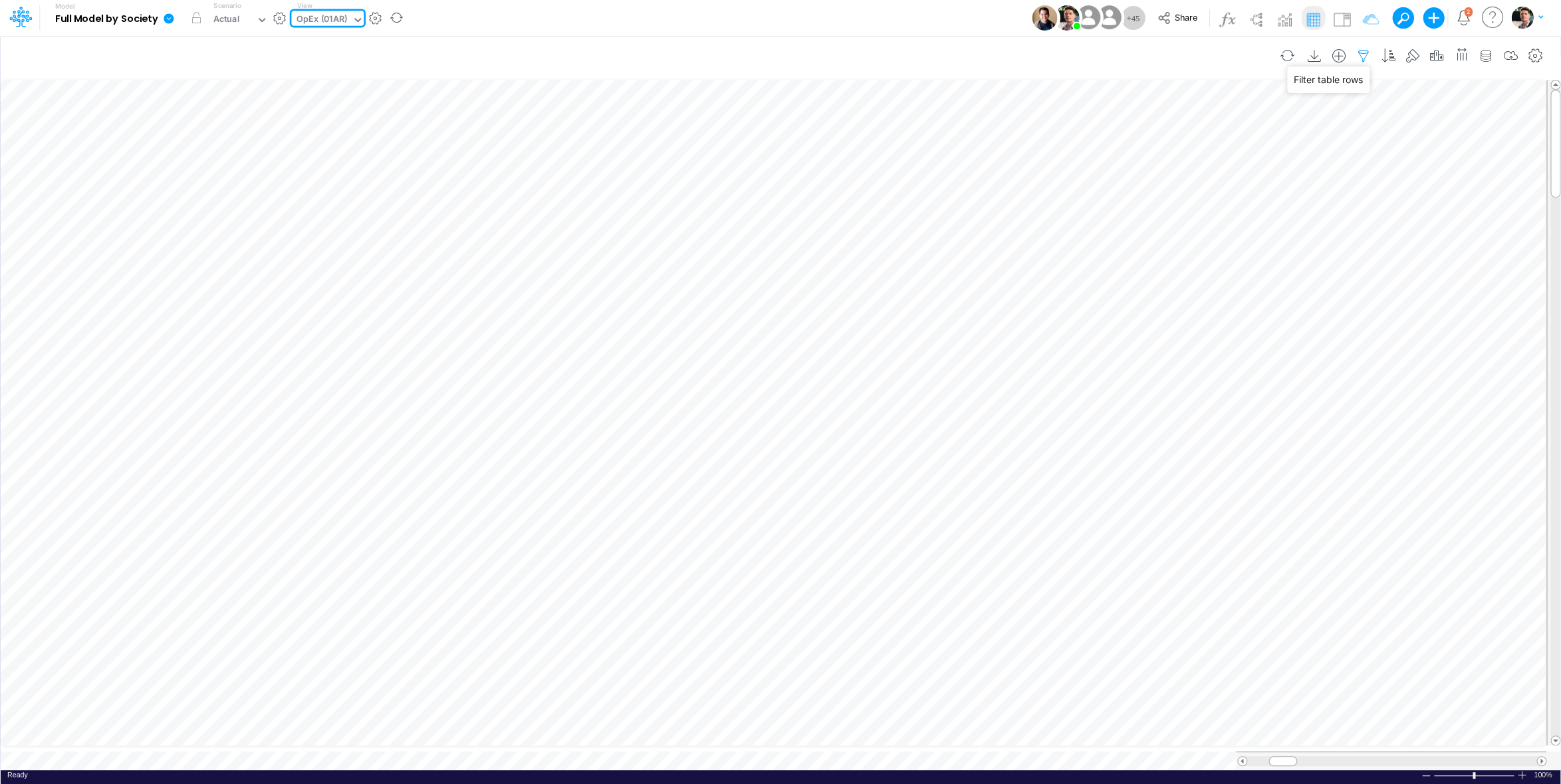
click at [1360, 57] on icon "button" at bounding box center [1364, 56] width 20 height 14
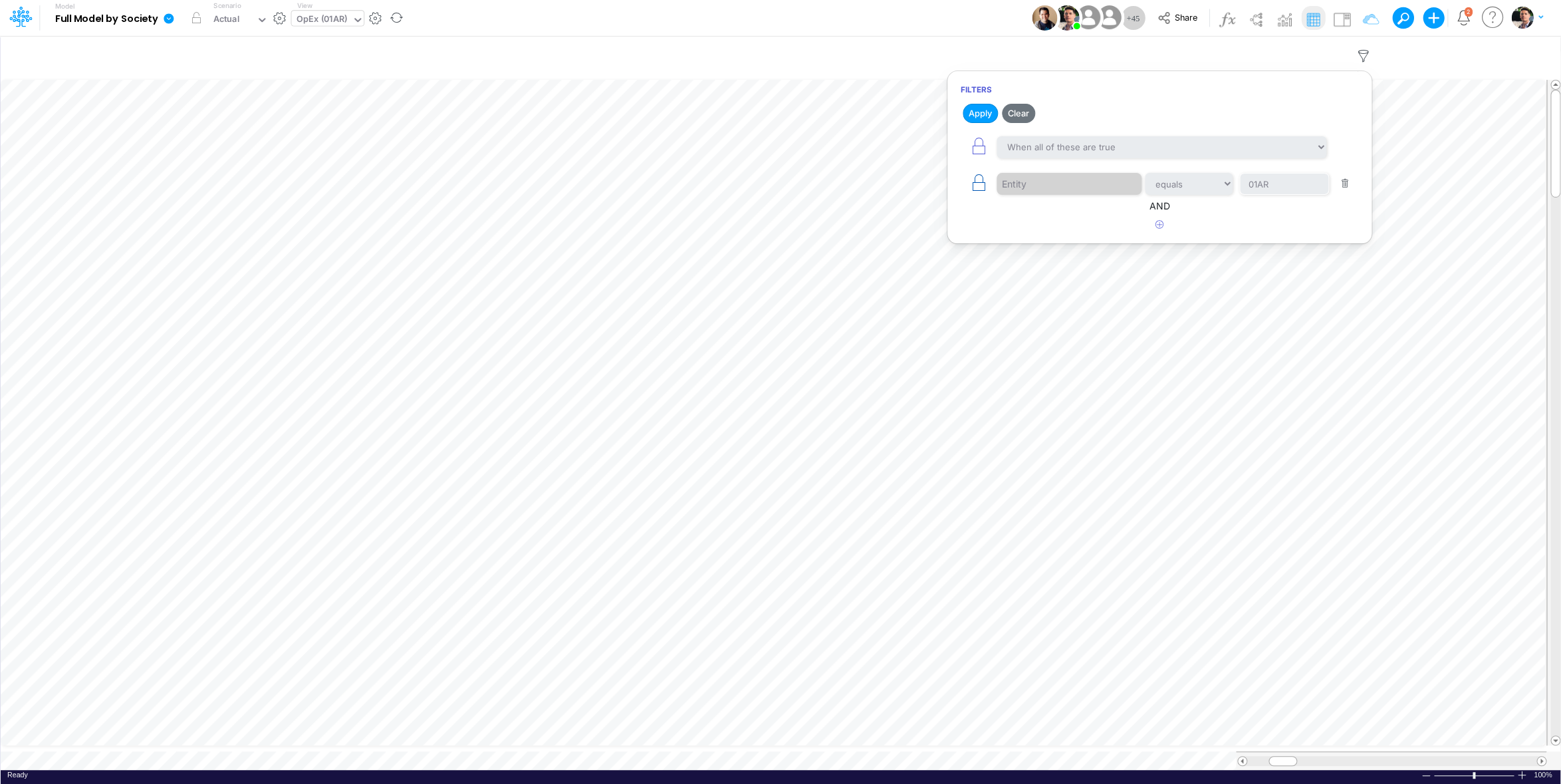
click at [977, 185] on icon "button" at bounding box center [979, 183] width 19 height 19
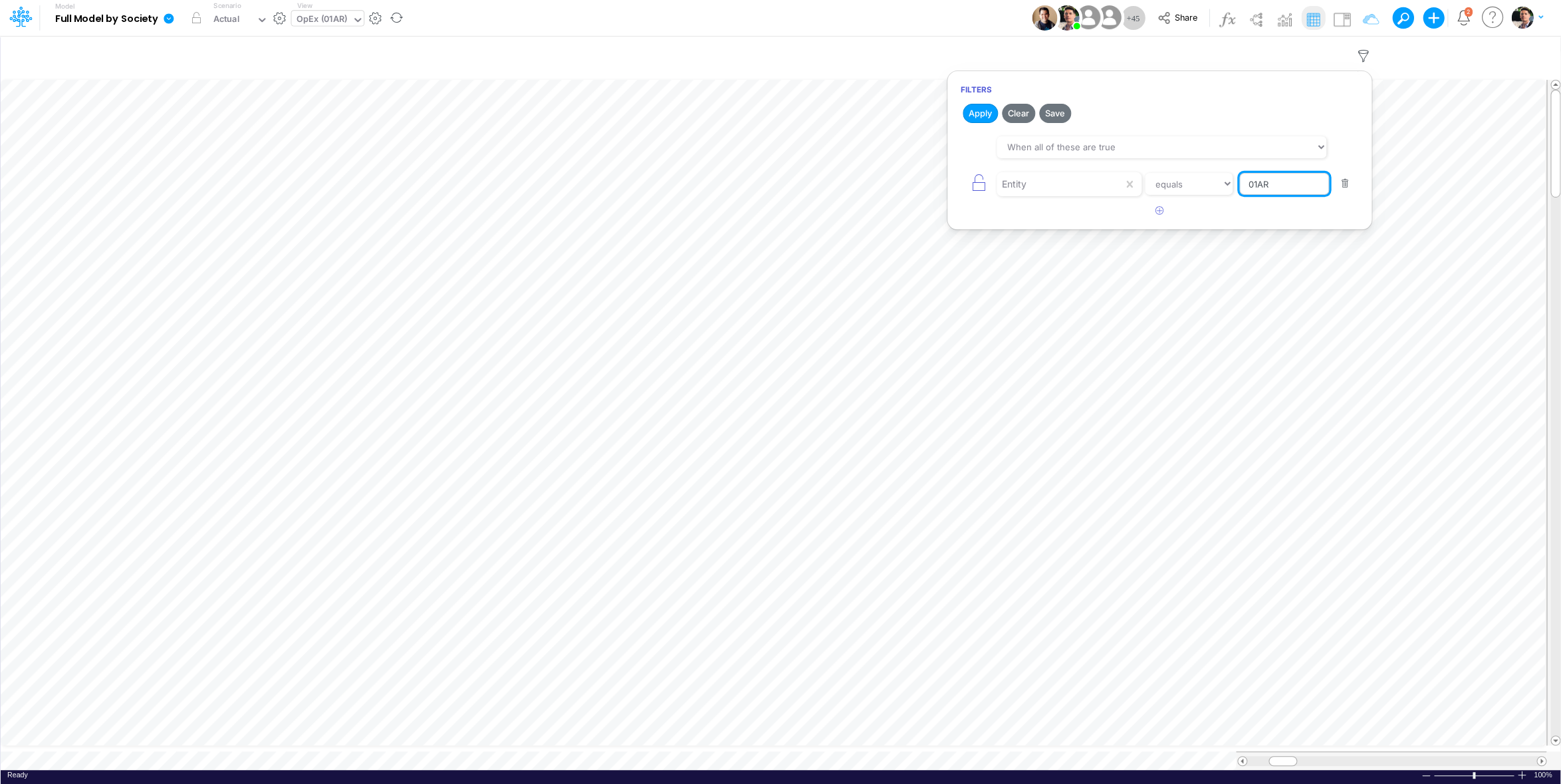
drag, startPoint x: 1249, startPoint y: 186, endPoint x: 1307, endPoint y: 186, distance: 58.0
click at [1307, 186] on input "01AR" at bounding box center [1284, 184] width 90 height 23
type input "04br"
click at [967, 117] on button "Apply" at bounding box center [980, 113] width 35 height 20
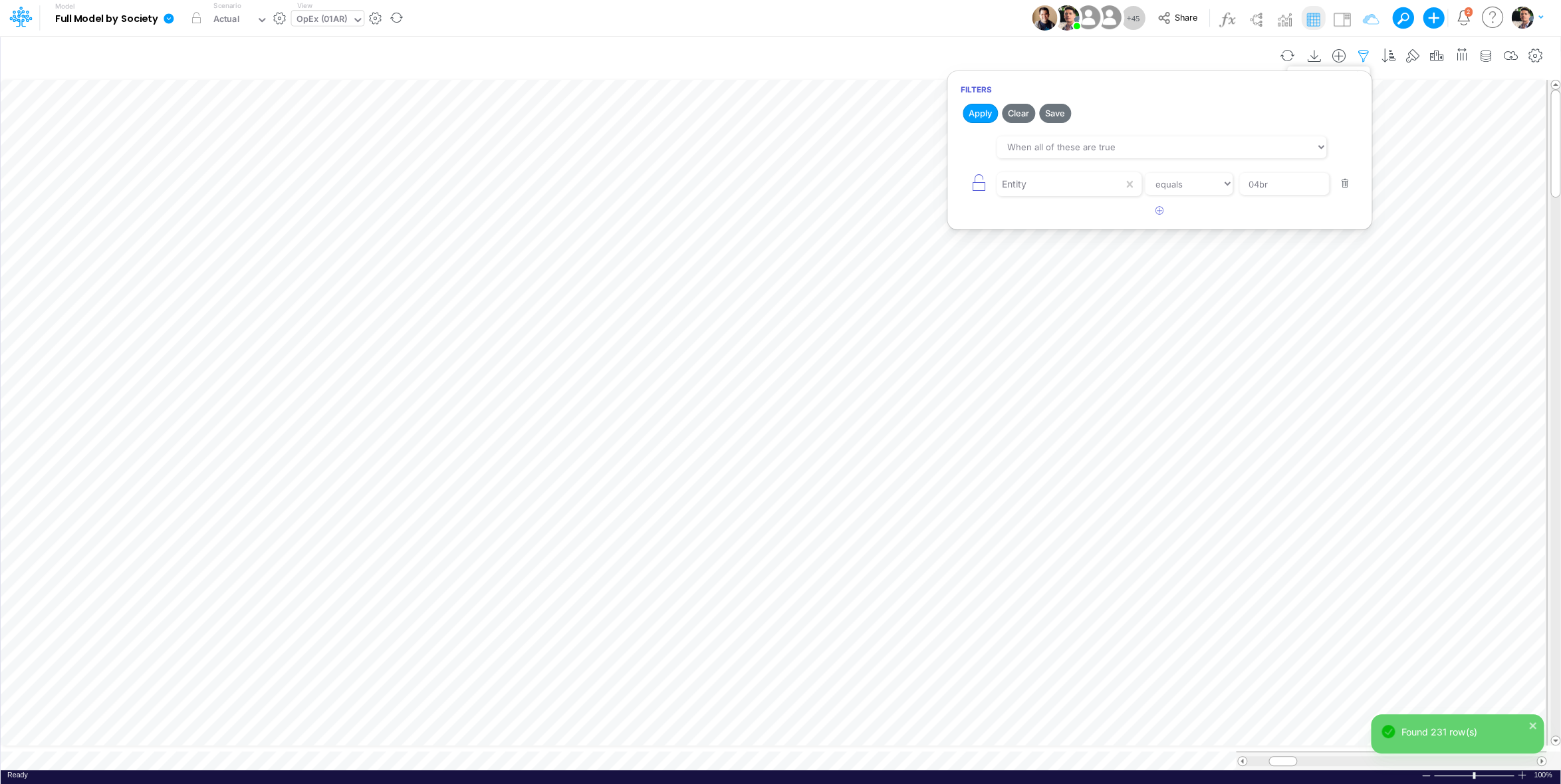
click at [1360, 55] on icon "button" at bounding box center [1364, 56] width 20 height 14
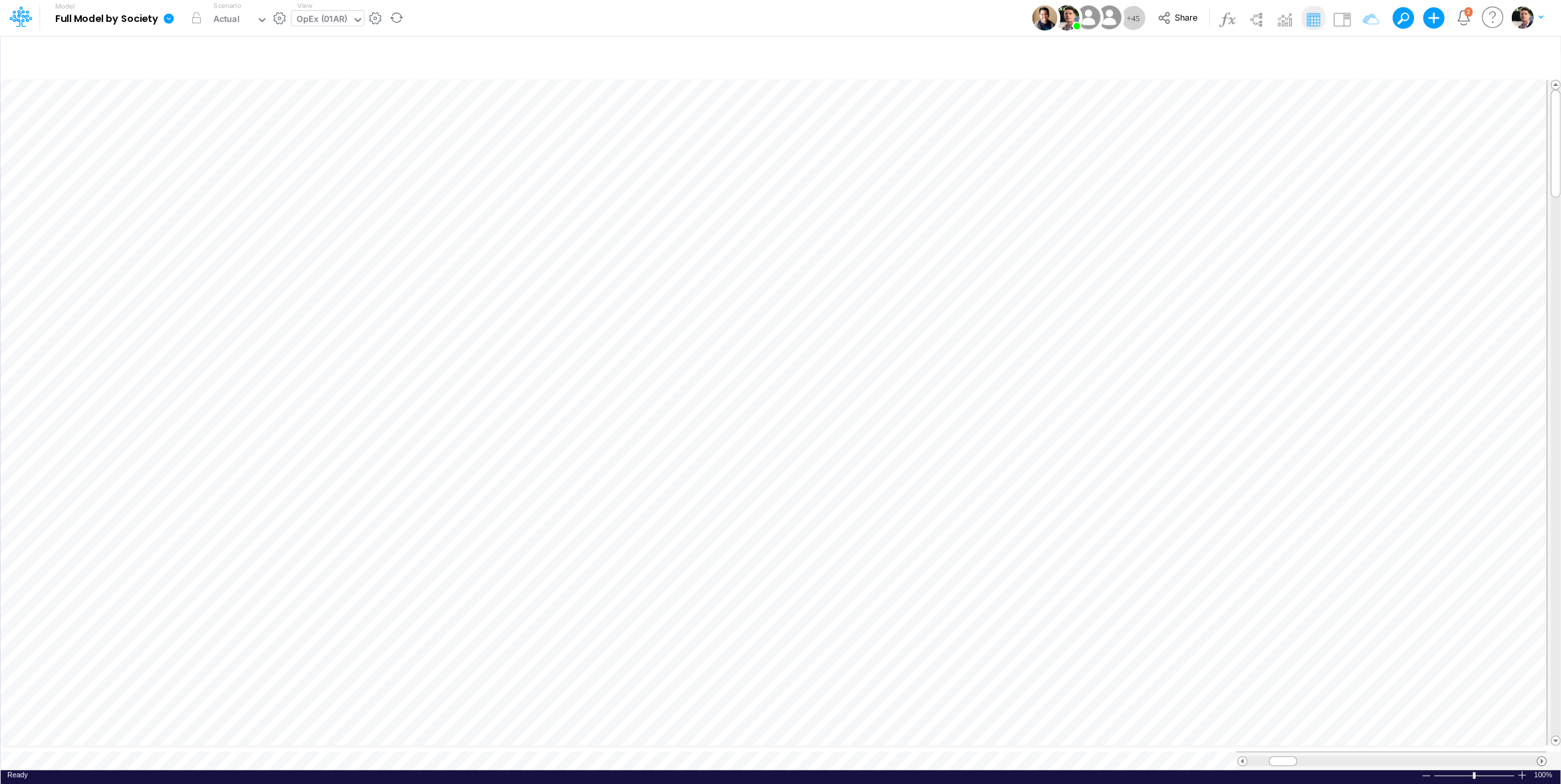
click at [1541, 756] on span at bounding box center [1541, 760] width 9 height 9
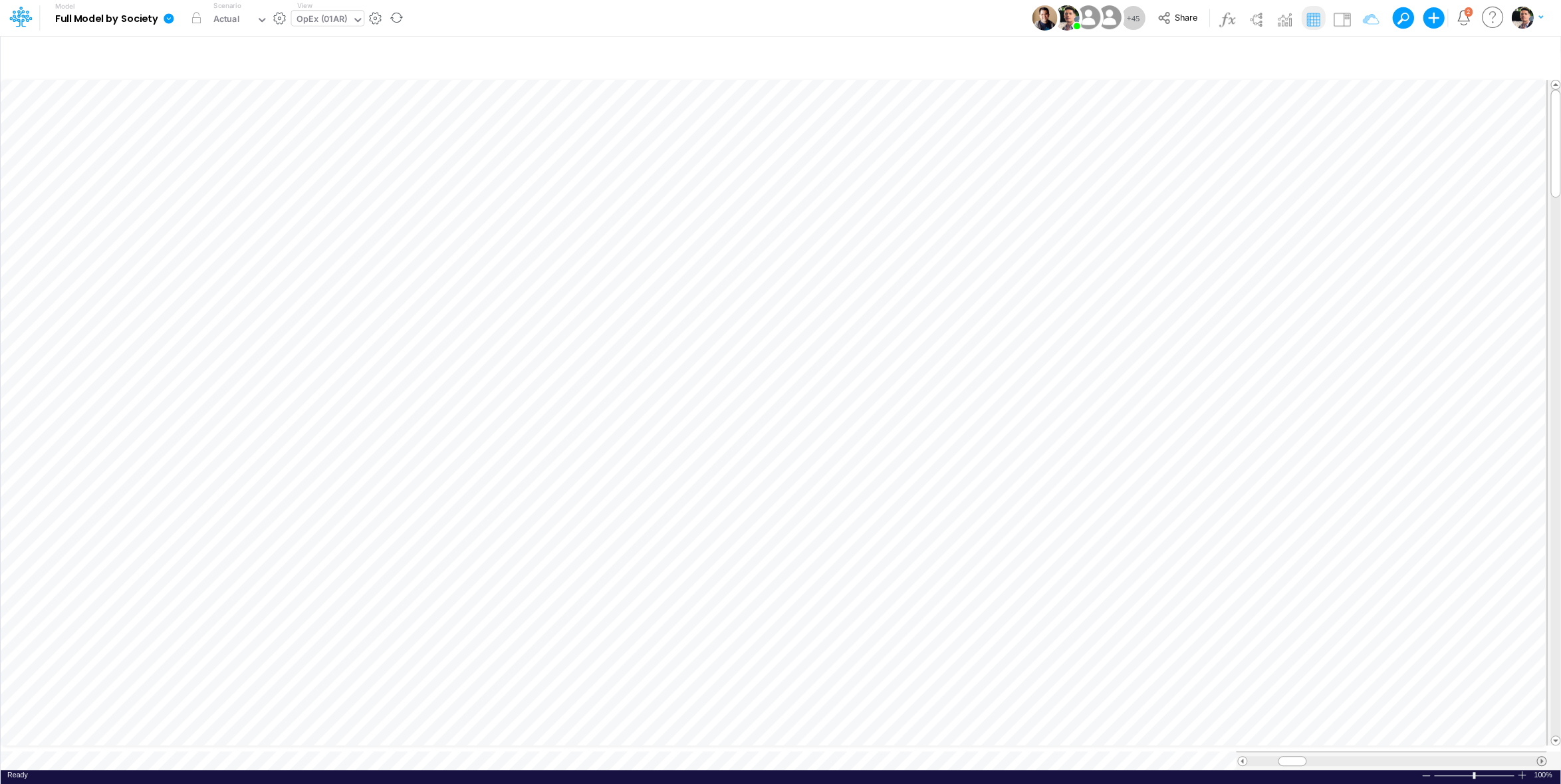
click at [1541, 756] on span at bounding box center [1541, 760] width 9 height 9
click at [1540, 756] on span at bounding box center [1541, 760] width 9 height 9
drag, startPoint x: 1556, startPoint y: 130, endPoint x: 1556, endPoint y: 182, distance: 52.0
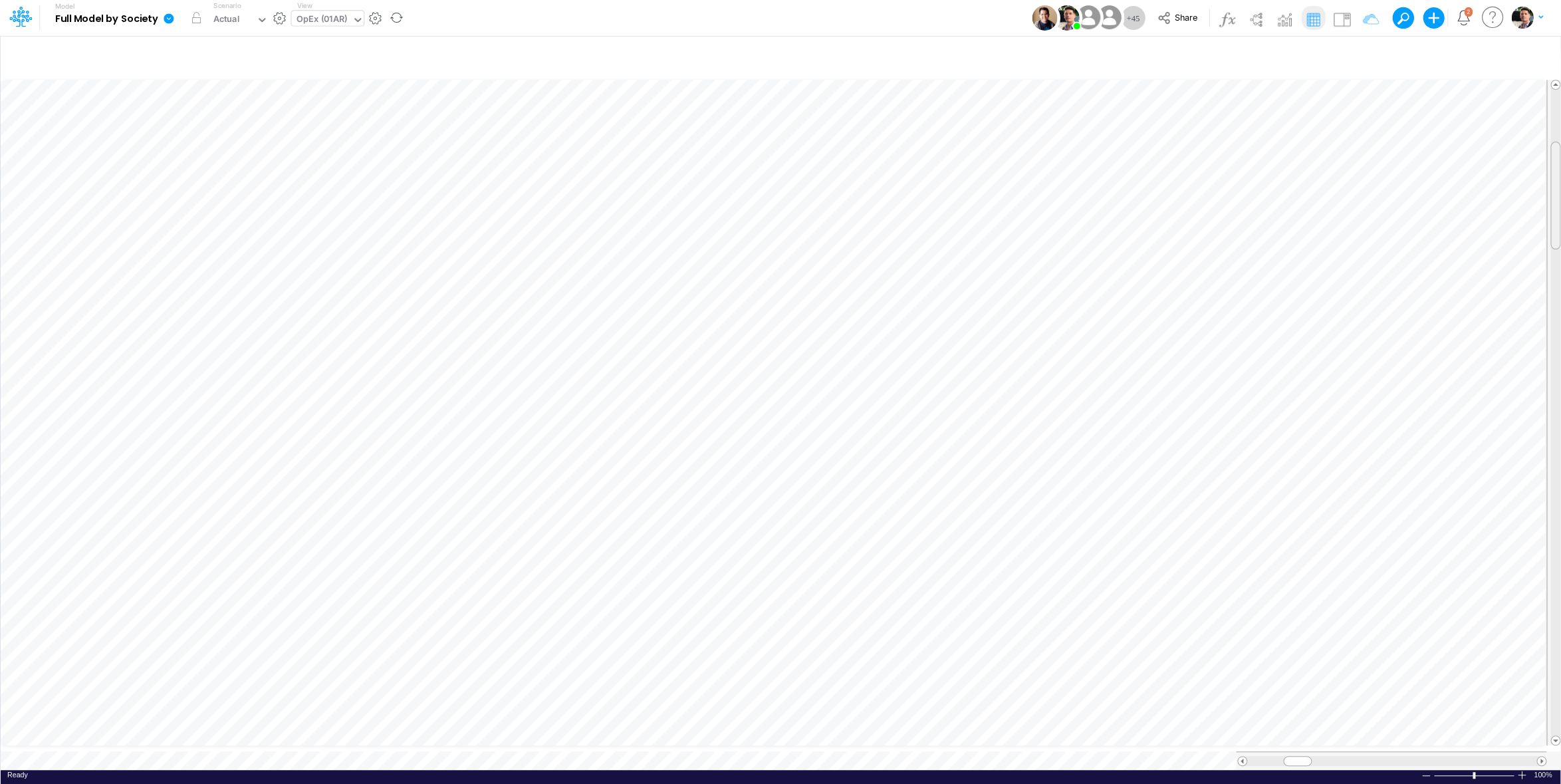
click at [1556, 182] on div at bounding box center [1556, 195] width 10 height 108
drag, startPoint x: 1554, startPoint y: 160, endPoint x: 1568, endPoint y: 548, distance: 388.3
drag, startPoint x: 1553, startPoint y: 555, endPoint x: 1558, endPoint y: 160, distance: 395.0
click at [1558, 160] on div at bounding box center [1556, 188] width 10 height 108
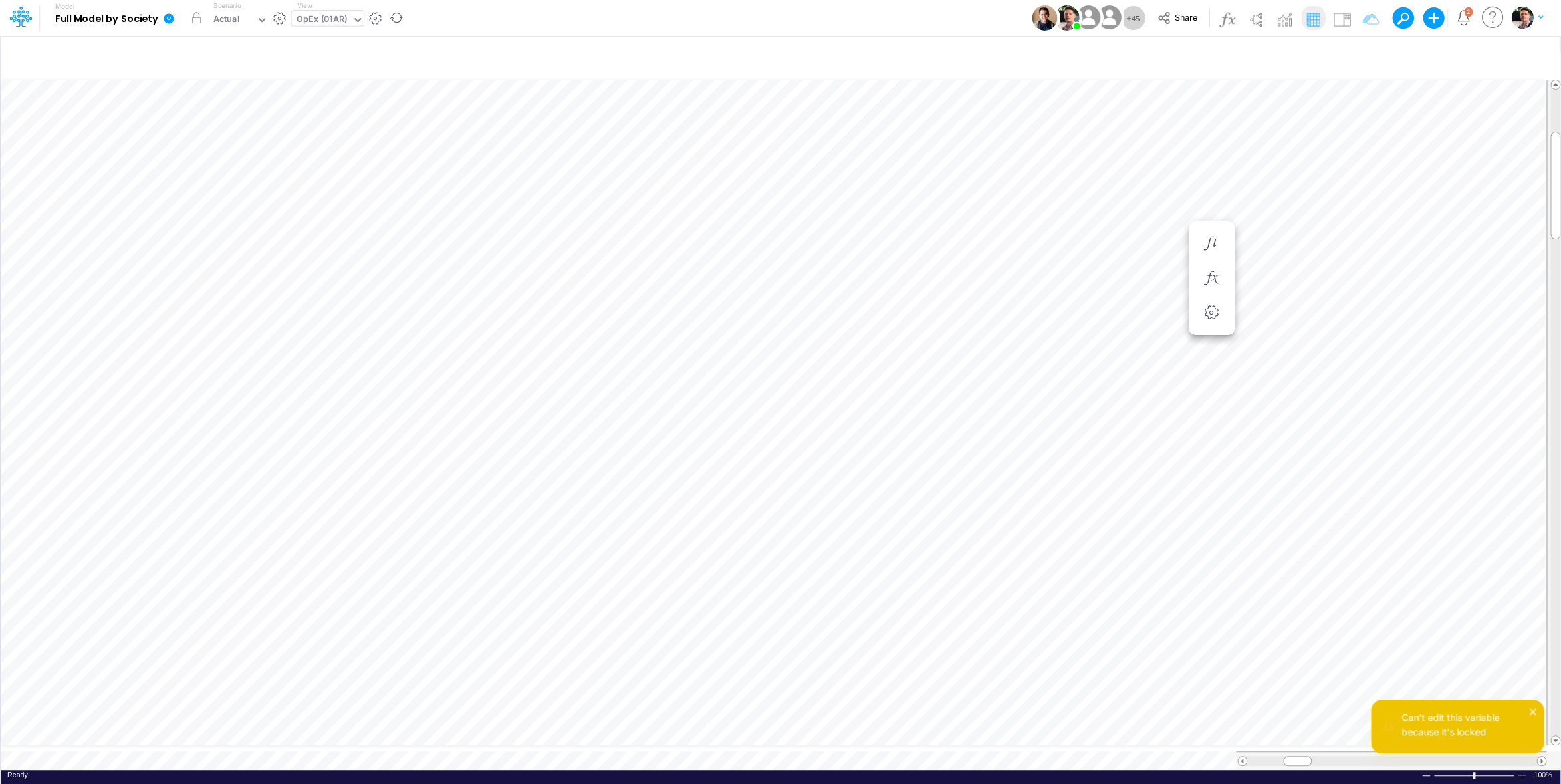
scroll to position [5, 5]
drag, startPoint x: 1556, startPoint y: 149, endPoint x: 1558, endPoint y: 526, distance: 377.0
click at [1558, 526] on div at bounding box center [1556, 560] width 10 height 108
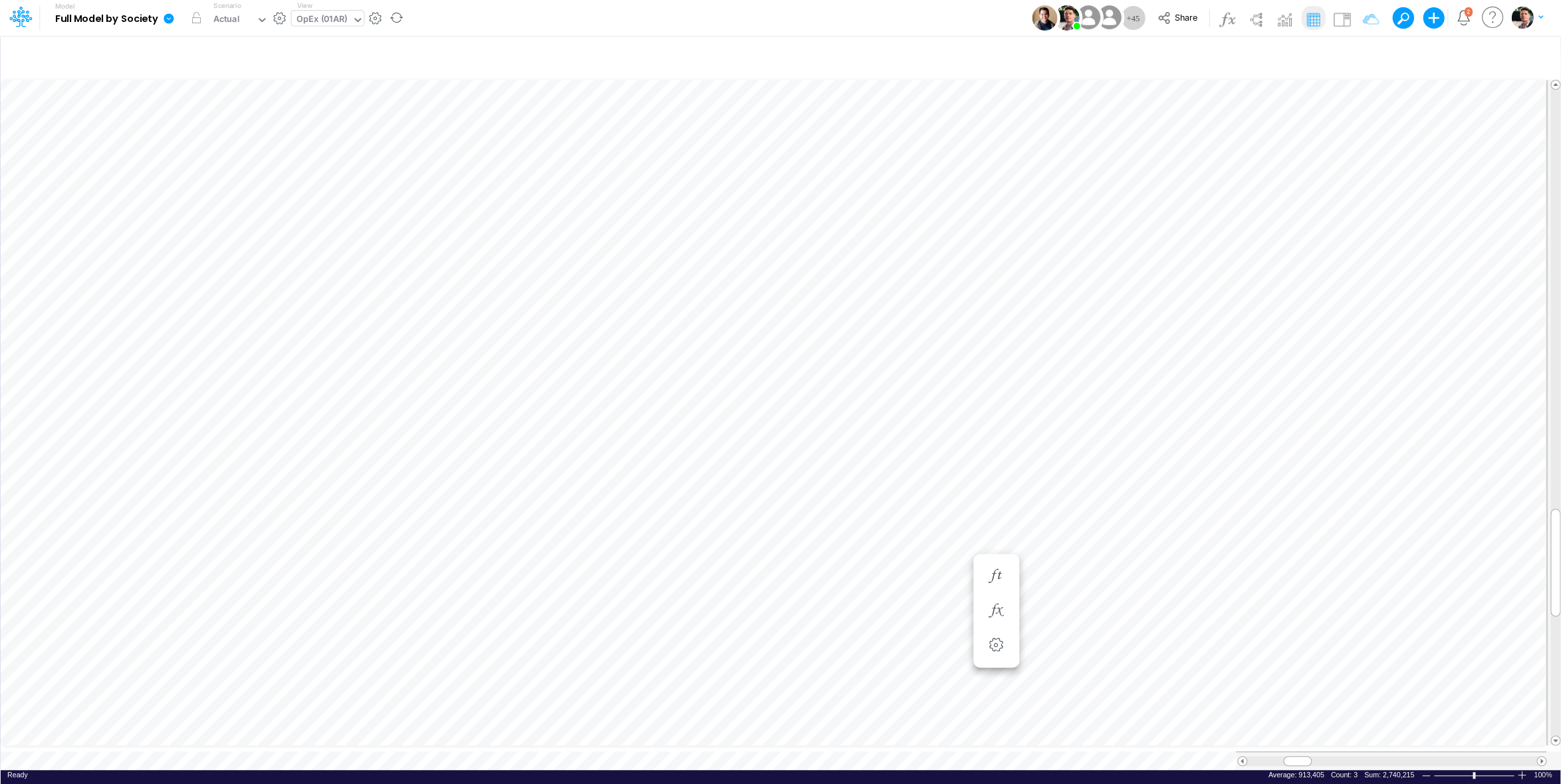
click at [333, 22] on div "OpEx (01AR)" at bounding box center [322, 20] width 51 height 15
type input "cape"
click at [359, 37] on div "[MEDICAL_DATA] / Deprec&Amort" at bounding box center [381, 43] width 180 height 22
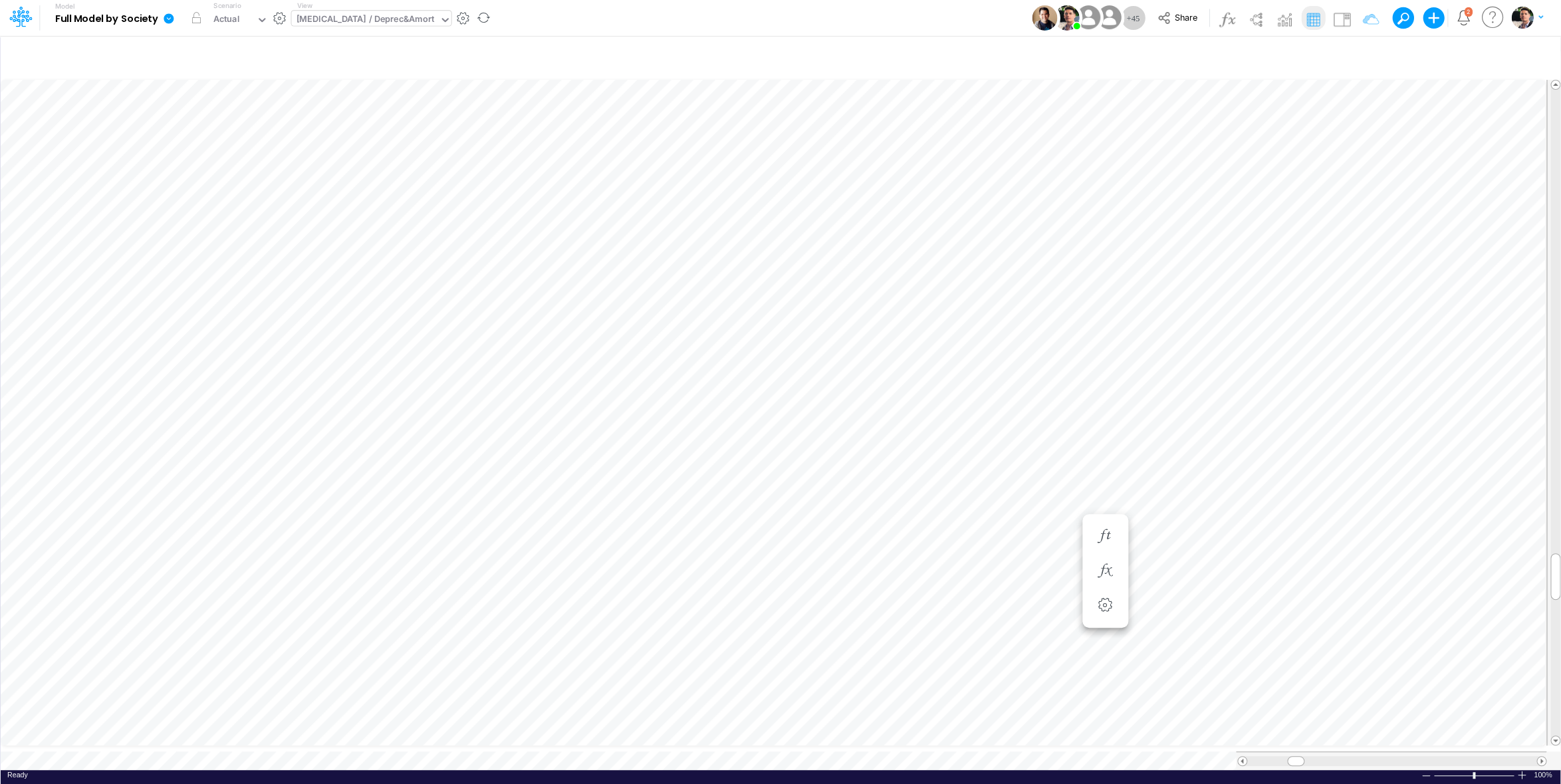
scroll to position [5, 24]
click at [1513, 756] on div at bounding box center [1392, 760] width 289 height 10
click at [1259, 756] on div at bounding box center [1392, 760] width 289 height 10
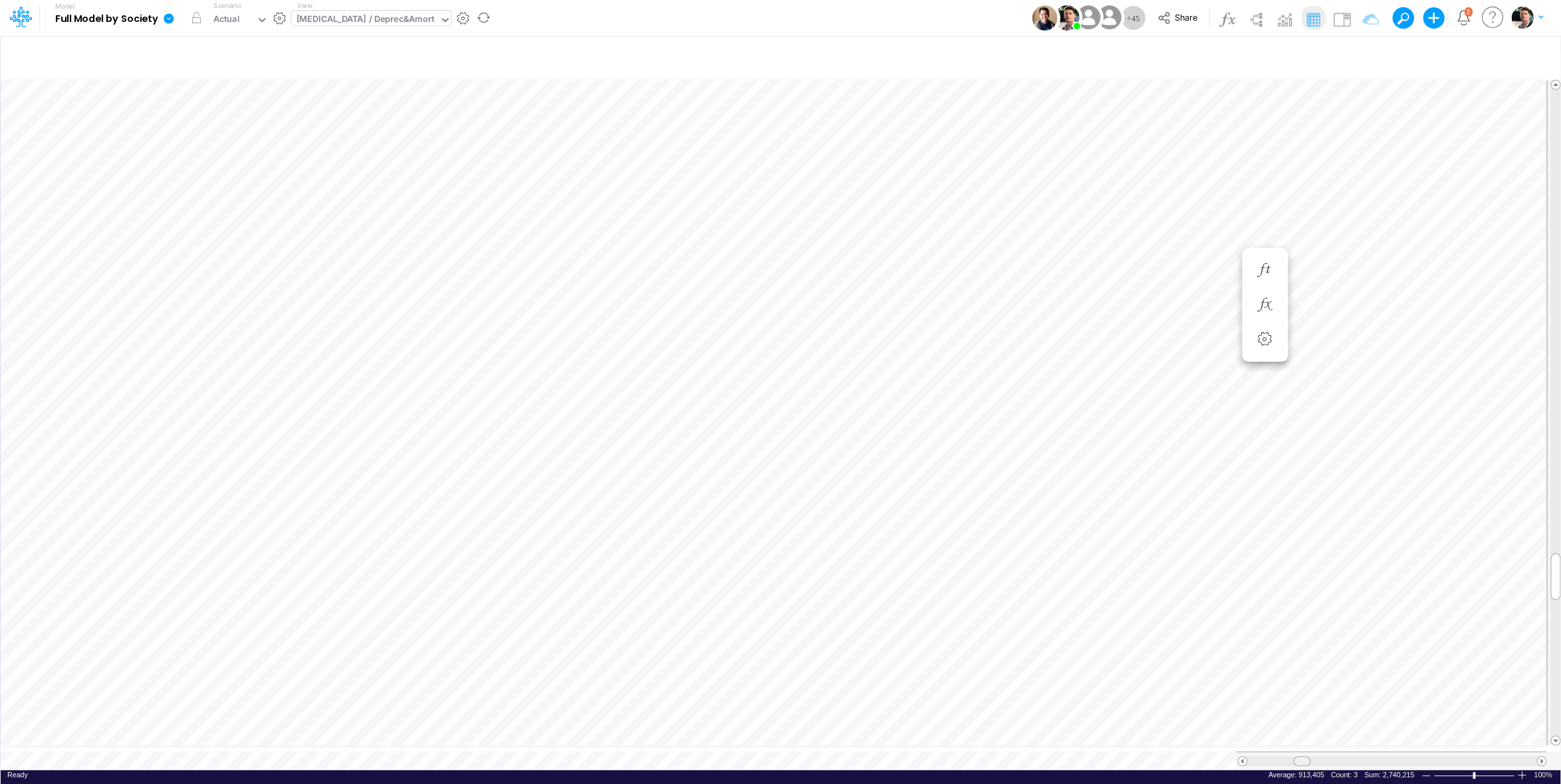
click at [1302, 756] on span at bounding box center [1301, 760] width 9 height 9
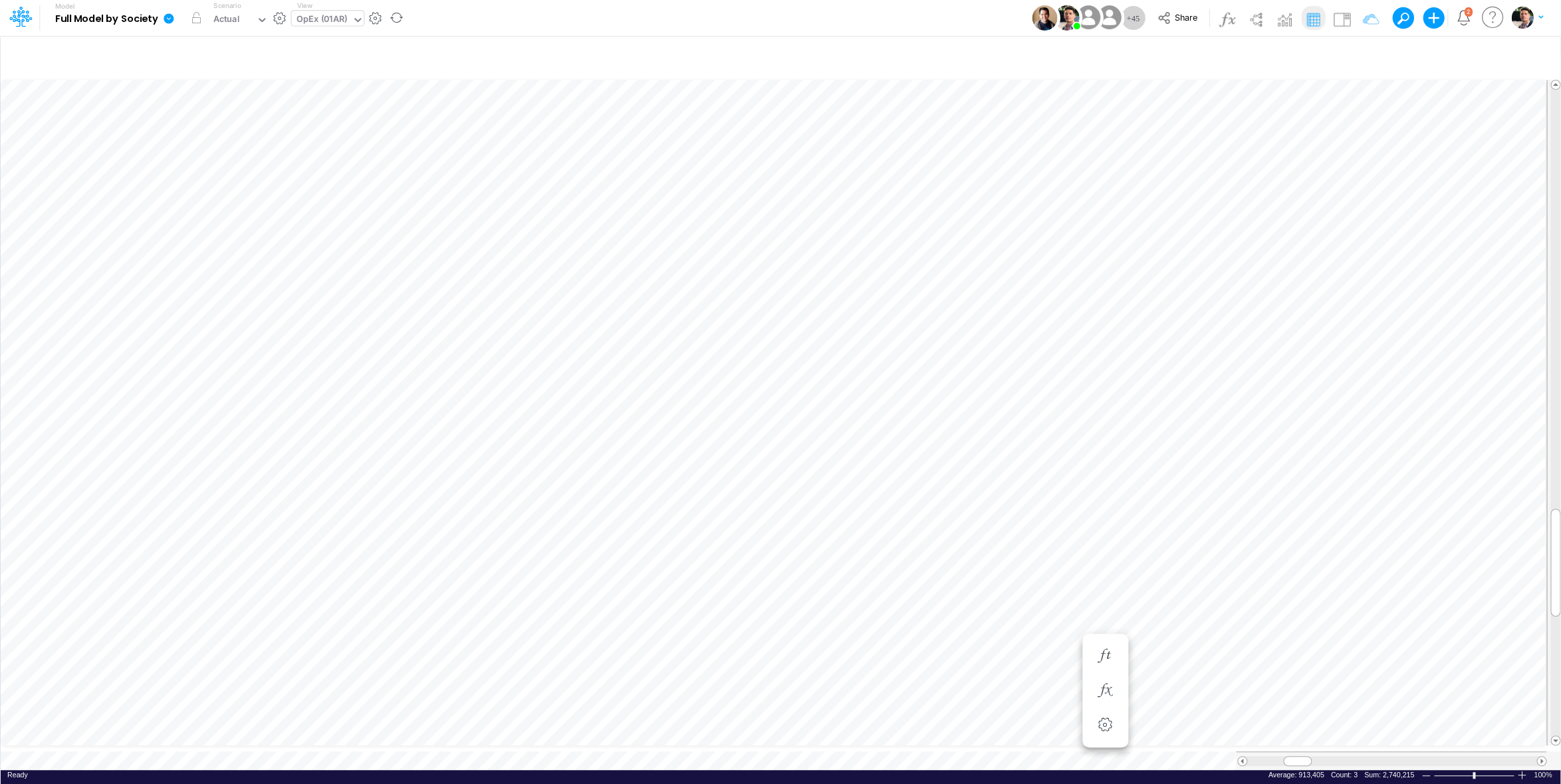
scroll to position [5, 19]
click at [1554, 736] on span at bounding box center [1556, 740] width 9 height 9
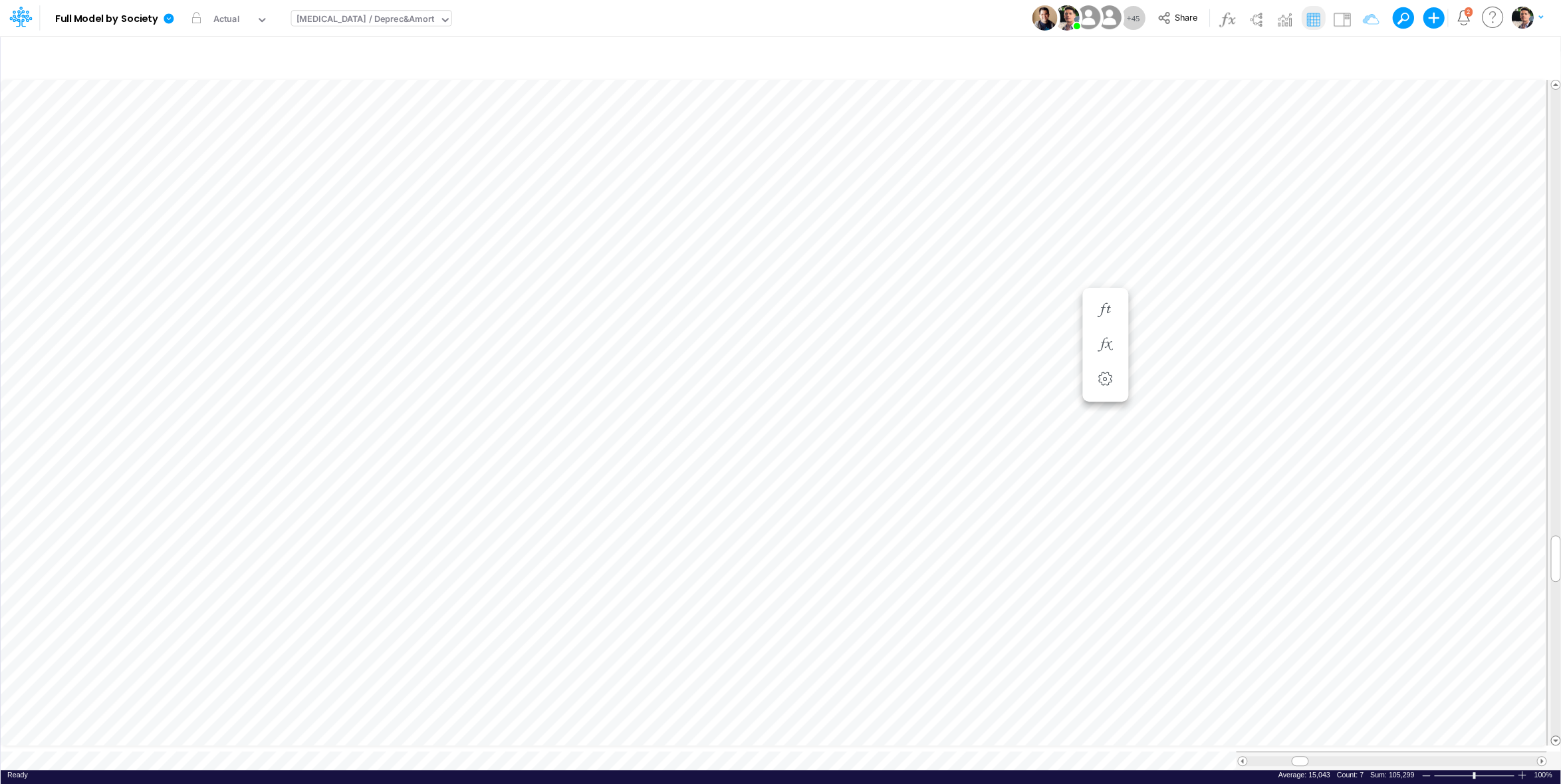
click at [1554, 736] on span at bounding box center [1556, 740] width 9 height 9
click at [1115, 245] on icon "button" at bounding box center [1105, 244] width 20 height 14
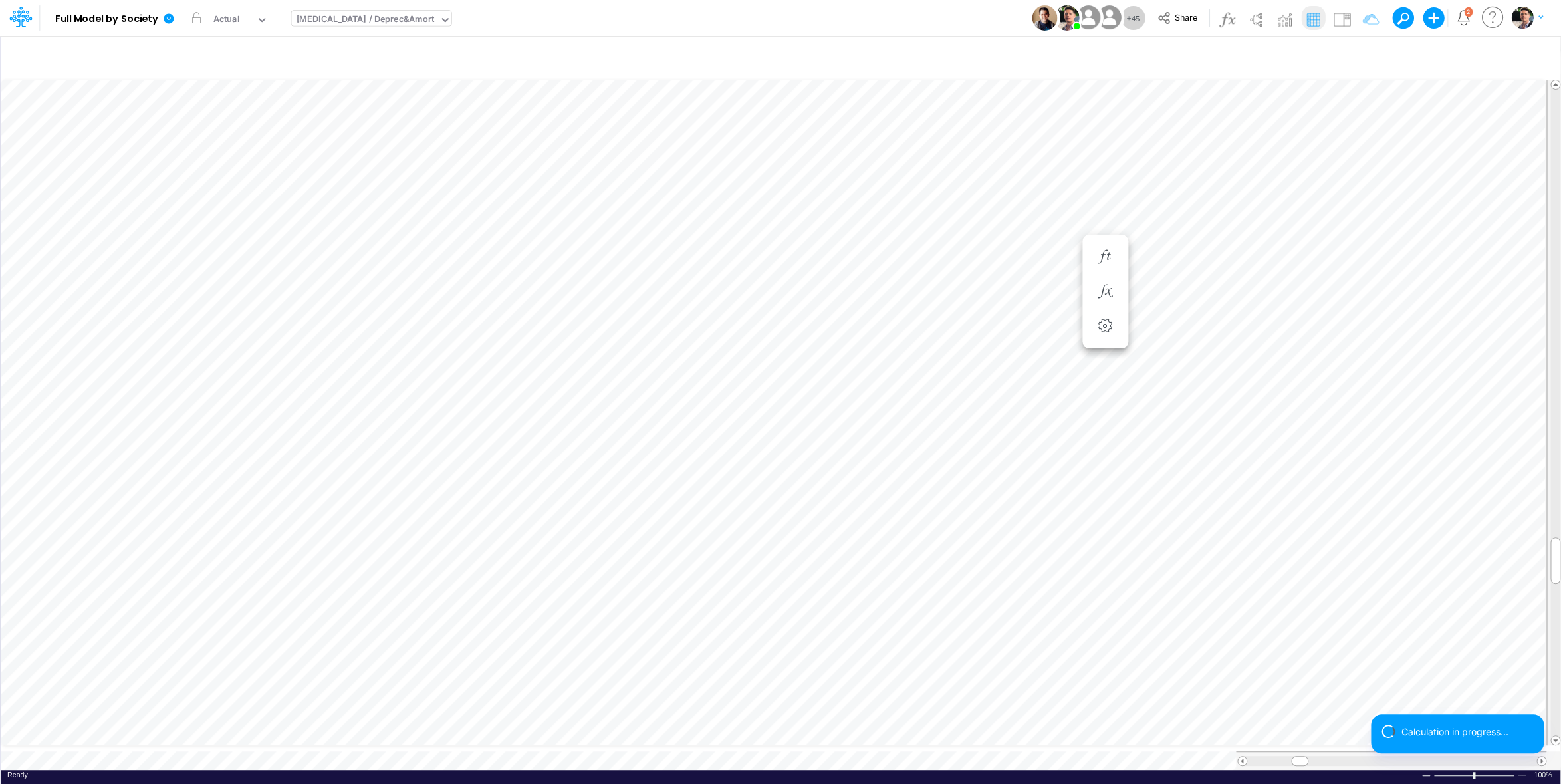
scroll to position [5, 3]
